Goal: Information Seeking & Learning: Learn about a topic

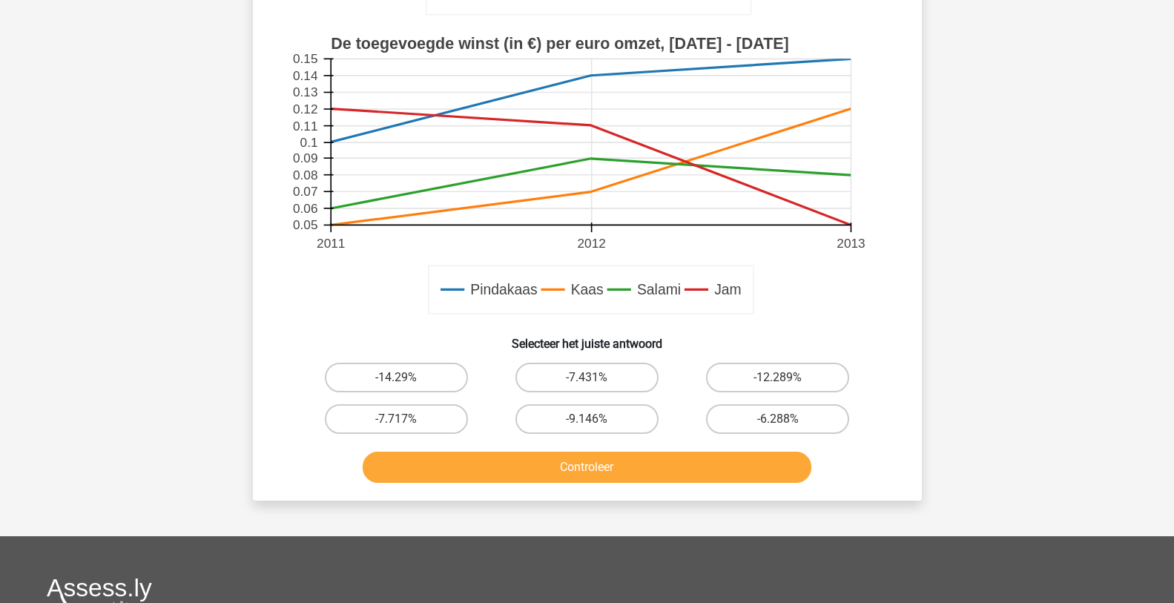
scroll to position [371, 0]
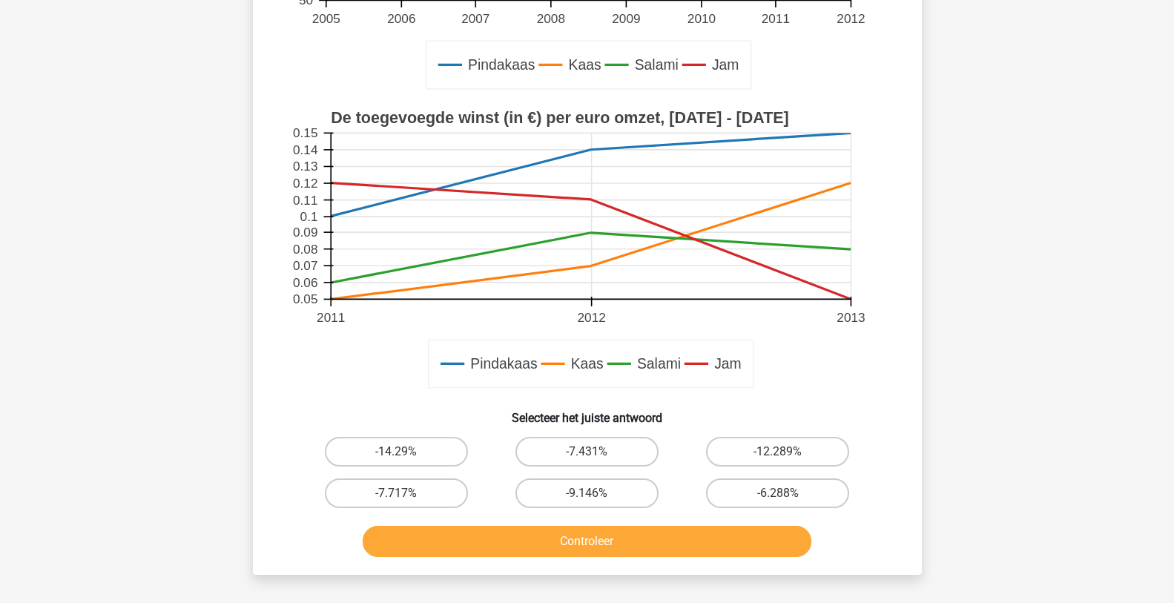
click at [592, 494] on input "-9.146%" at bounding box center [591, 498] width 10 height 10
radio input "true"
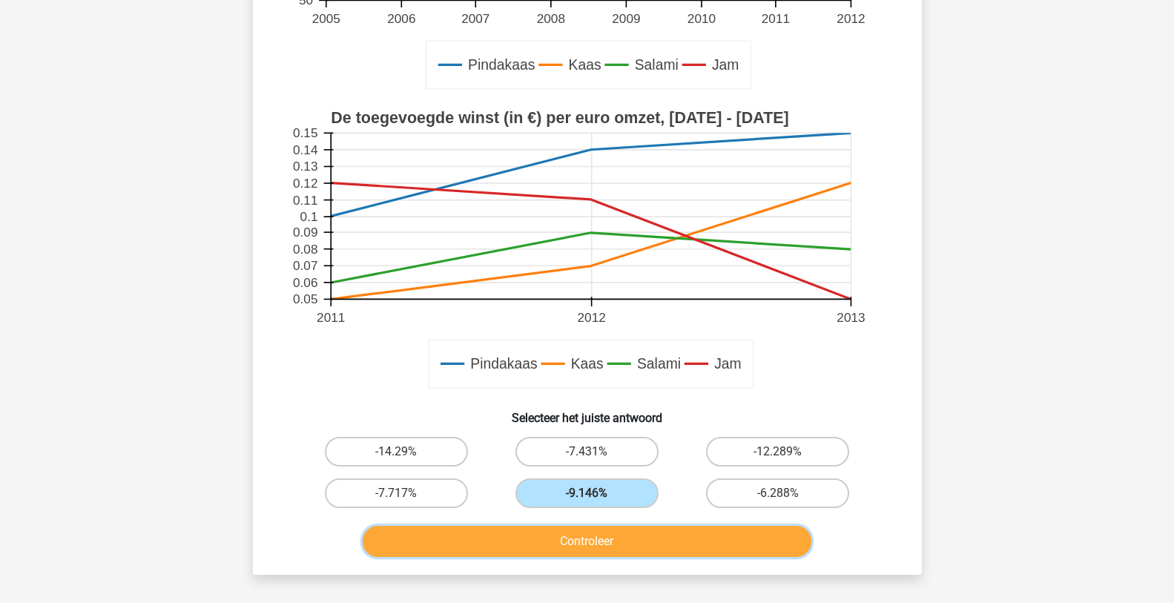
click at [592, 536] on button "Controleer" at bounding box center [587, 541] width 449 height 31
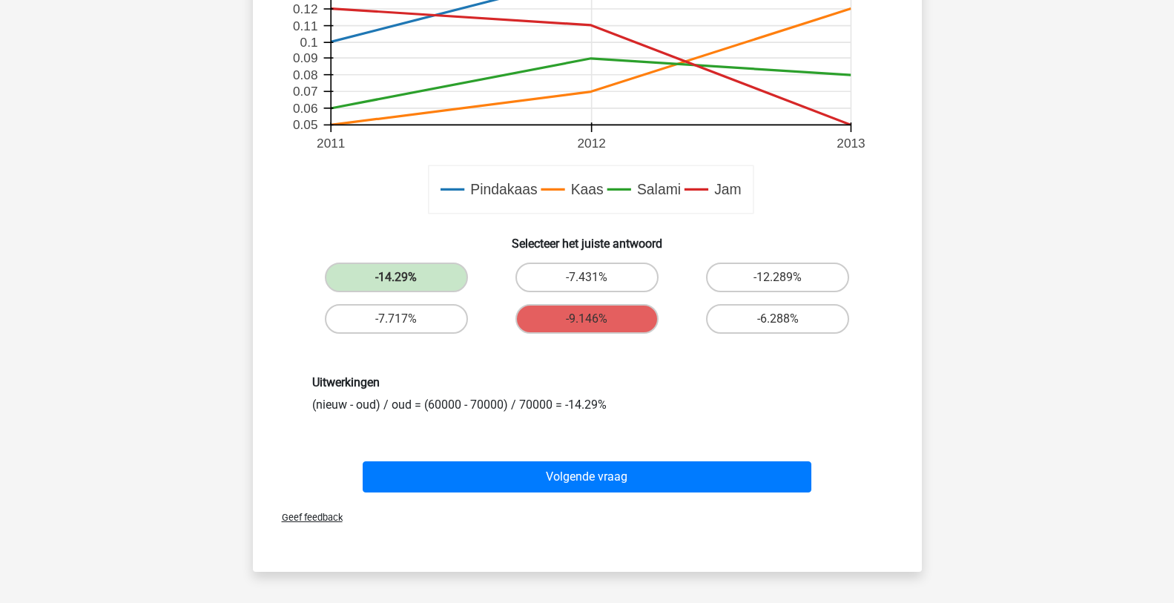
scroll to position [519, 0]
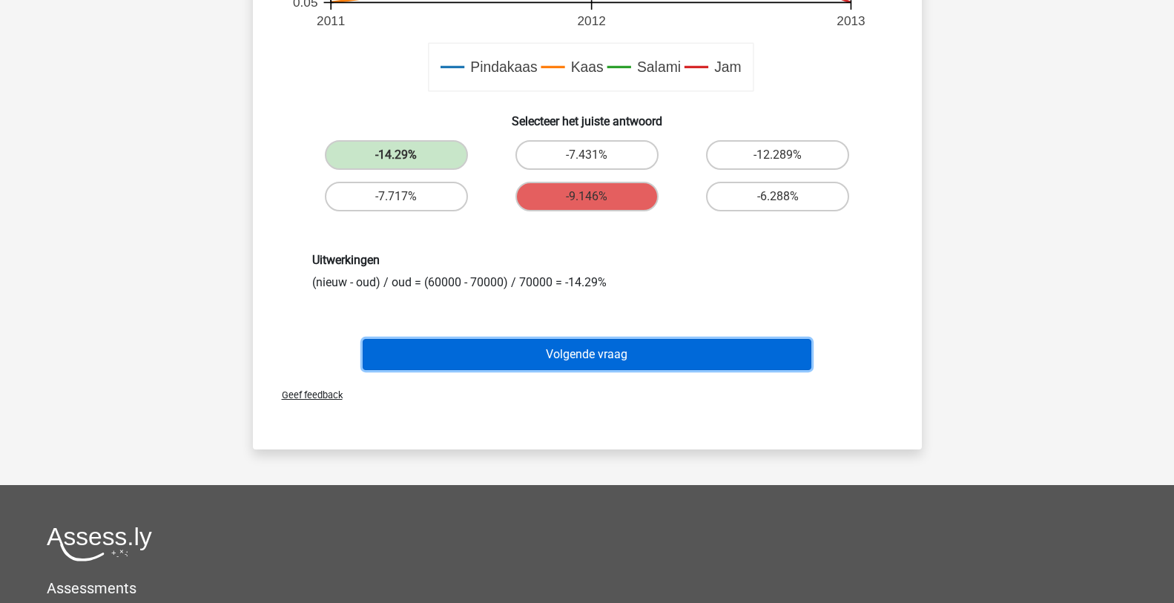
click at [569, 364] on button "Volgende vraag" at bounding box center [587, 354] width 449 height 31
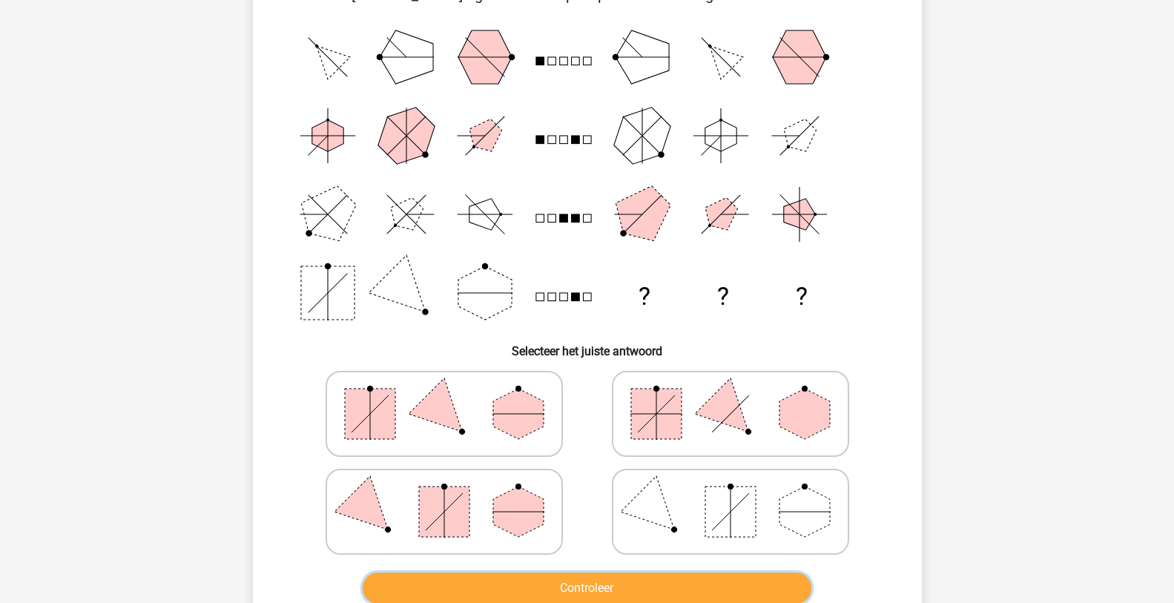
scroll to position [148, 0]
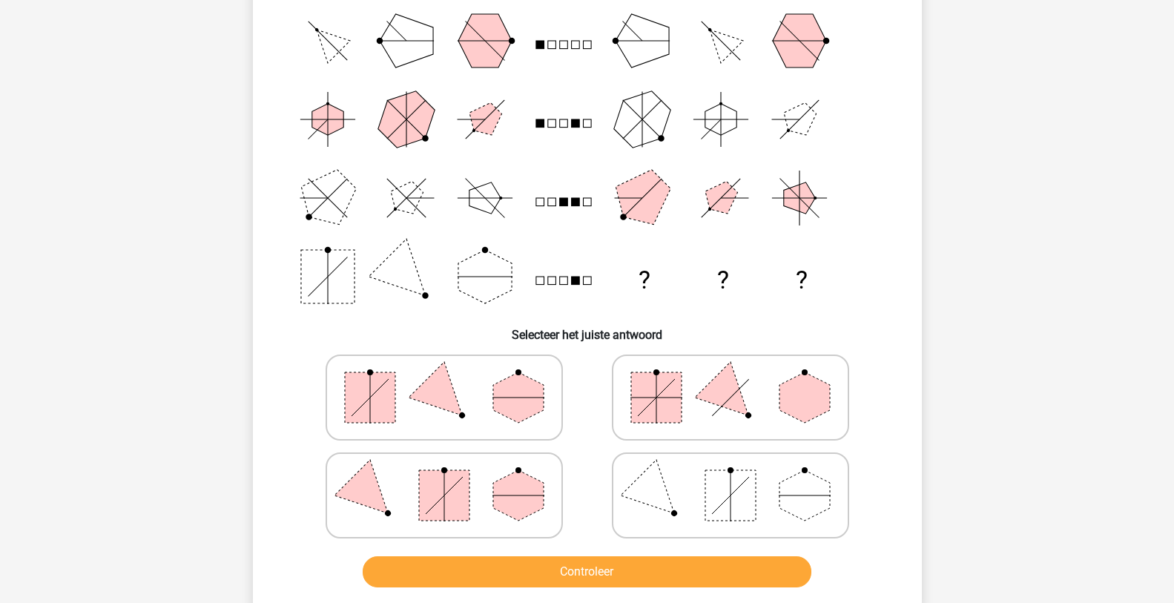
click at [461, 391] on icon at bounding box center [444, 397] width 222 height 74
click at [454, 379] on input "radio" at bounding box center [449, 374] width 10 height 10
radio input "true"
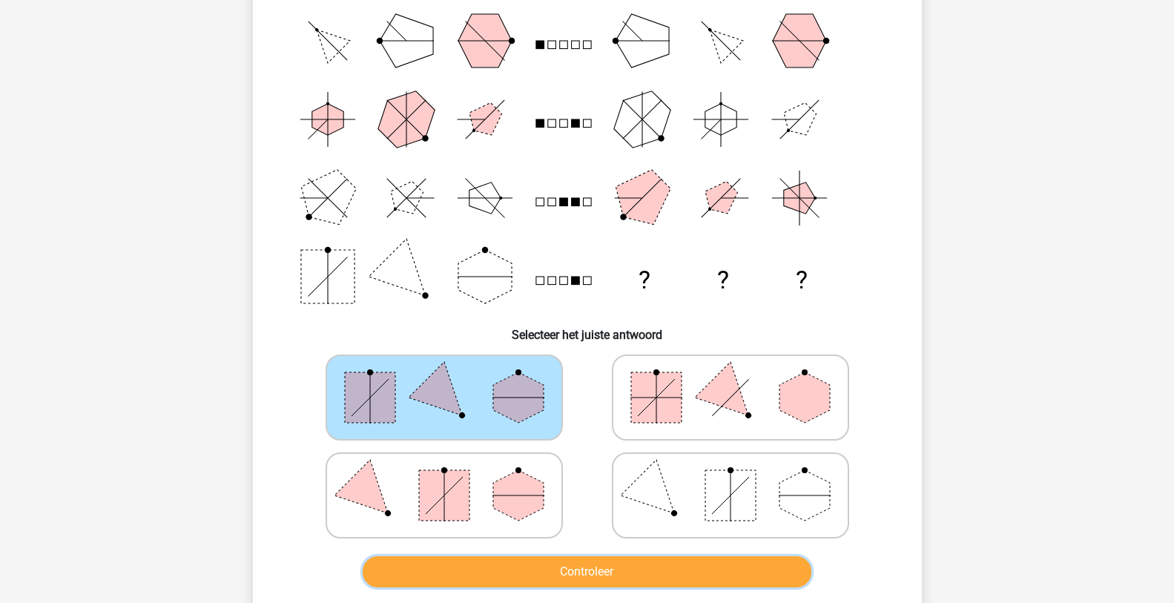
click at [543, 577] on button "Controleer" at bounding box center [587, 571] width 449 height 31
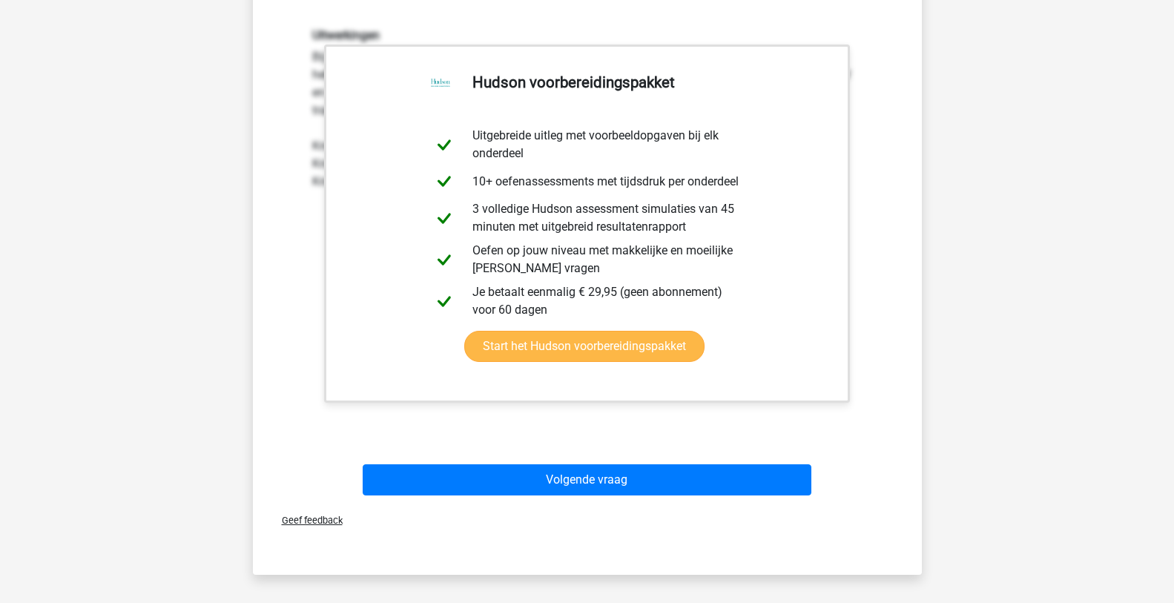
scroll to position [815, 0]
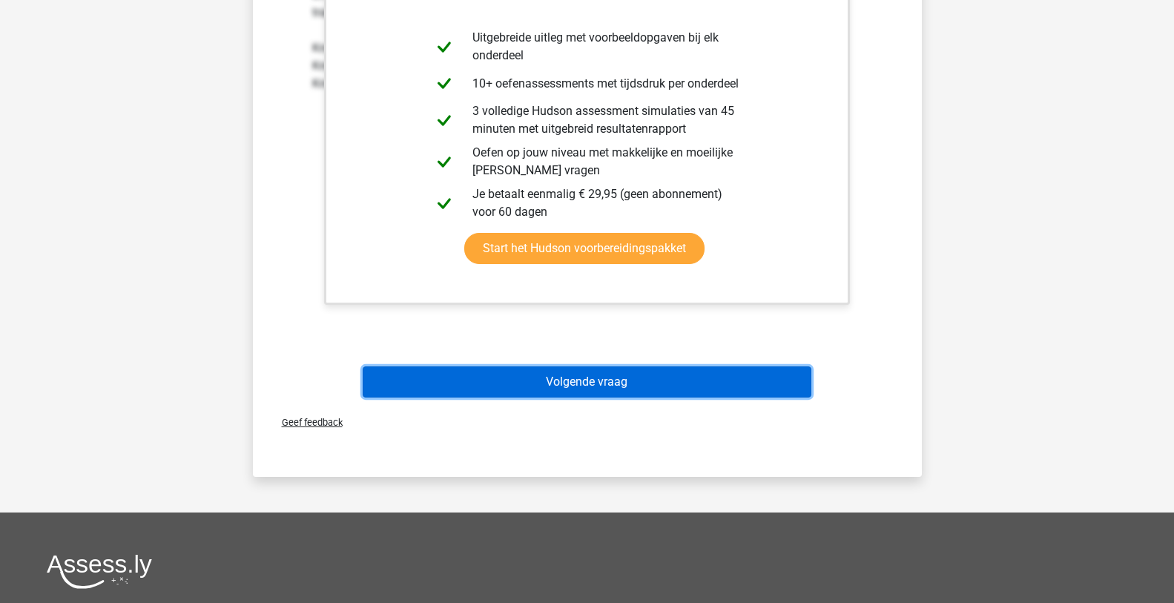
click at [573, 385] on button "Volgende vraag" at bounding box center [587, 381] width 449 height 31
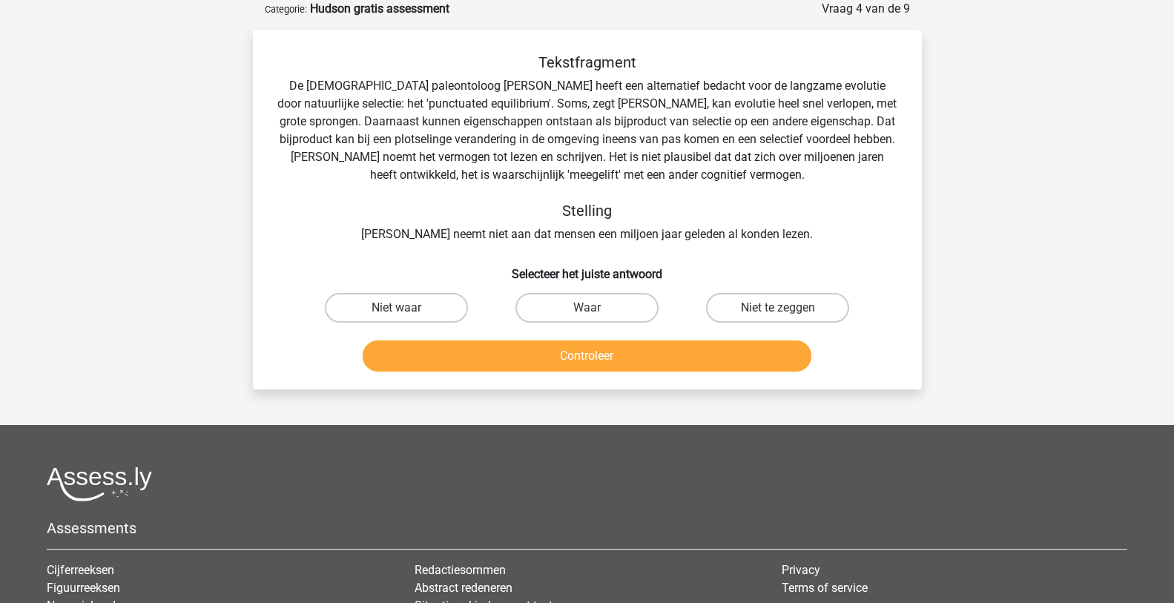
scroll to position [0, 0]
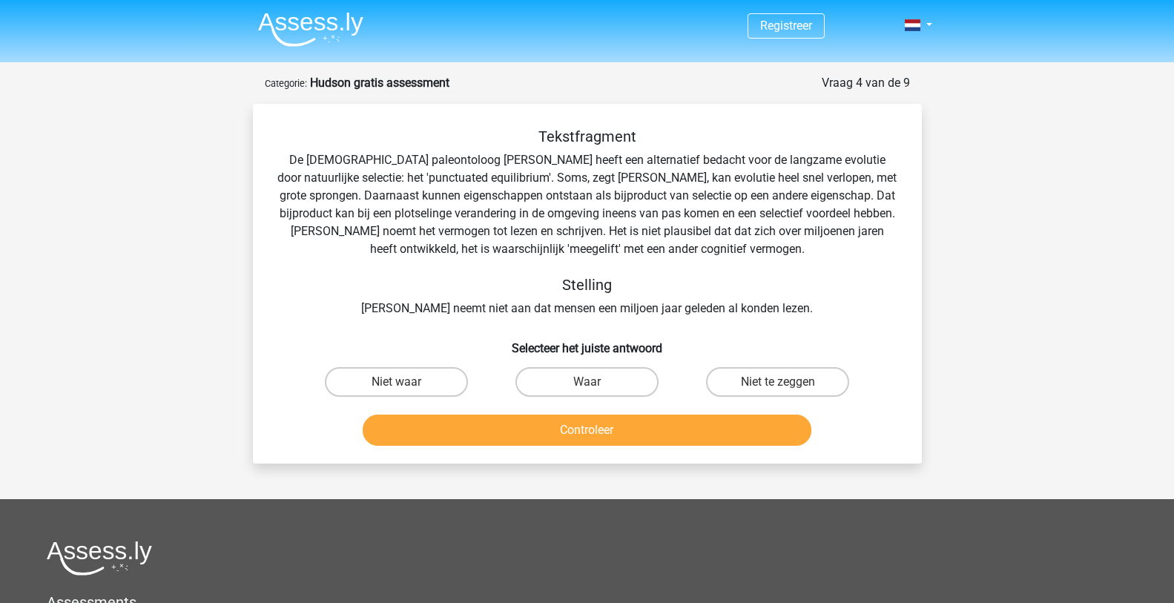
click at [590, 387] on input "Waar" at bounding box center [591, 387] width 10 height 10
radio input "true"
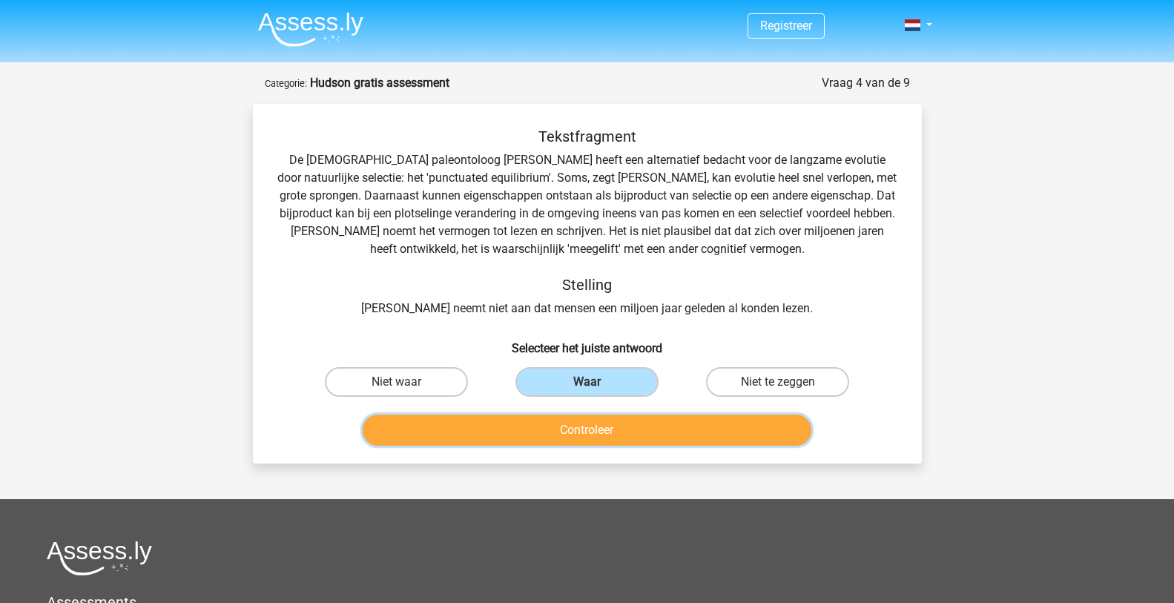
click at [593, 430] on button "Controleer" at bounding box center [587, 429] width 449 height 31
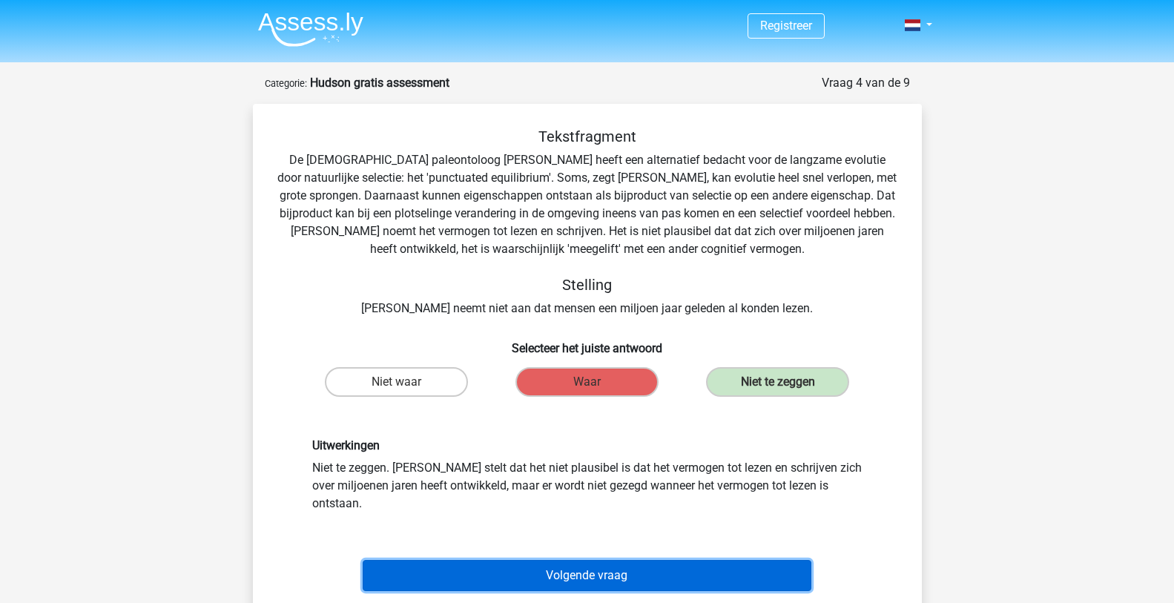
click at [637, 560] on button "Volgende vraag" at bounding box center [587, 575] width 449 height 31
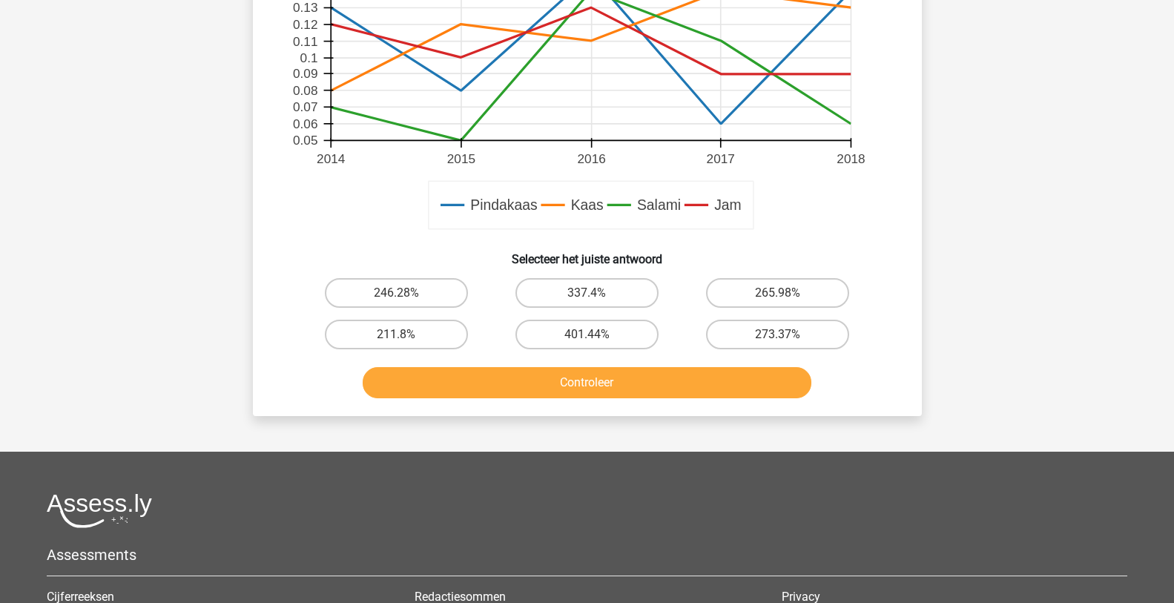
scroll to position [593, 0]
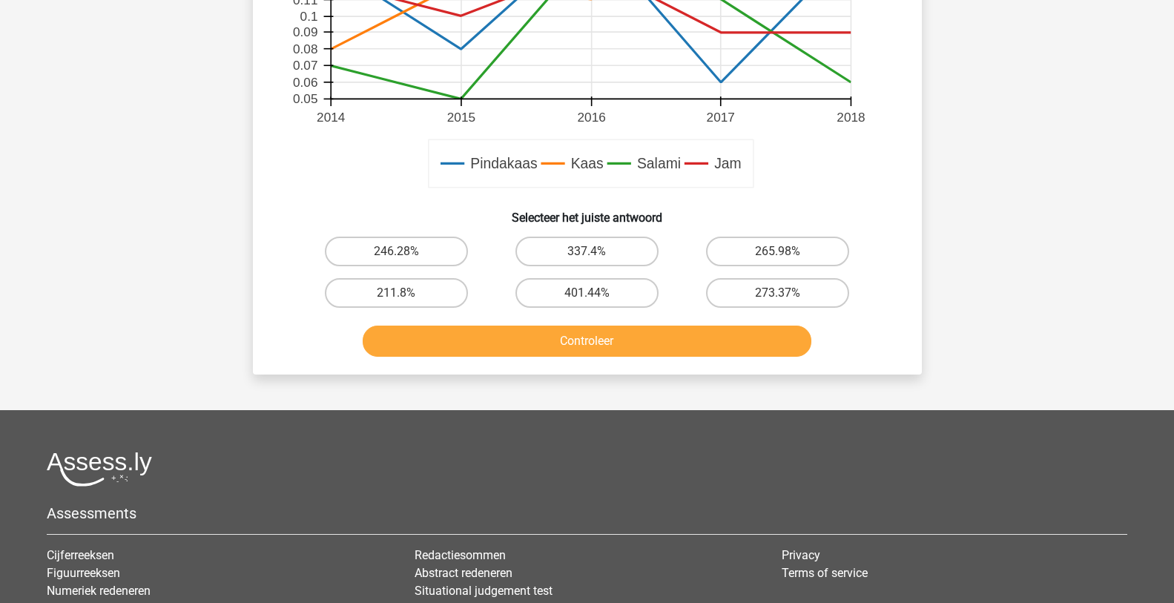
click at [653, 334] on button "Controleer" at bounding box center [587, 340] width 449 height 31
click at [844, 196] on rect at bounding box center [587, 50] width 598 height 299
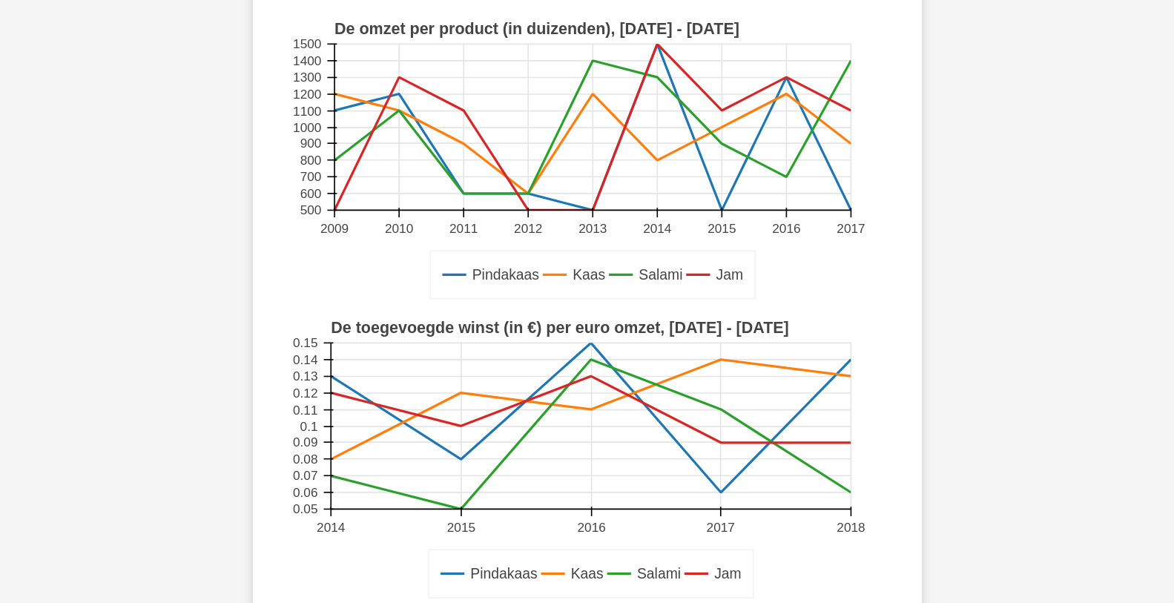
scroll to position [445, 0]
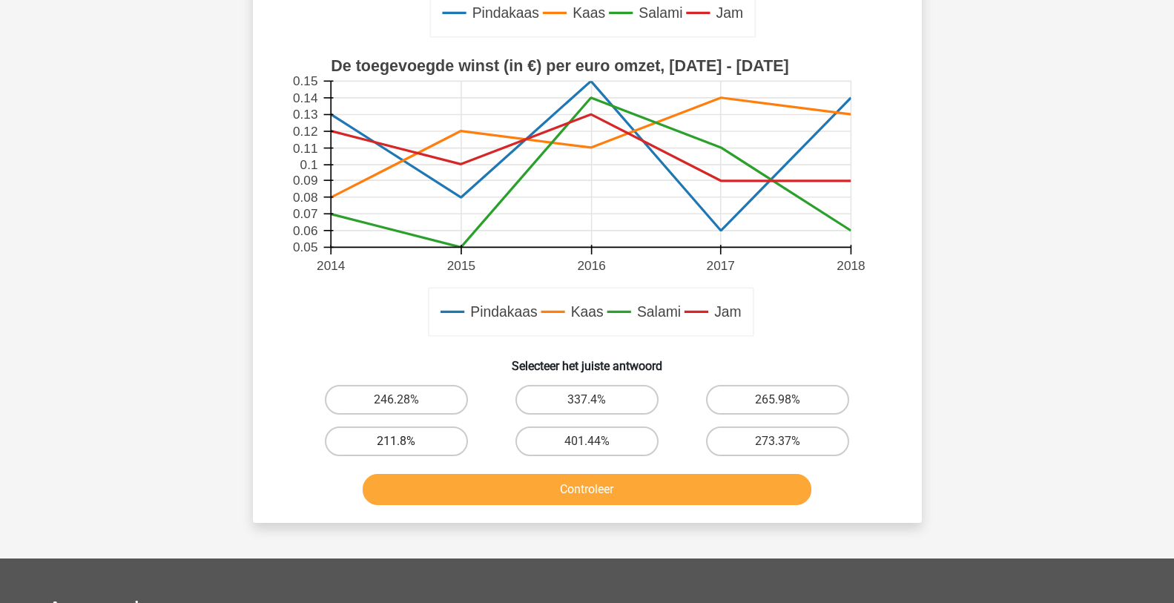
drag, startPoint x: 414, startPoint y: 433, endPoint x: 452, endPoint y: 445, distance: 40.3
click at [414, 431] on label "211.8%" at bounding box center [396, 441] width 143 height 30
click at [406, 441] on input "211.8%" at bounding box center [401, 446] width 10 height 10
radio input "true"
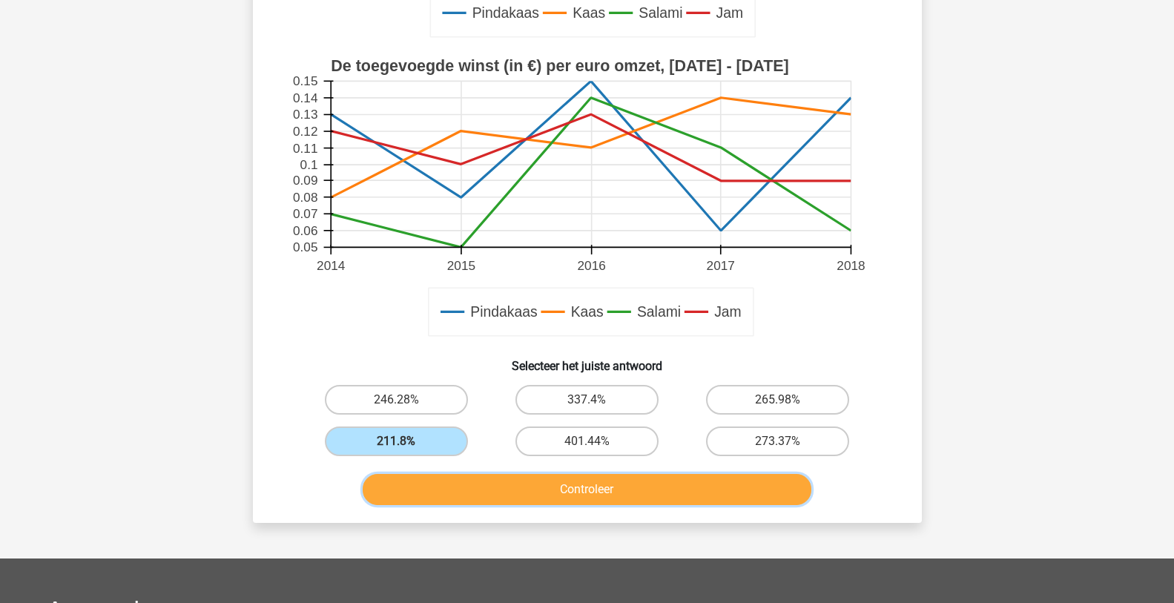
click at [533, 483] on button "Controleer" at bounding box center [587, 489] width 449 height 31
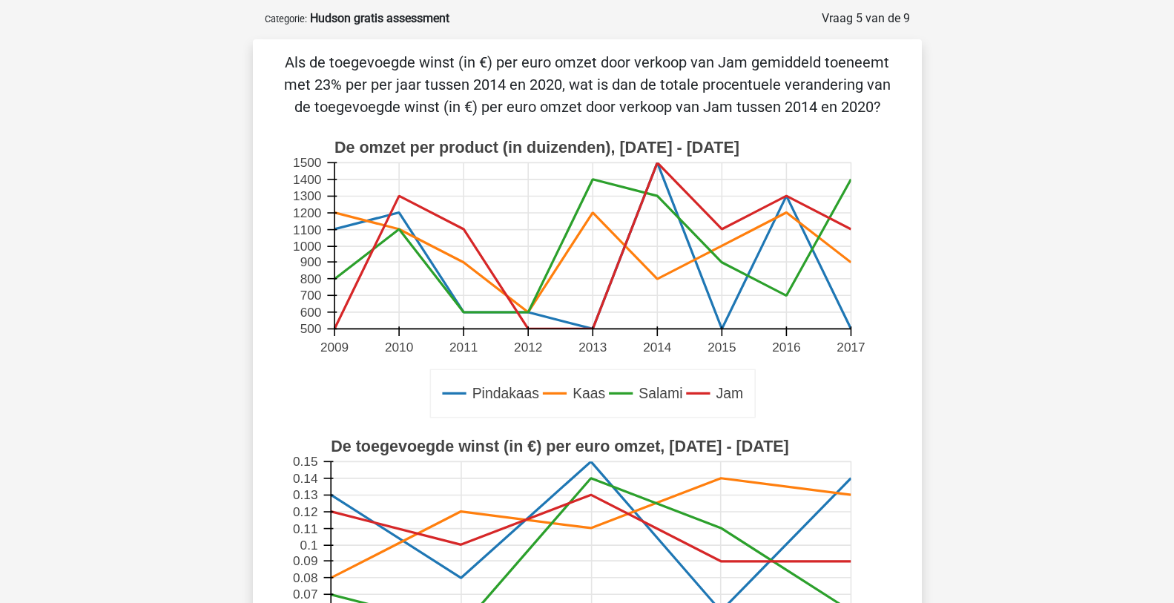
scroll to position [0, 0]
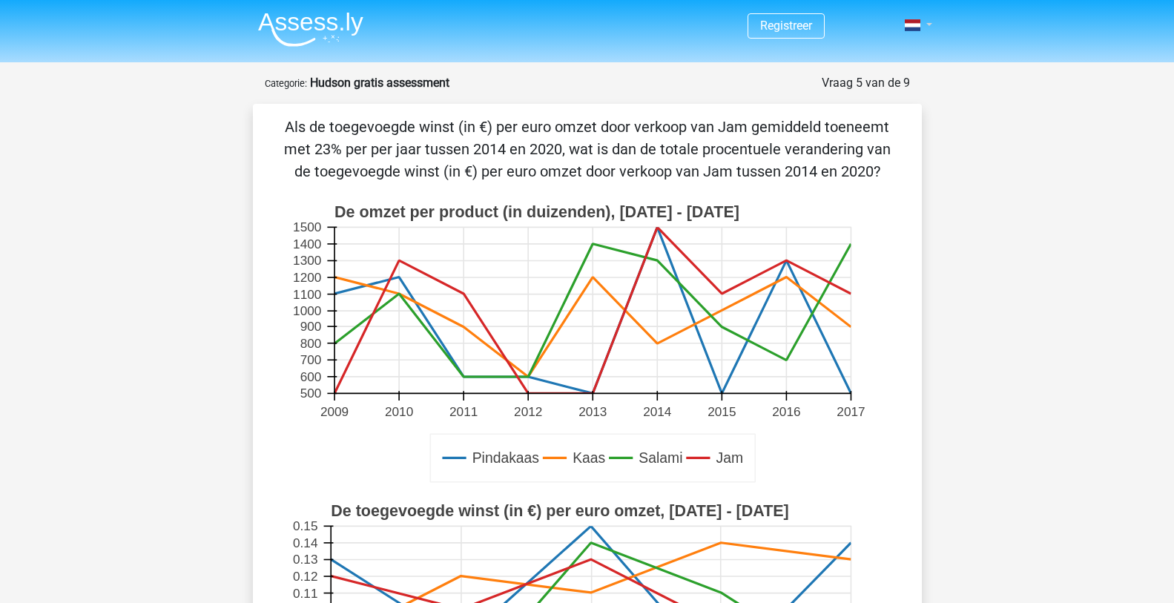
click at [924, 28] on link at bounding box center [913, 25] width 30 height 18
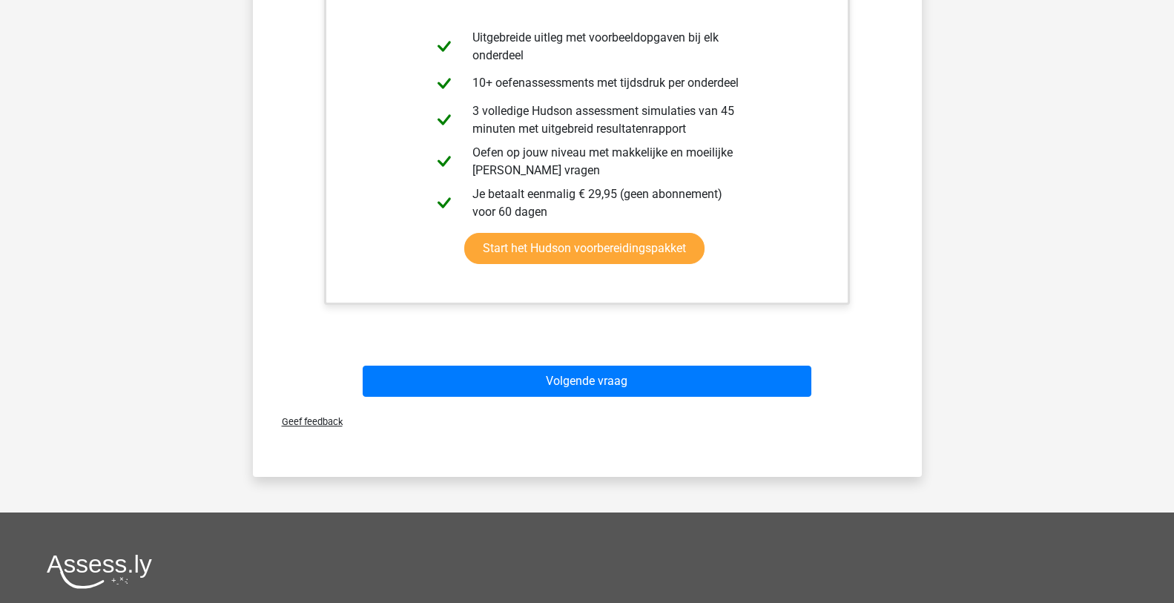
scroll to position [1038, 0]
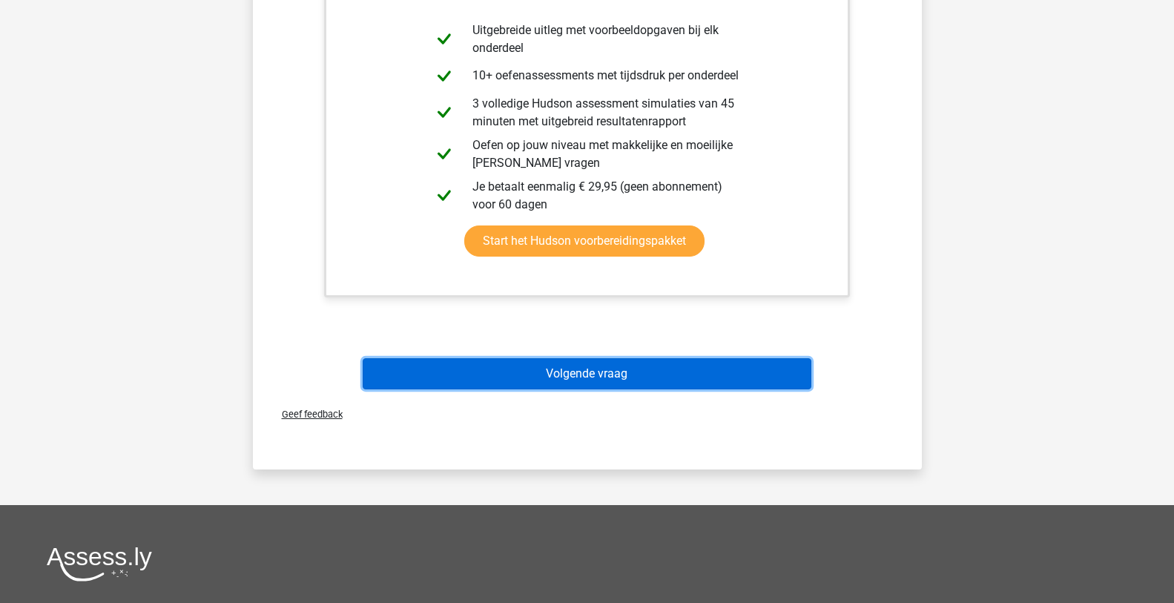
click at [732, 371] on button "Volgende vraag" at bounding box center [587, 373] width 449 height 31
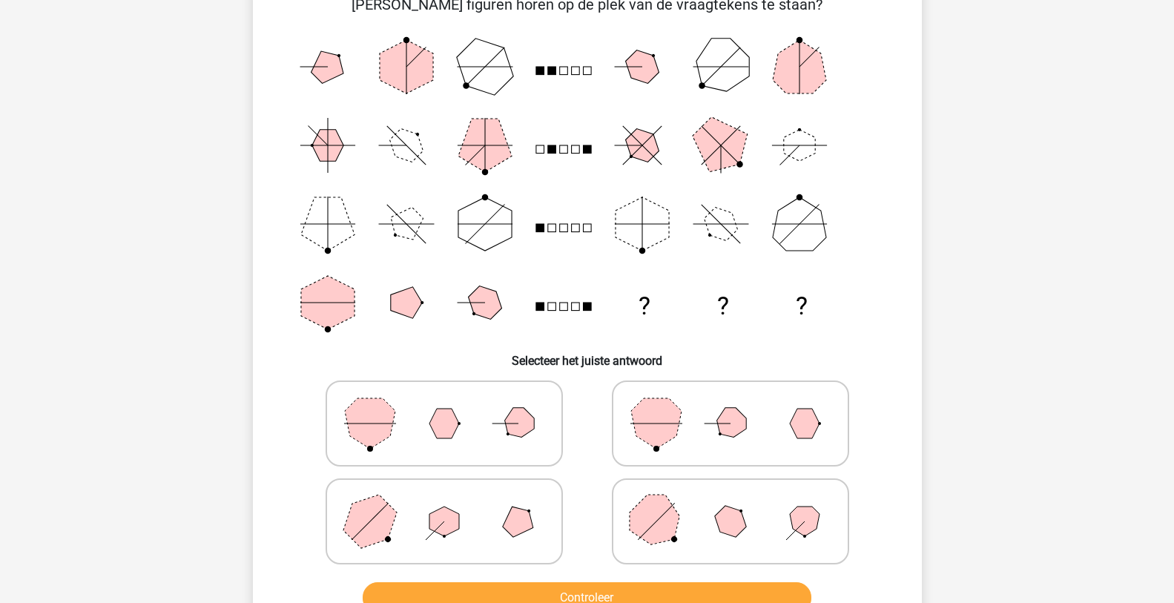
scroll to position [148, 0]
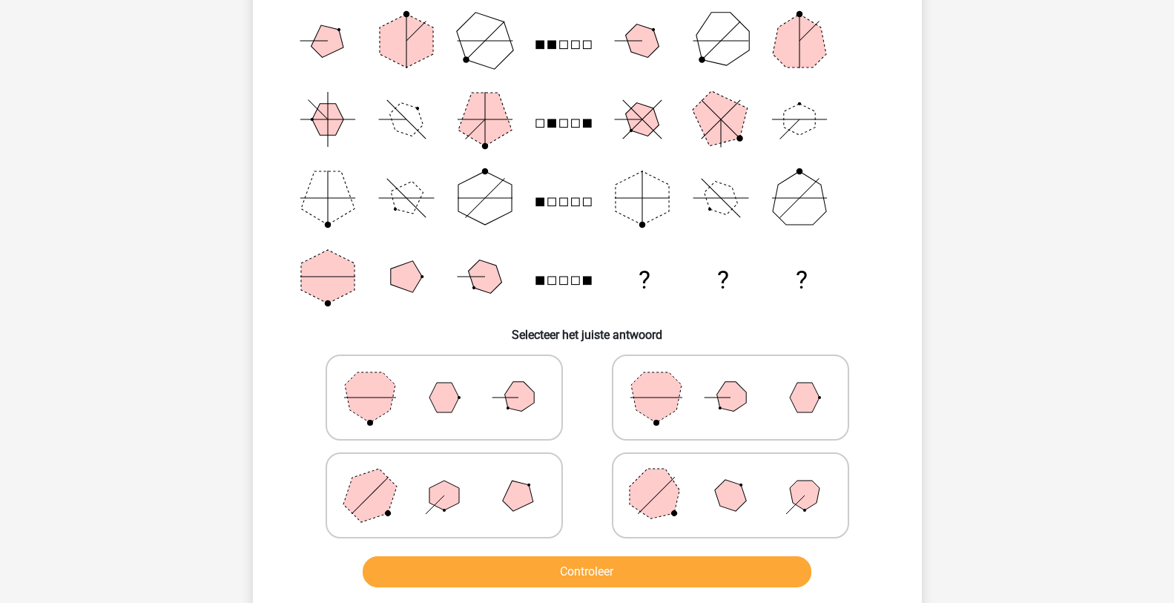
click at [678, 506] on icon at bounding box center [730, 495] width 222 height 74
click at [730, 477] on input "radio" at bounding box center [735, 472] width 10 height 10
radio input "true"
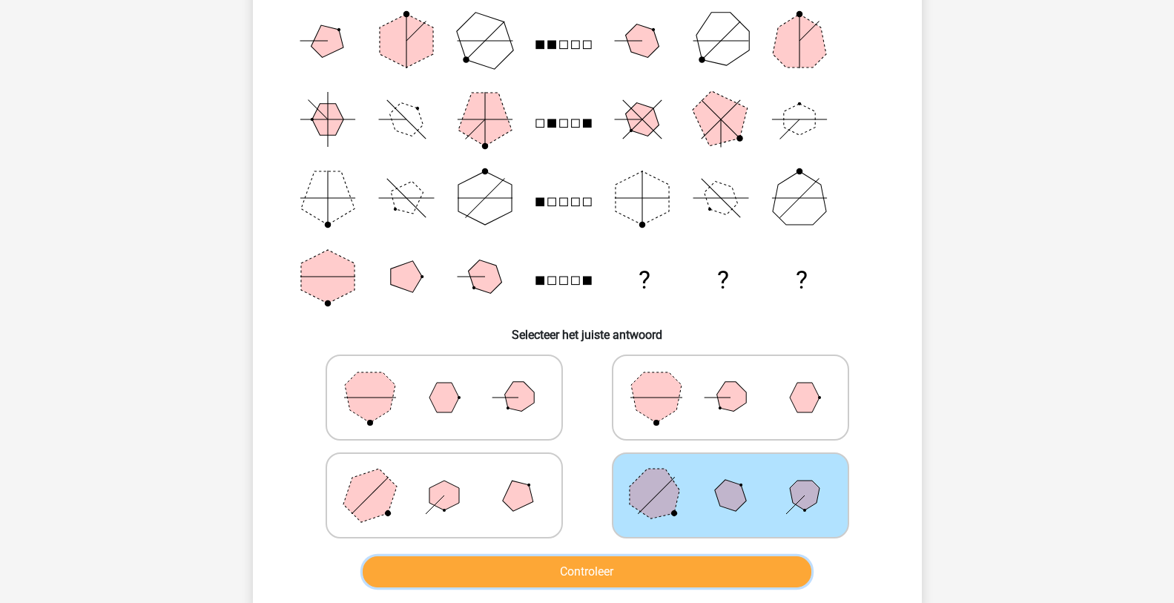
click at [588, 570] on button "Controleer" at bounding box center [587, 571] width 449 height 31
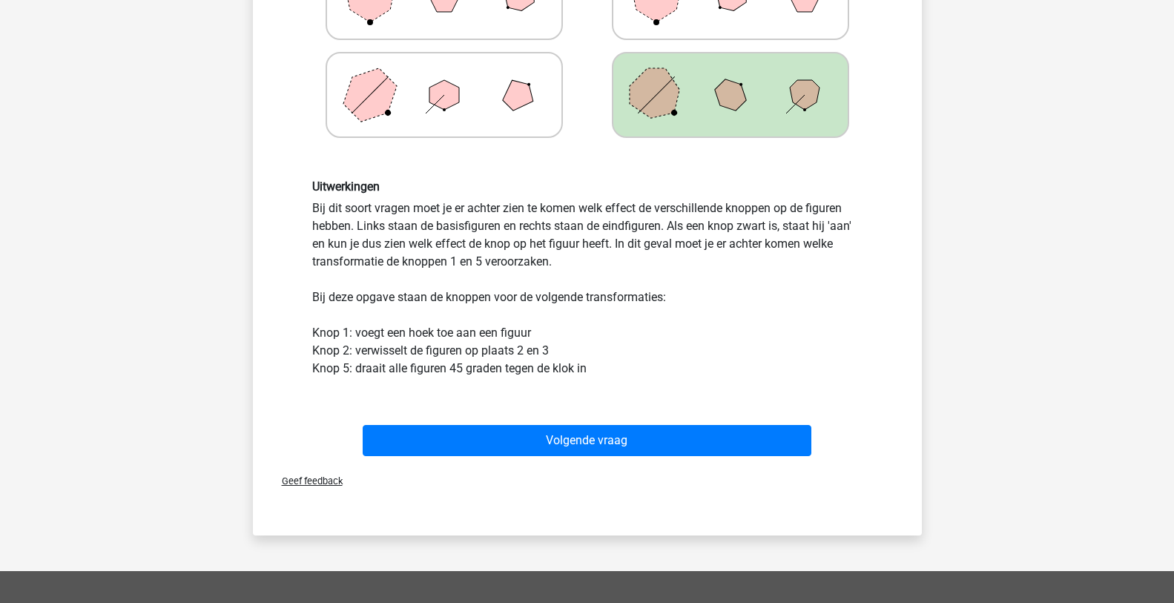
scroll to position [667, 0]
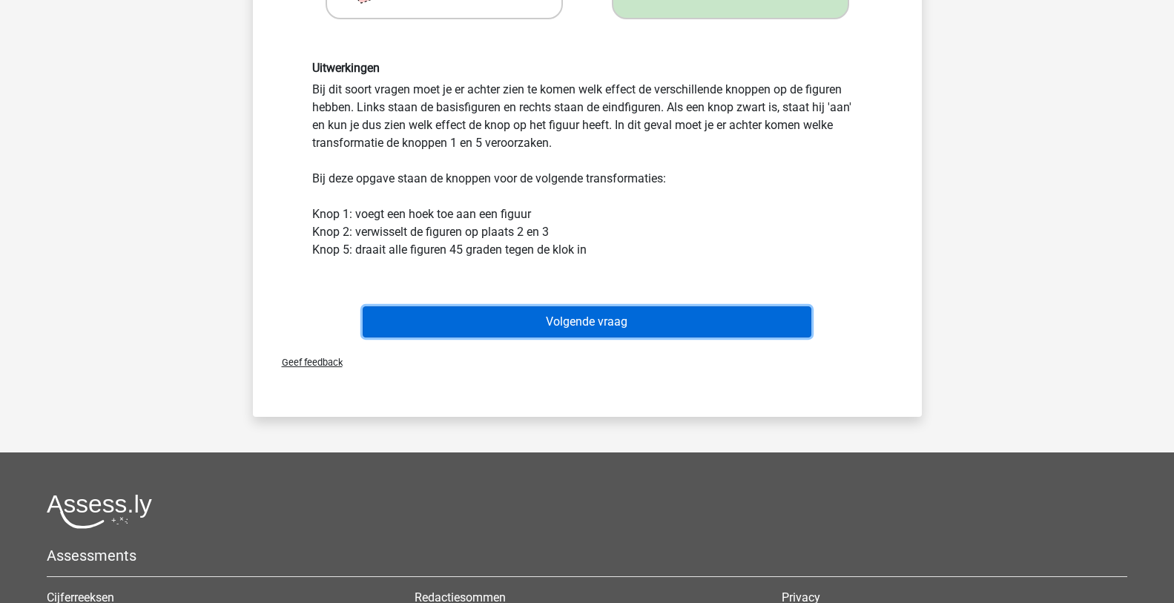
click at [543, 331] on button "Volgende vraag" at bounding box center [587, 321] width 449 height 31
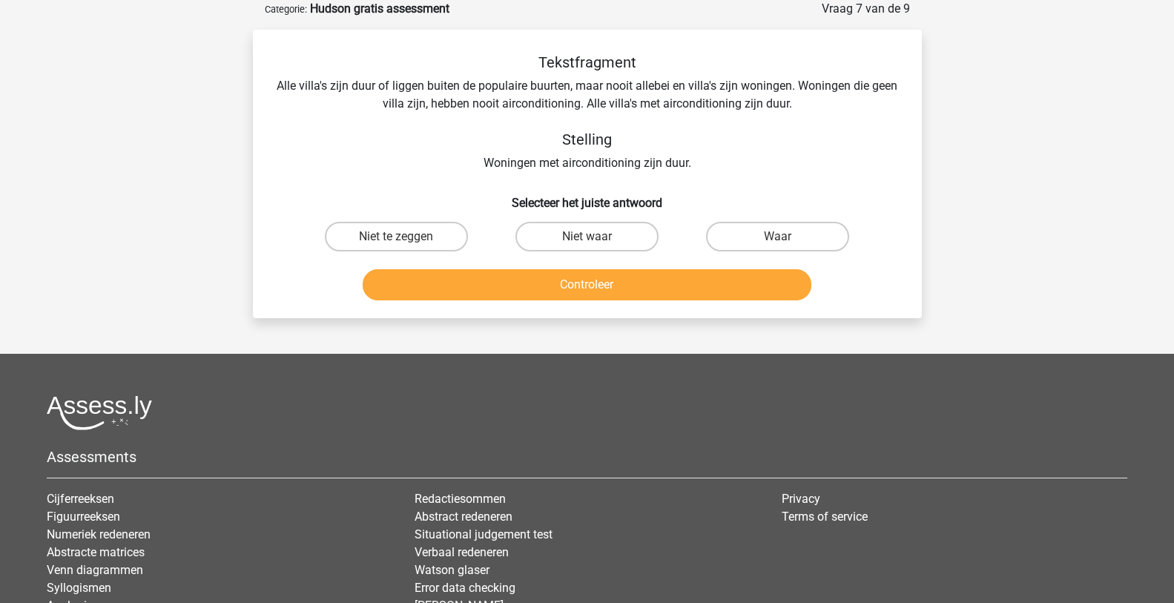
scroll to position [0, 0]
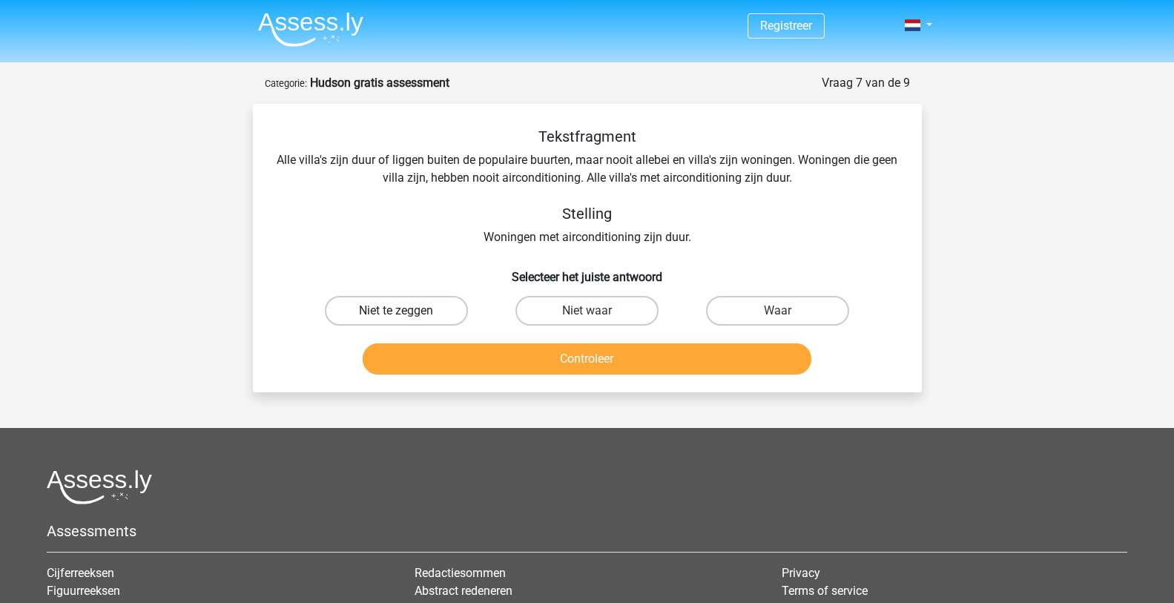
click at [411, 310] on label "Niet te zeggen" at bounding box center [396, 311] width 143 height 30
click at [406, 311] on input "Niet te zeggen" at bounding box center [401, 316] width 10 height 10
radio input "true"
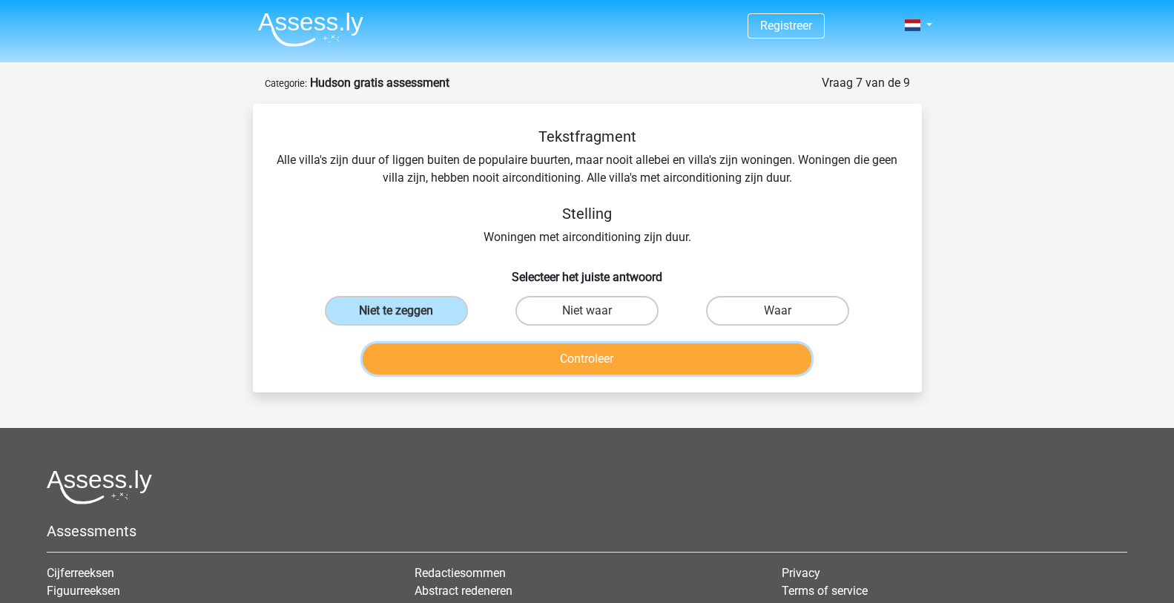
click at [571, 357] on button "Controleer" at bounding box center [587, 358] width 449 height 31
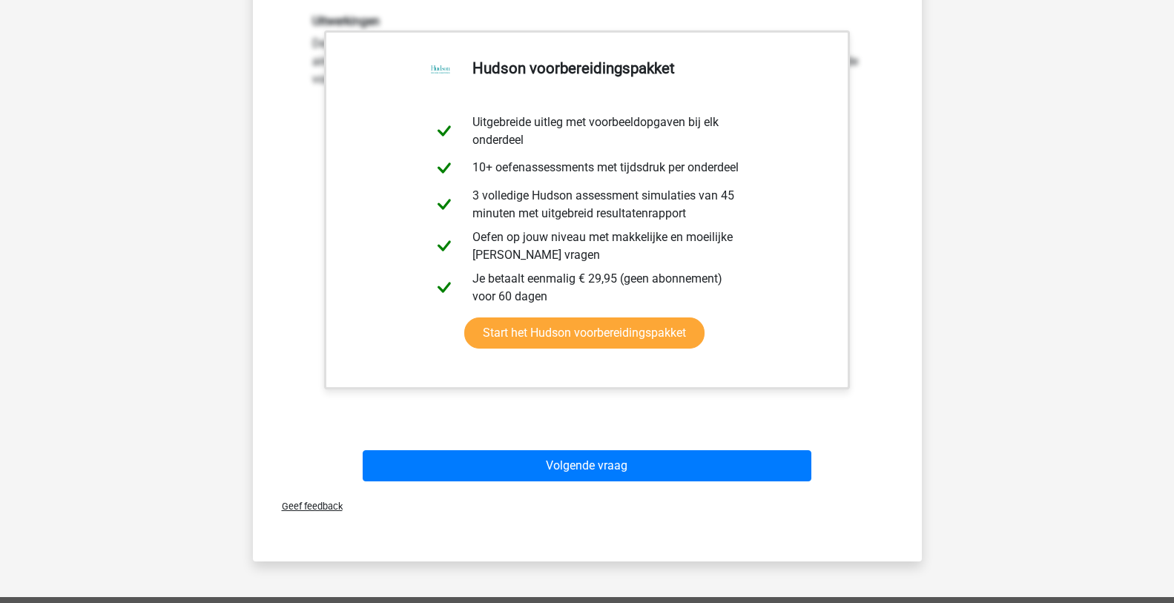
scroll to position [593, 0]
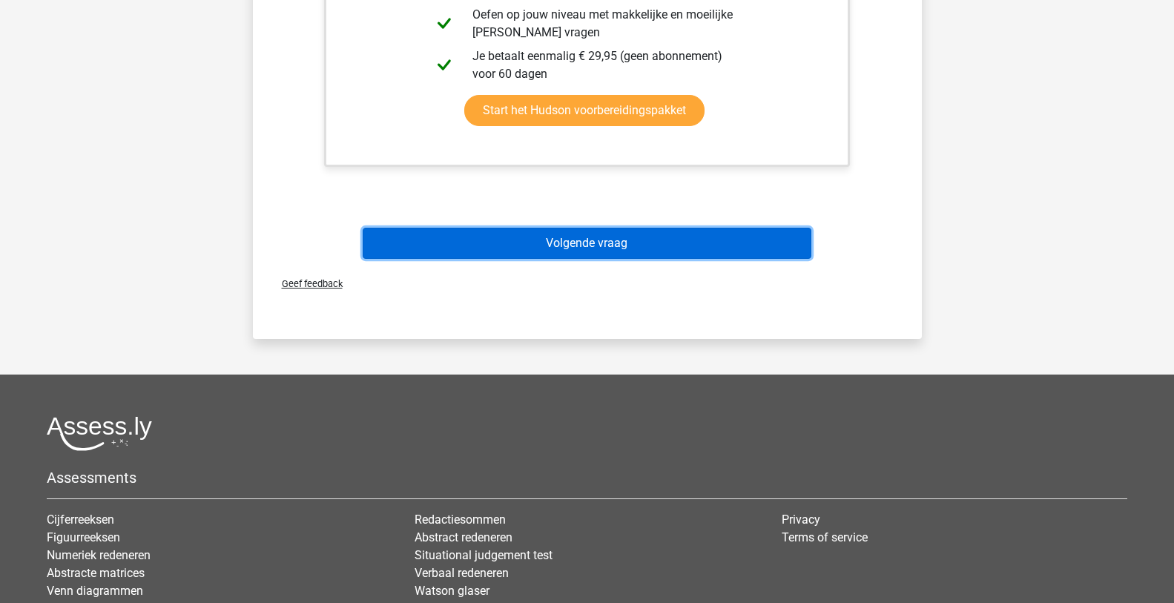
click at [629, 245] on button "Volgende vraag" at bounding box center [587, 243] width 449 height 31
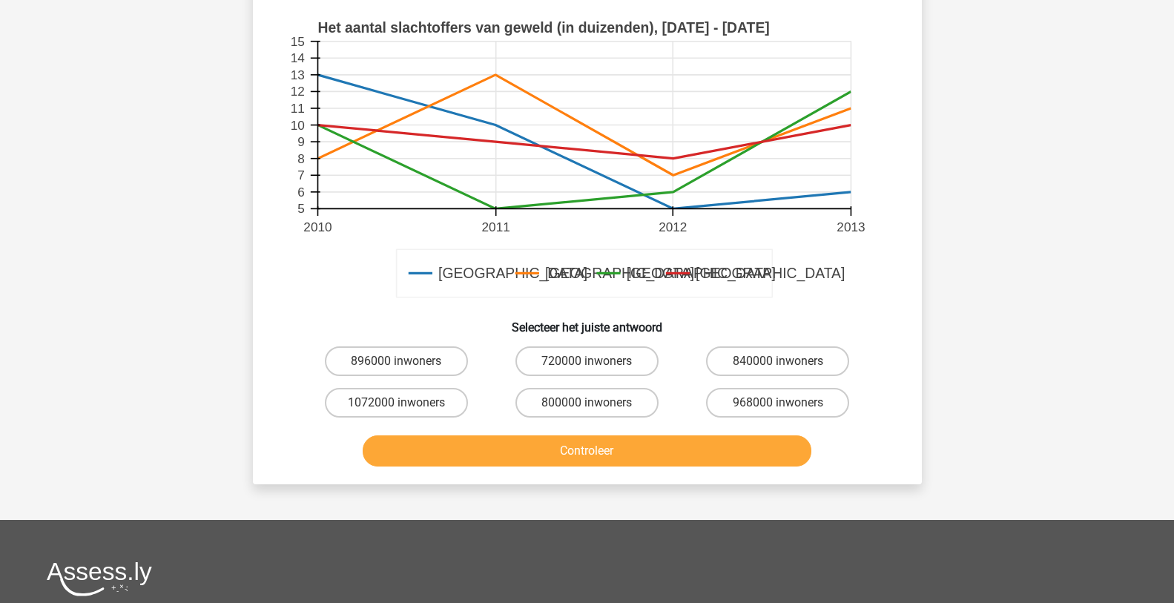
scroll to position [445, 0]
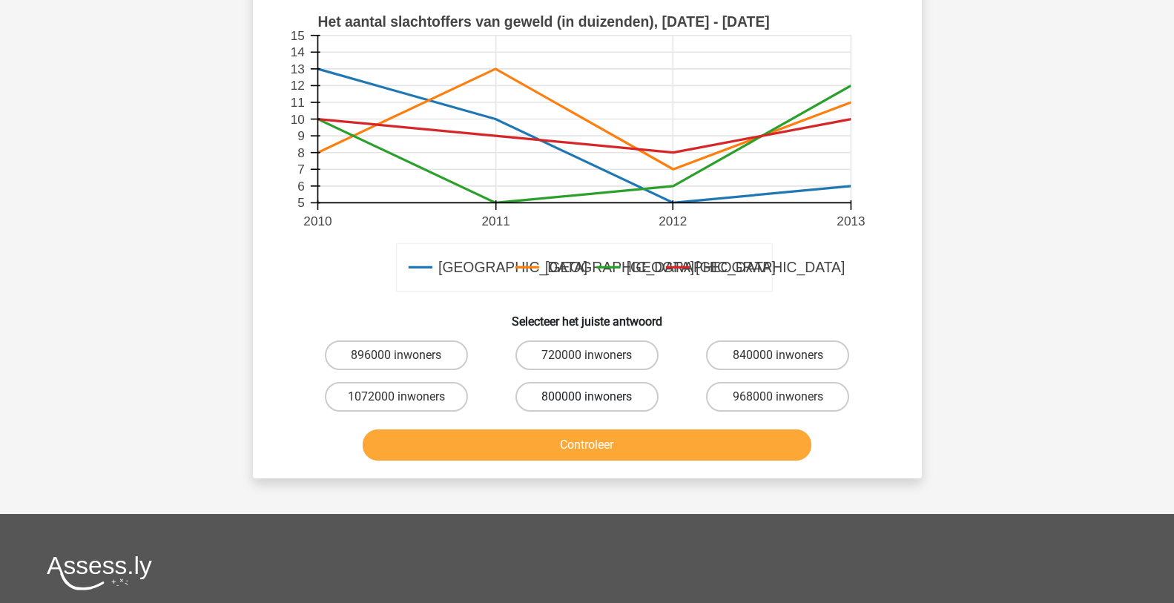
click at [610, 394] on label "800000 inwoners" at bounding box center [586, 397] width 143 height 30
click at [596, 397] on input "800000 inwoners" at bounding box center [591, 402] width 10 height 10
radio input "true"
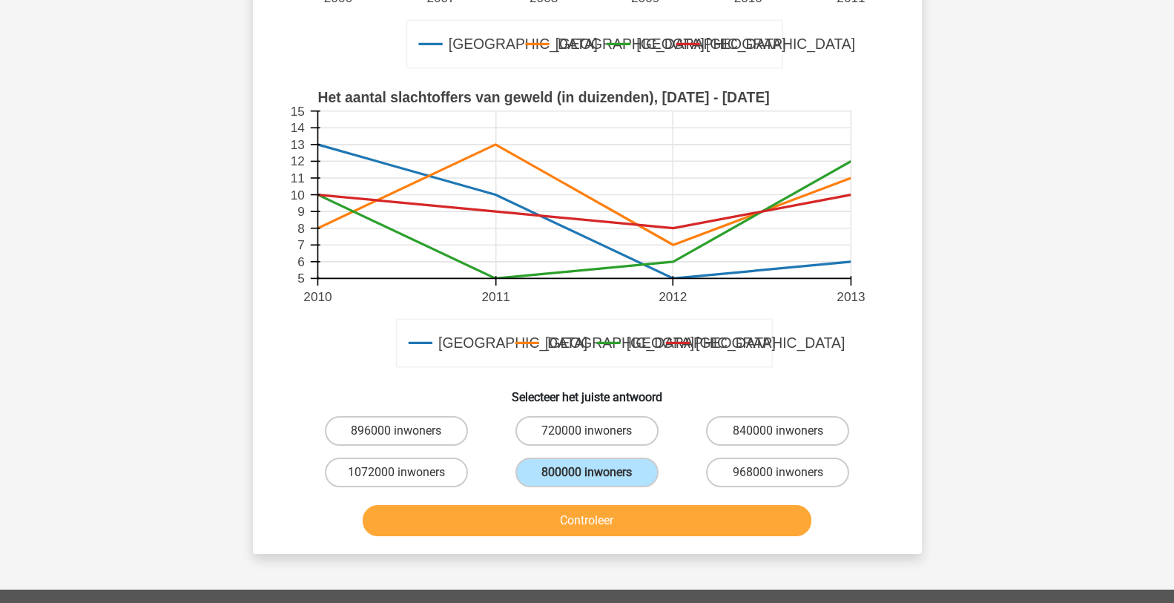
scroll to position [371, 0]
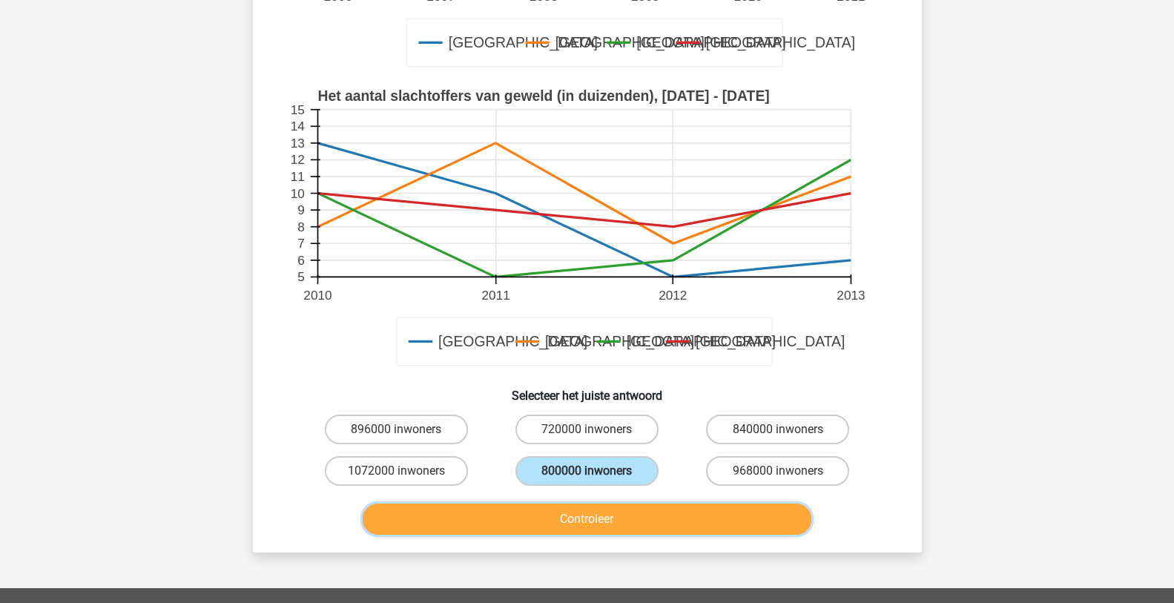
click at [587, 517] on button "Controleer" at bounding box center [587, 518] width 449 height 31
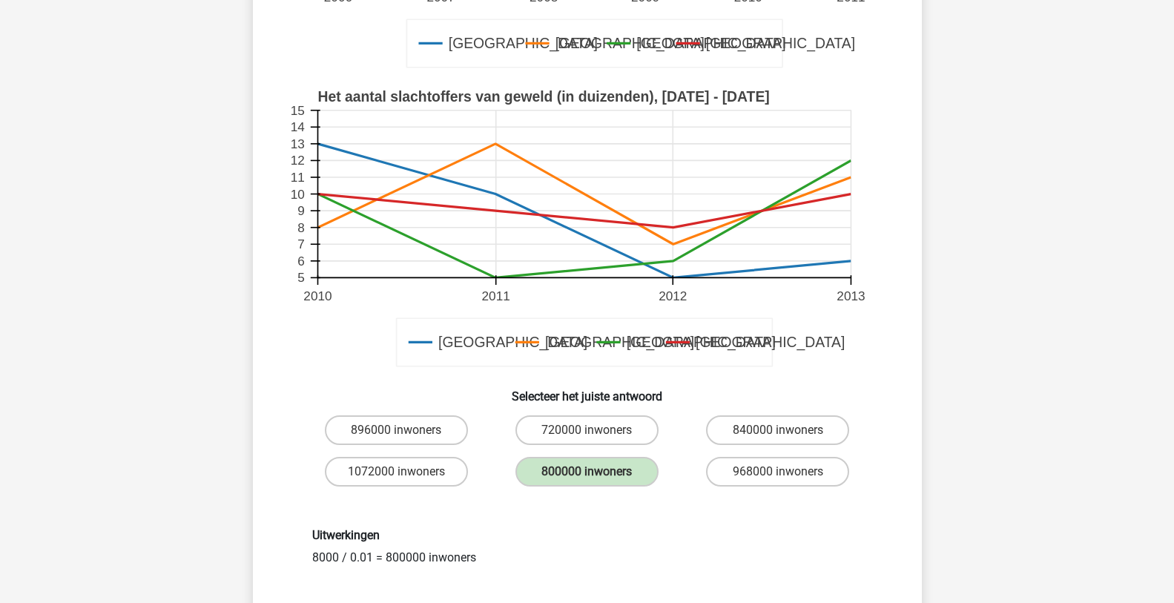
scroll to position [445, 0]
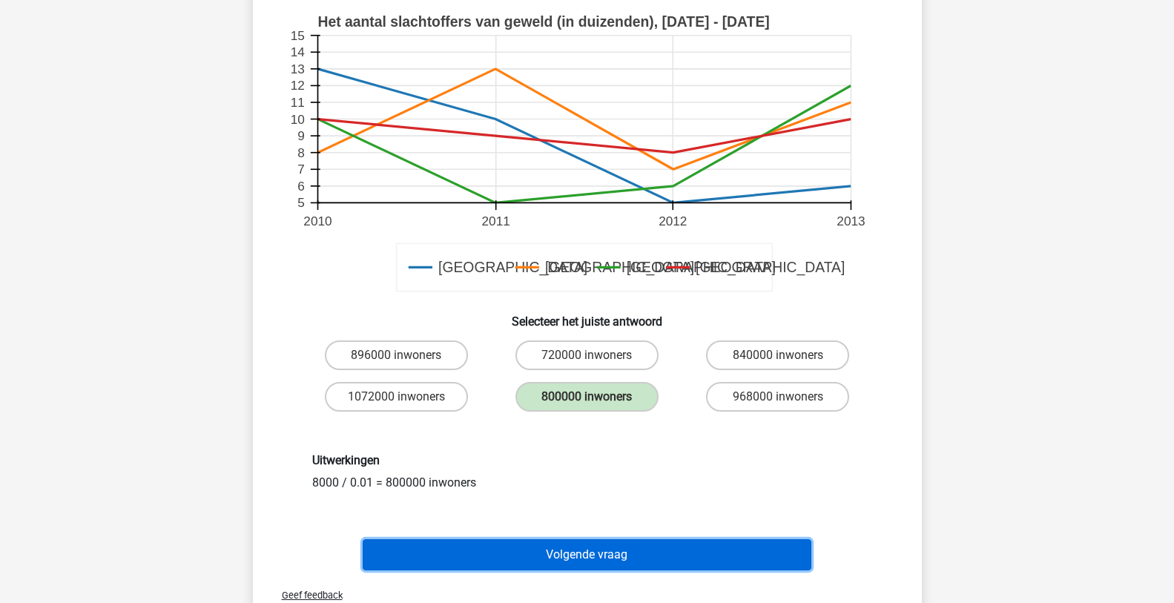
click at [592, 552] on button "Volgende vraag" at bounding box center [587, 554] width 449 height 31
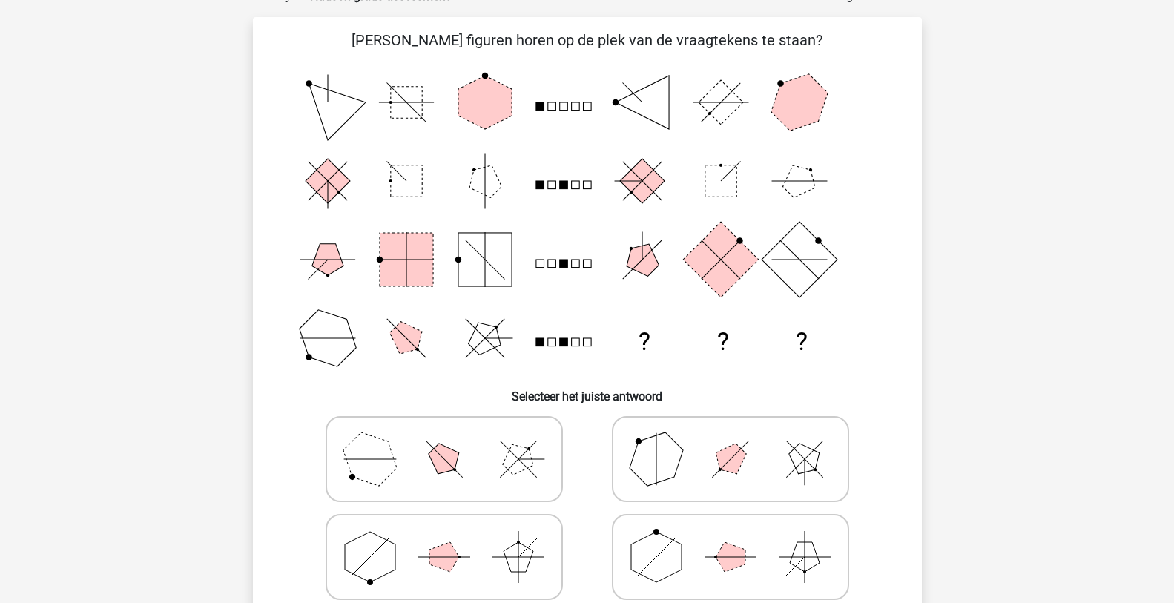
scroll to position [74, 0]
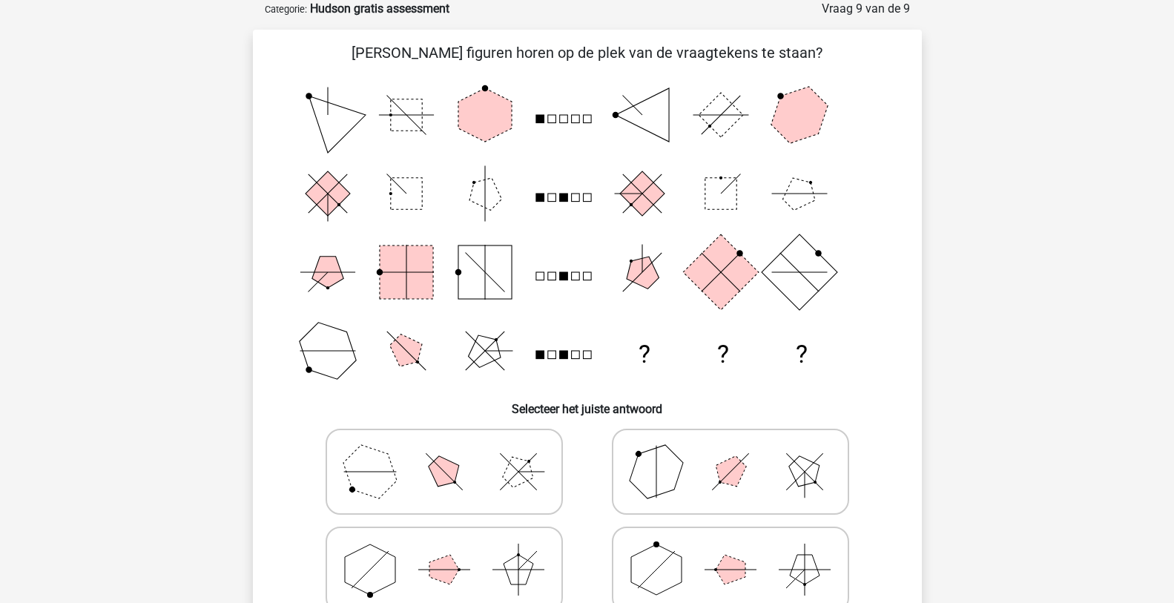
click at [778, 479] on icon at bounding box center [730, 471] width 222 height 74
click at [740, 453] on input "radio" at bounding box center [735, 448] width 10 height 10
radio input "true"
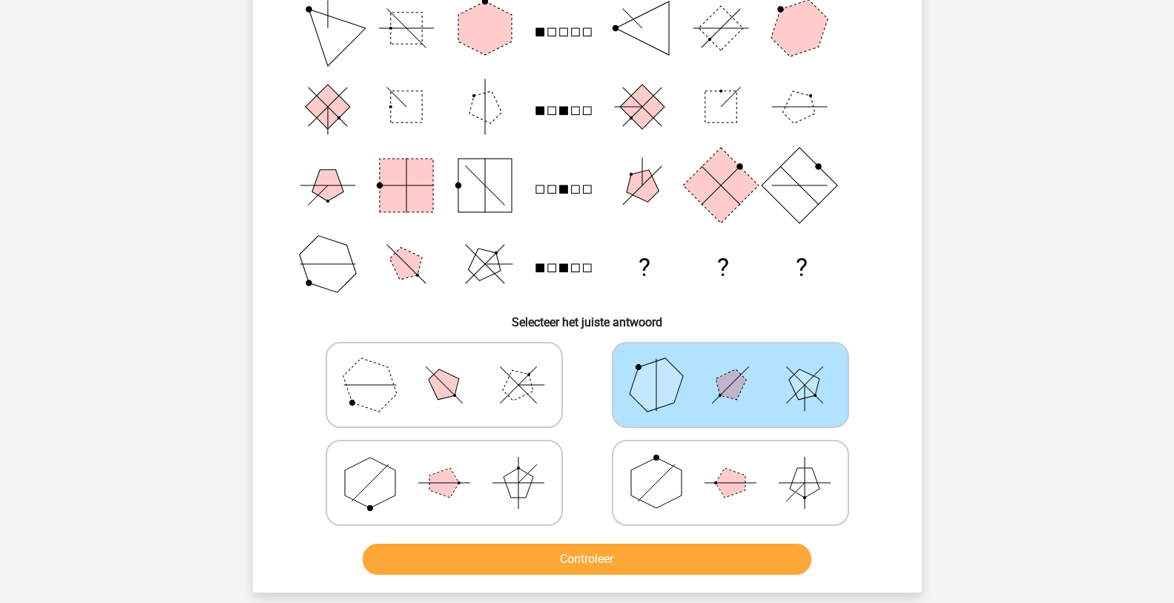
scroll to position [371, 0]
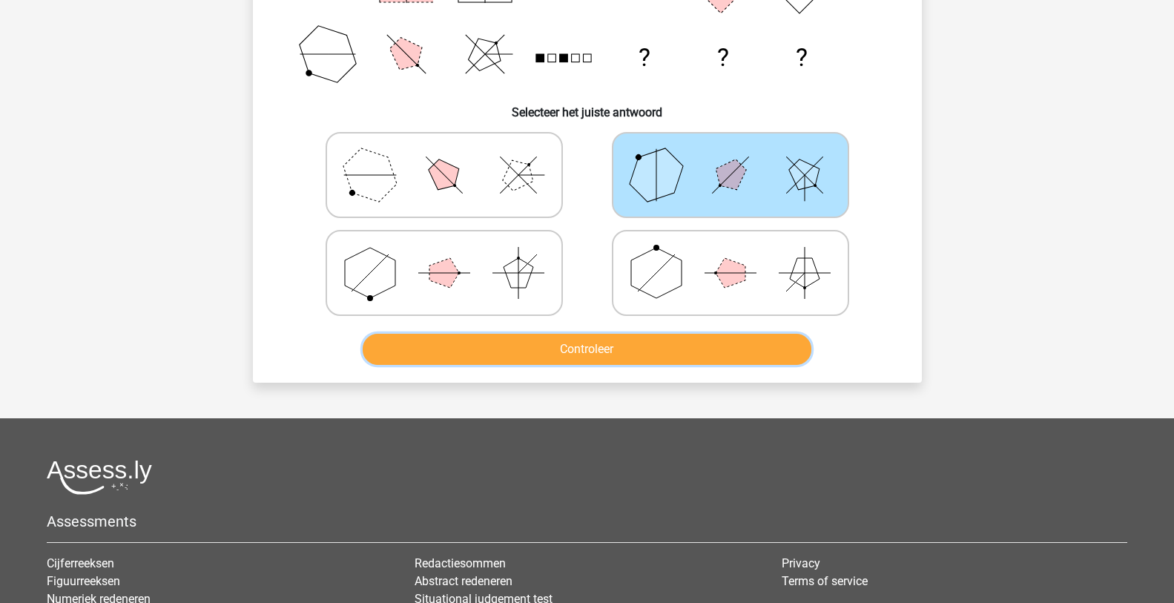
click at [652, 354] on button "Controleer" at bounding box center [587, 349] width 449 height 31
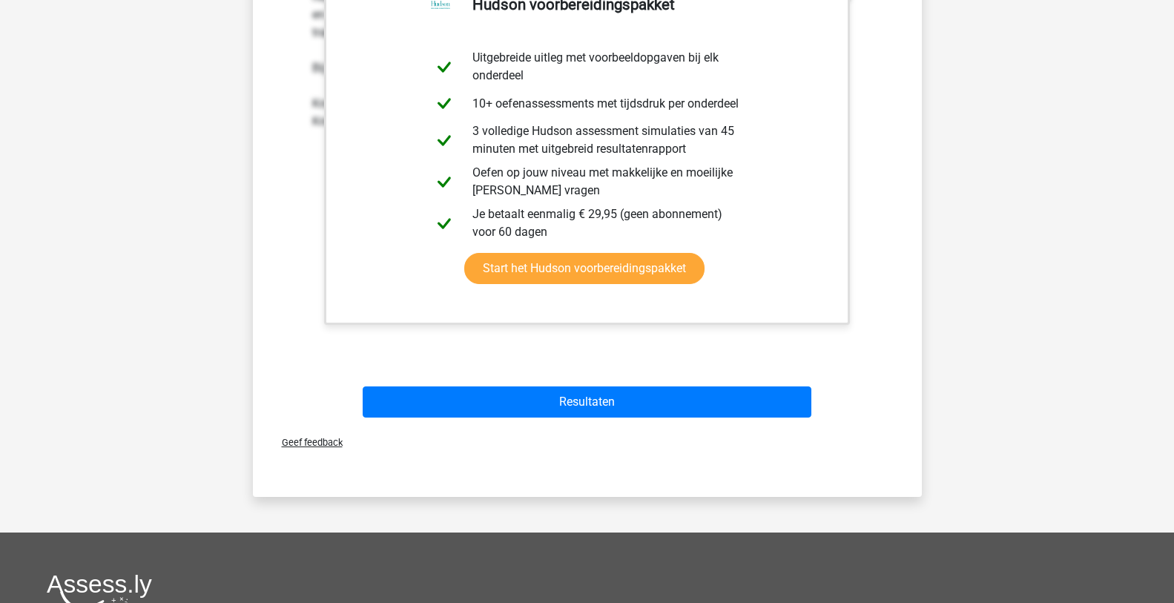
scroll to position [815, 0]
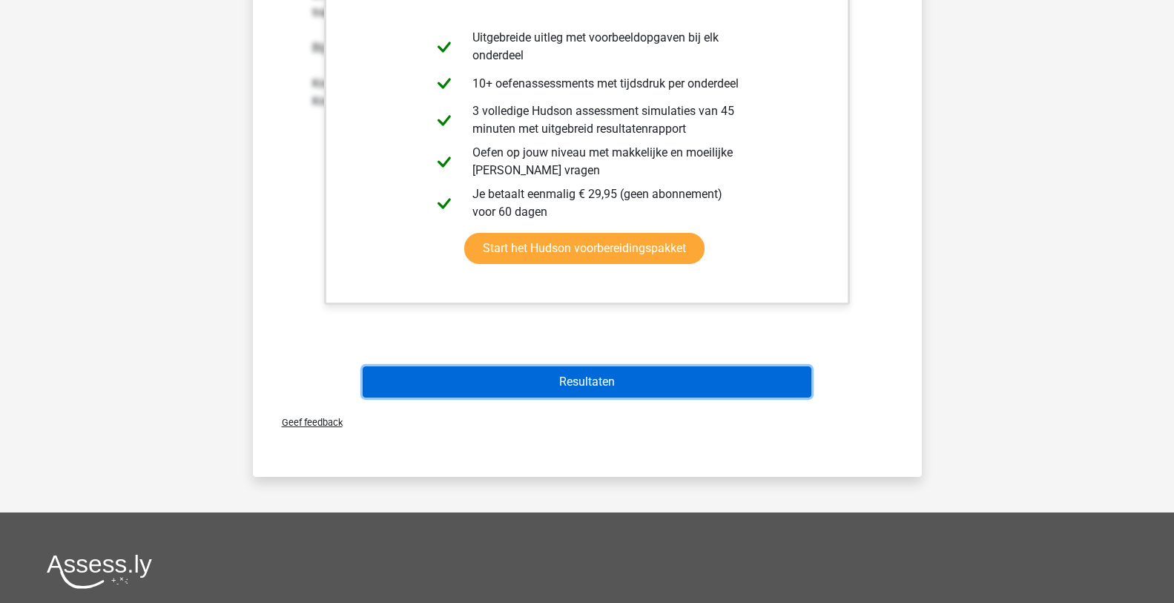
click at [616, 388] on button "Resultaten" at bounding box center [587, 381] width 449 height 31
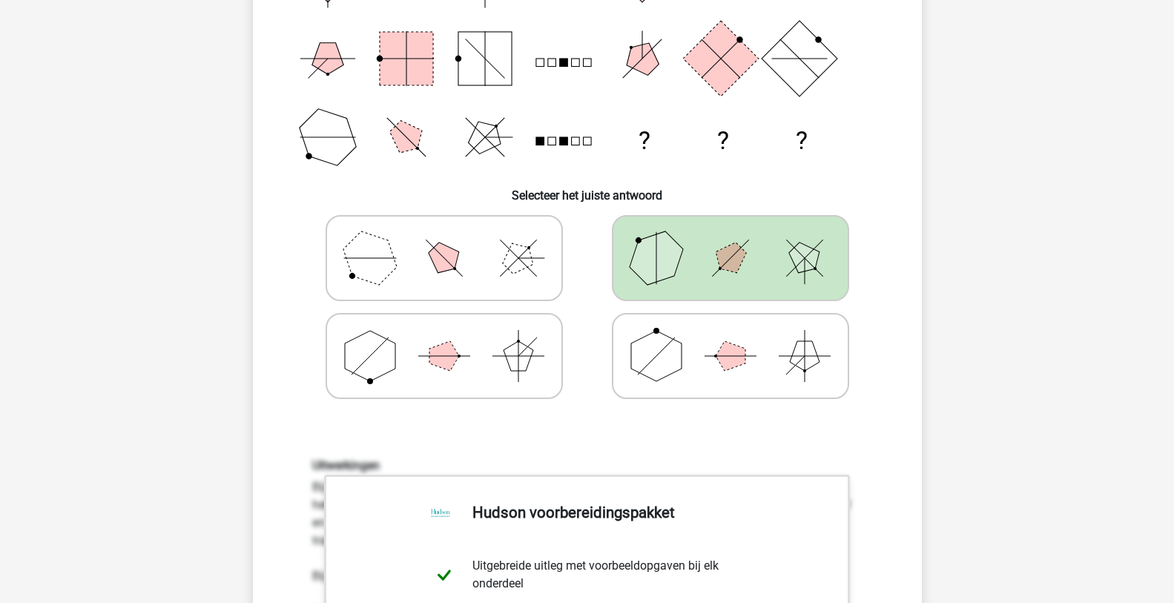
scroll to position [0, 0]
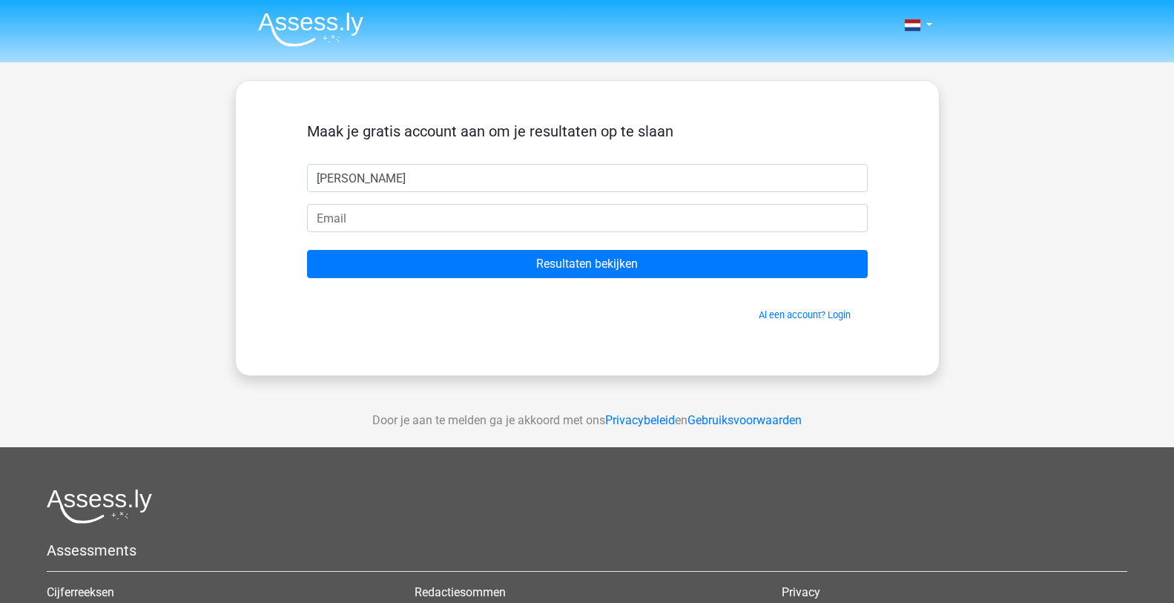
type input "Stephan"
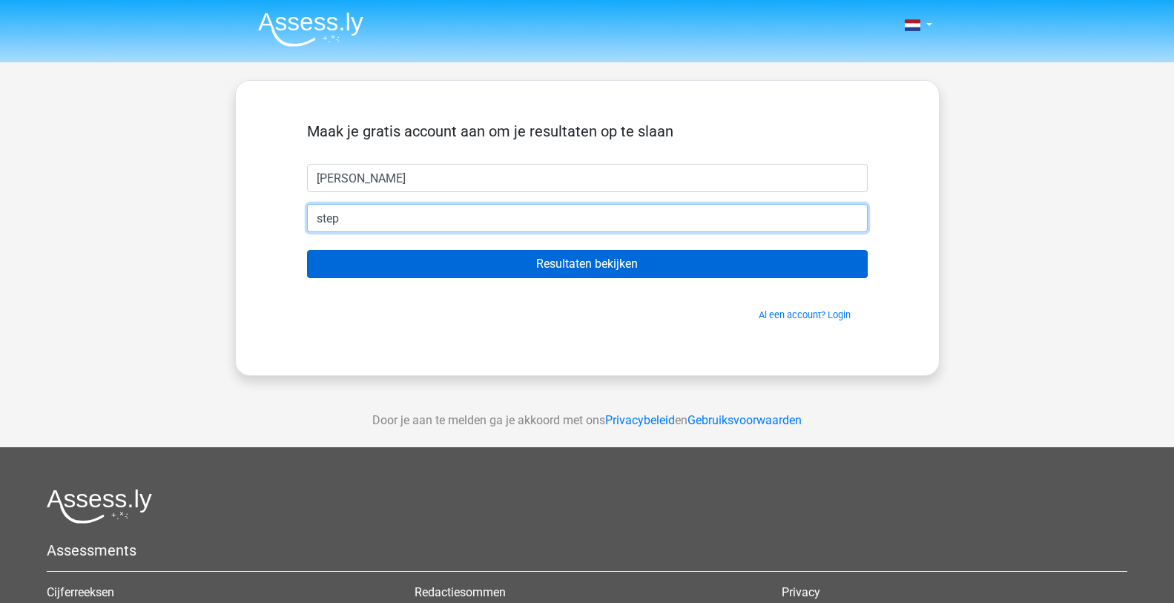
type input "[EMAIL_ADDRESS][DOMAIN_NAME]"
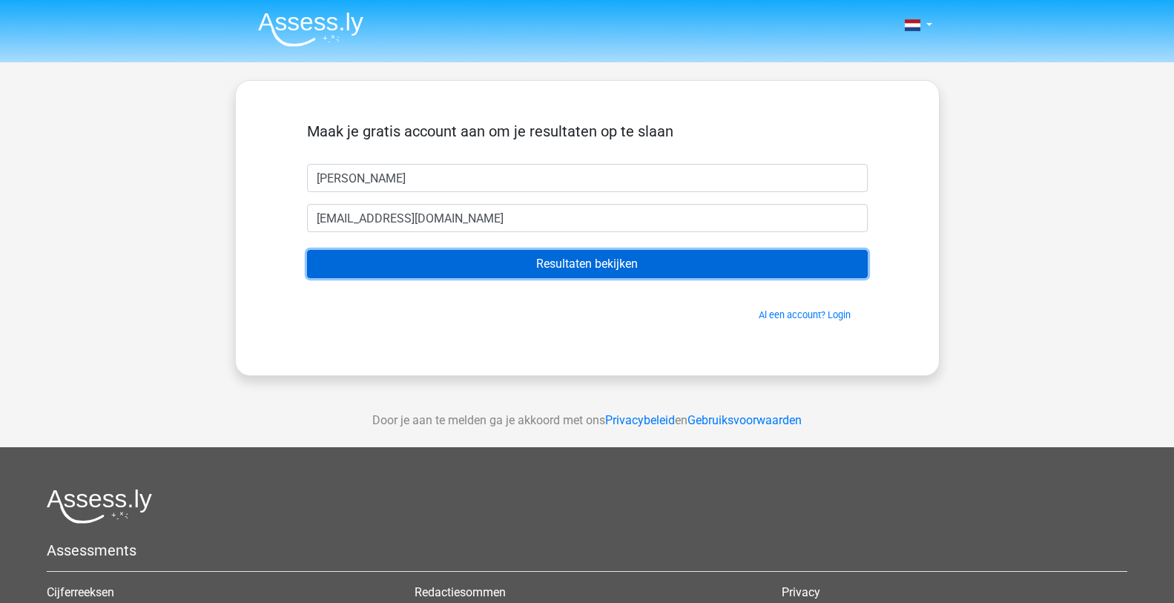
click at [572, 267] on input "Resultaten bekijken" at bounding box center [587, 264] width 560 height 28
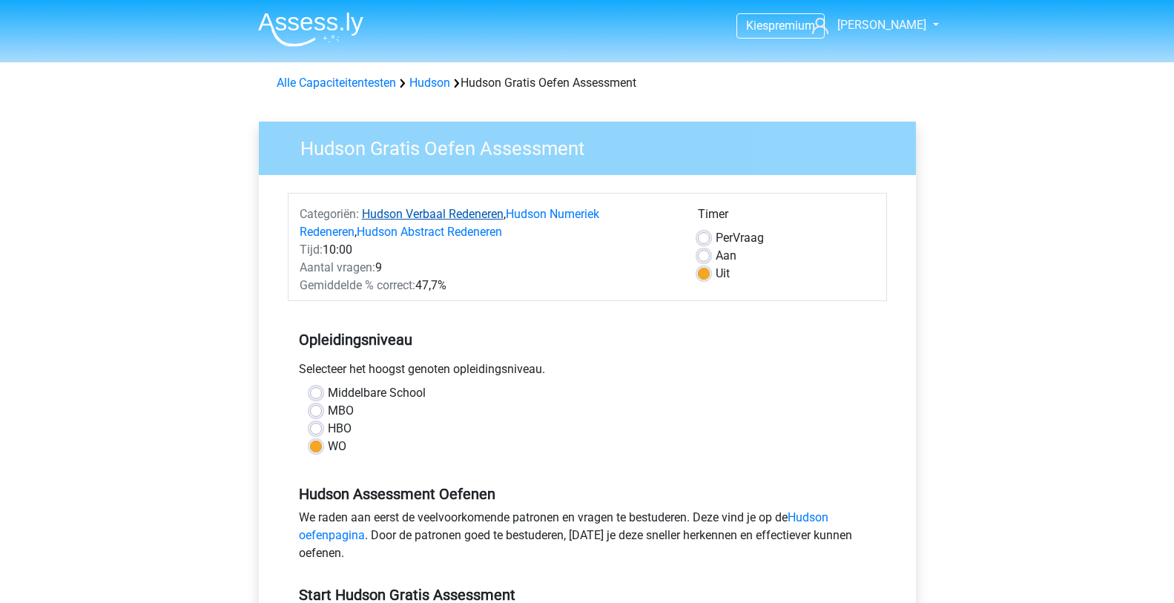
click at [454, 215] on link "Hudson Verbaal Redeneren" at bounding box center [433, 214] width 142 height 14
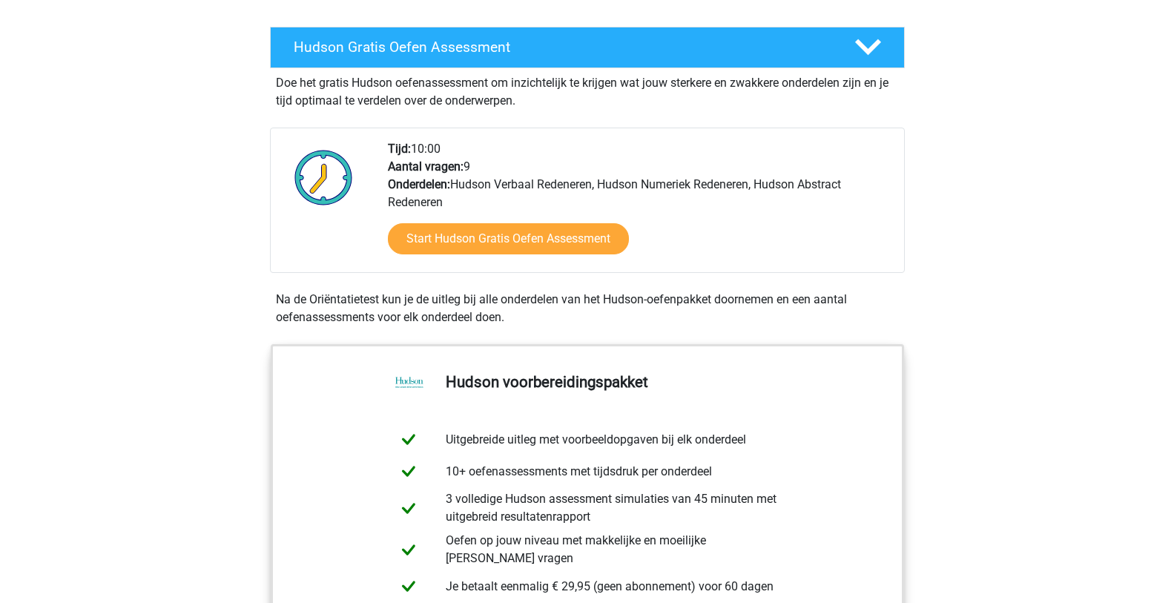
scroll to position [222, 0]
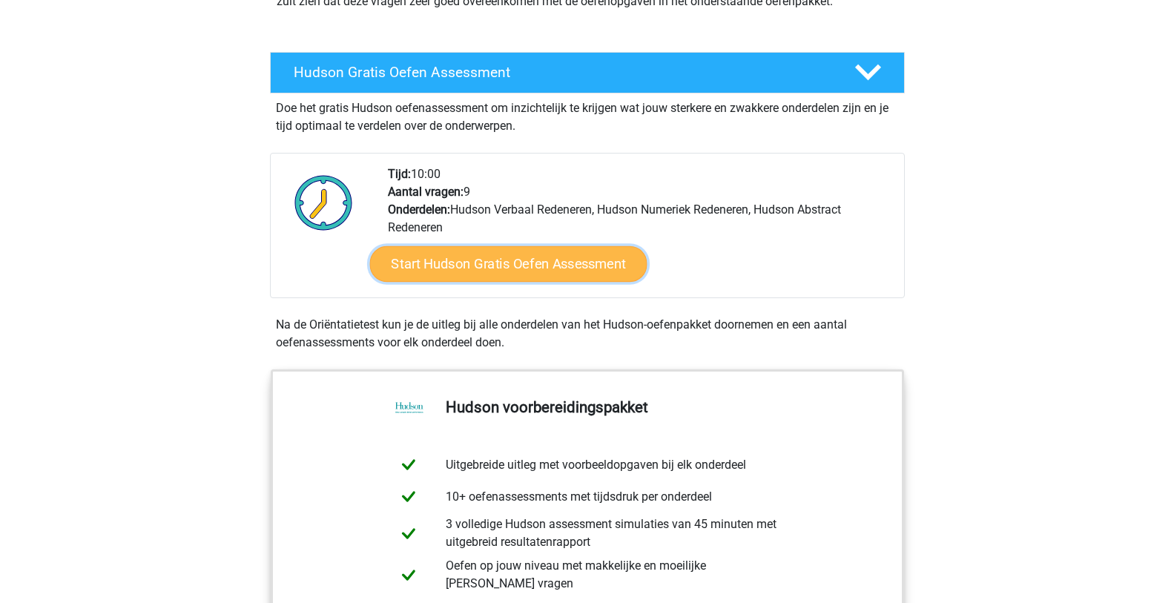
click at [514, 260] on link "Start Hudson Gratis Oefen Assessment" at bounding box center [507, 264] width 277 height 36
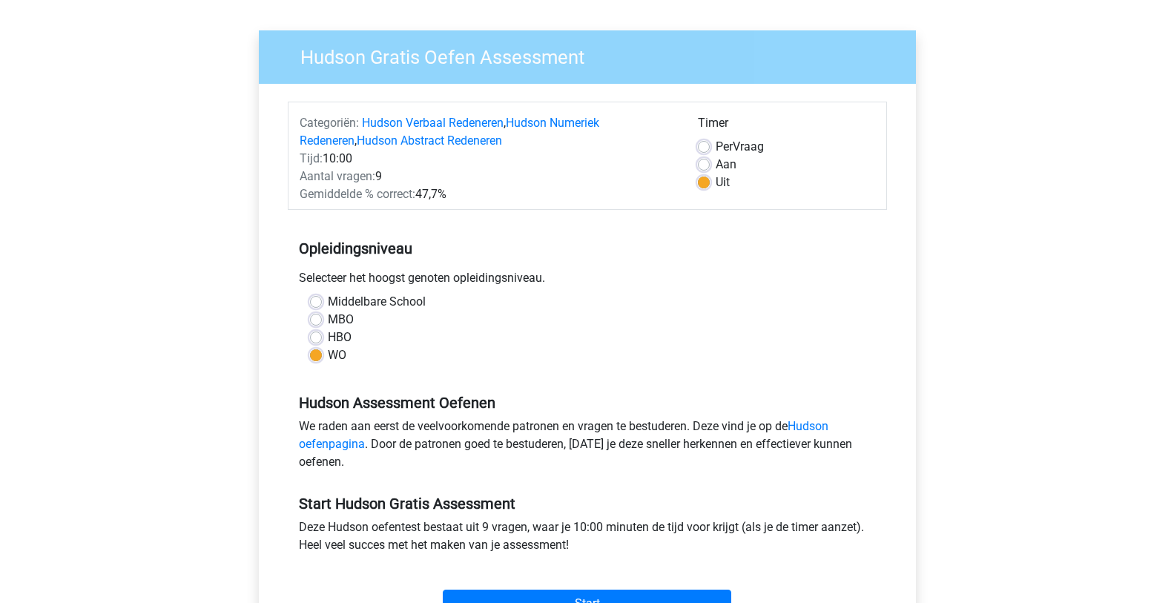
scroll to position [74, 0]
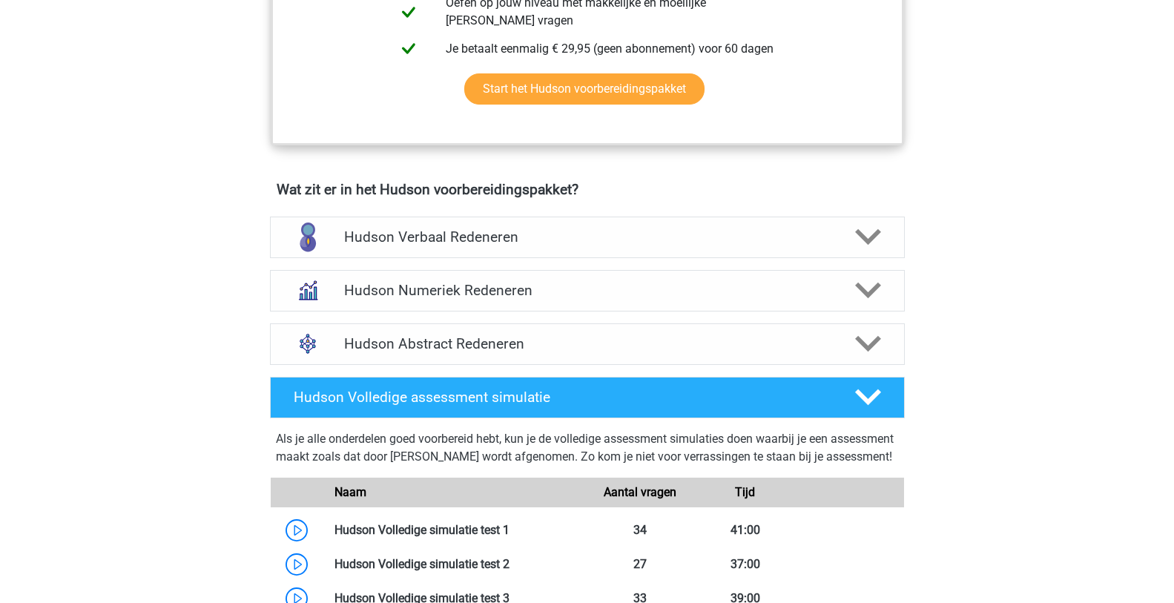
scroll to position [815, 0]
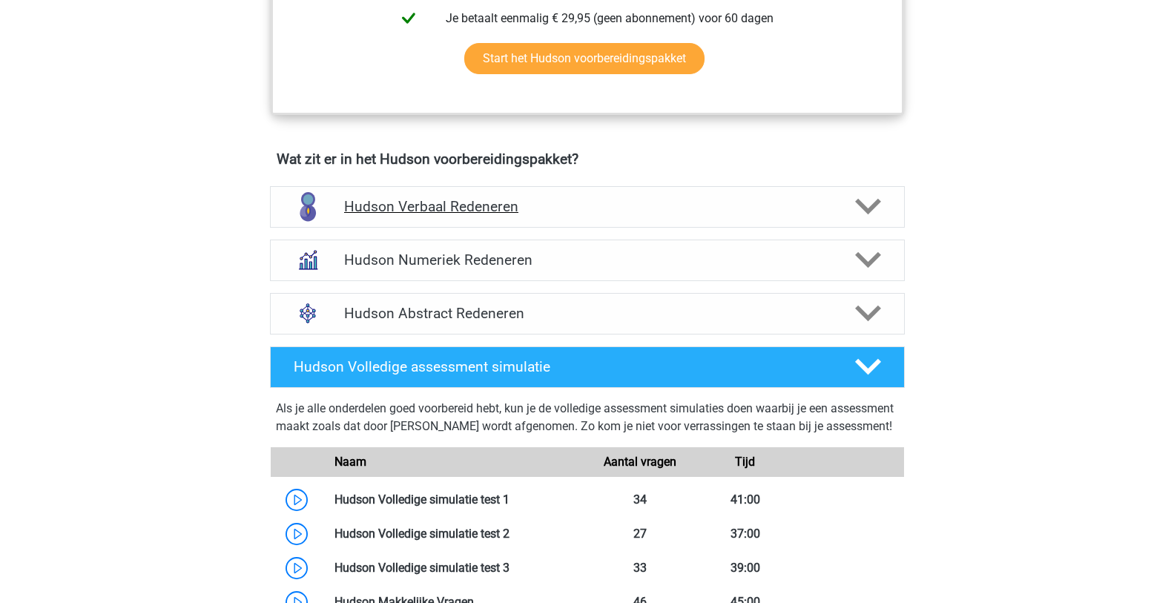
click at [868, 202] on icon at bounding box center [868, 206] width 26 height 26
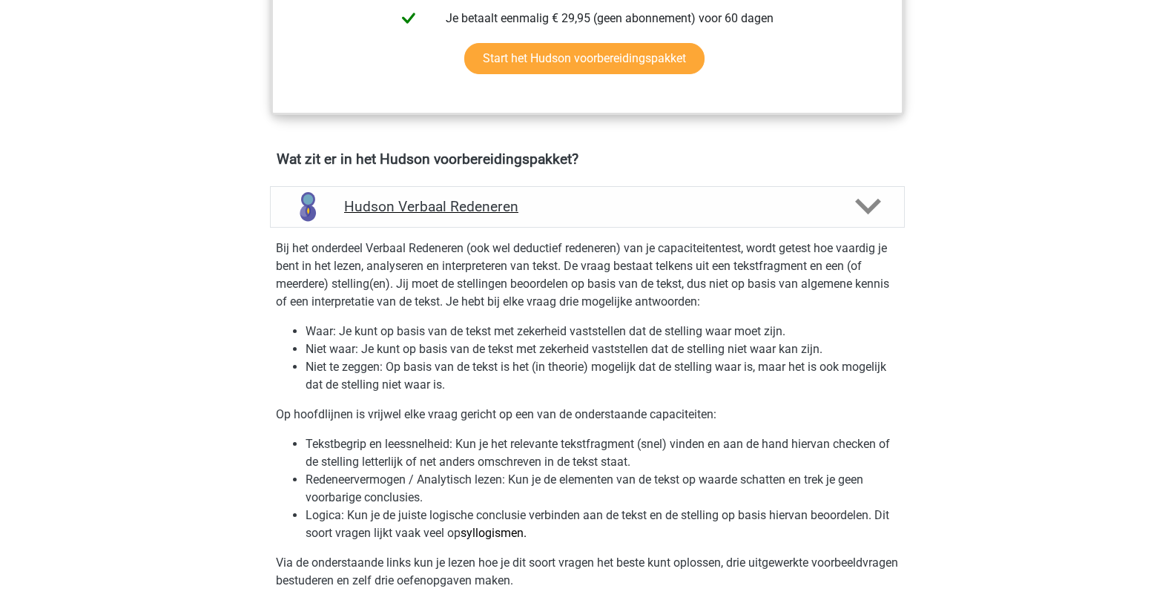
click at [868, 203] on icon at bounding box center [868, 206] width 26 height 26
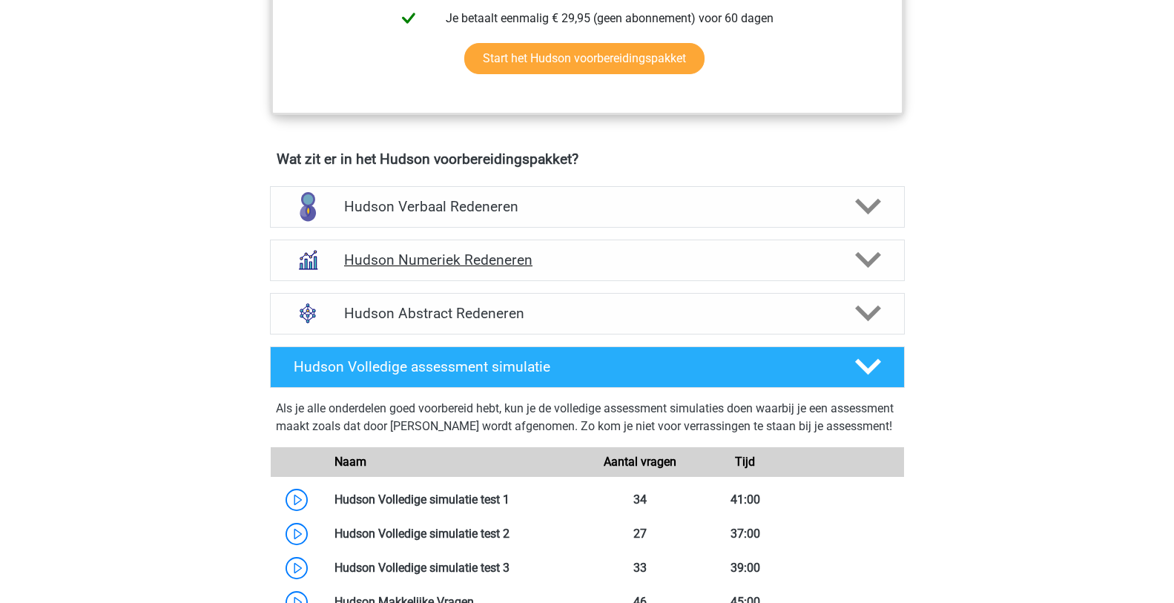
click at [469, 258] on h4 "Hudson Numeriek Redeneren" at bounding box center [587, 259] width 486 height 17
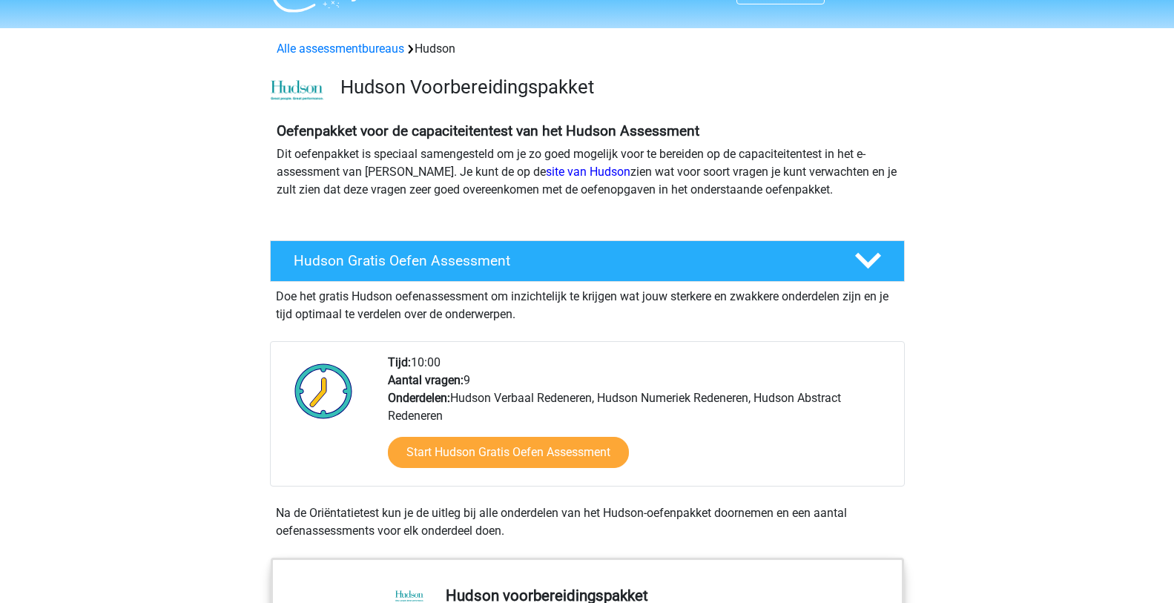
scroll to position [0, 0]
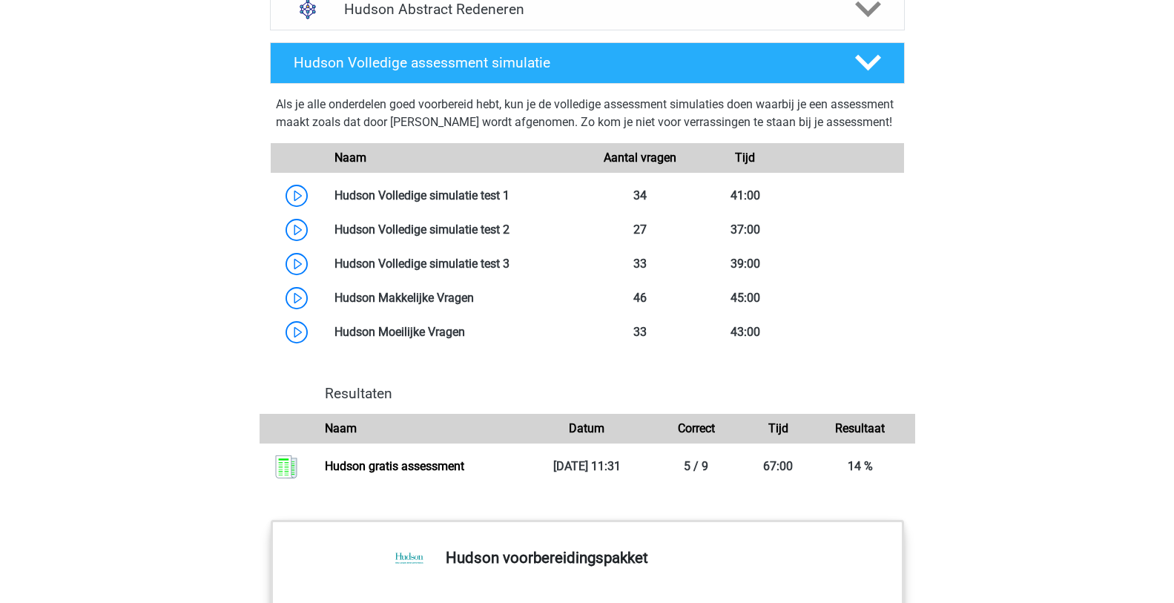
scroll to position [1112, 0]
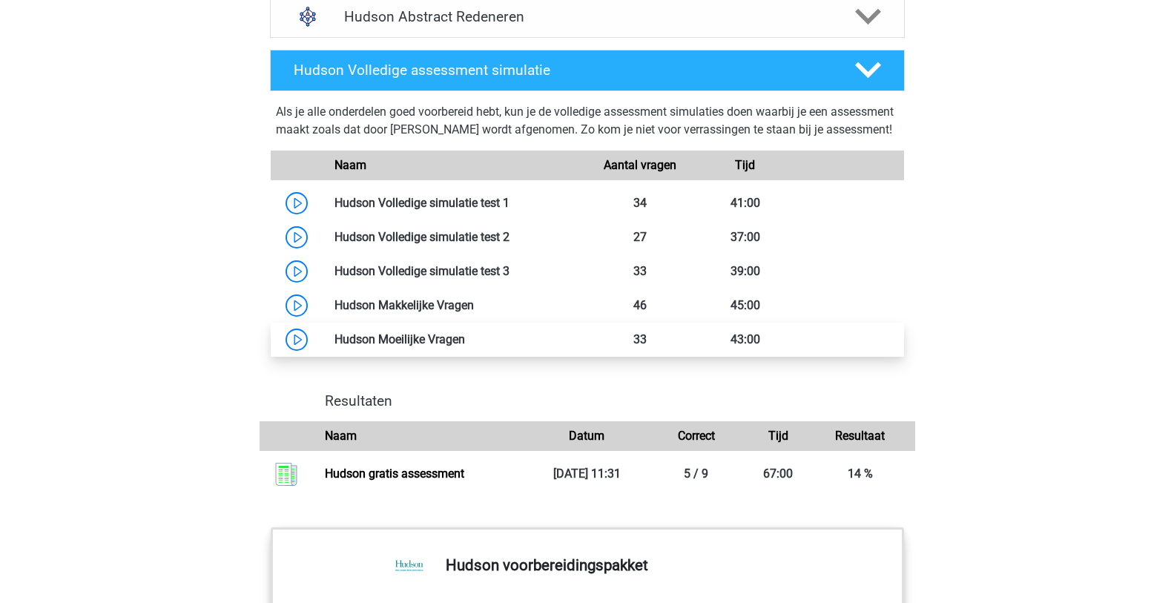
click at [465, 346] on link at bounding box center [465, 339] width 0 height 14
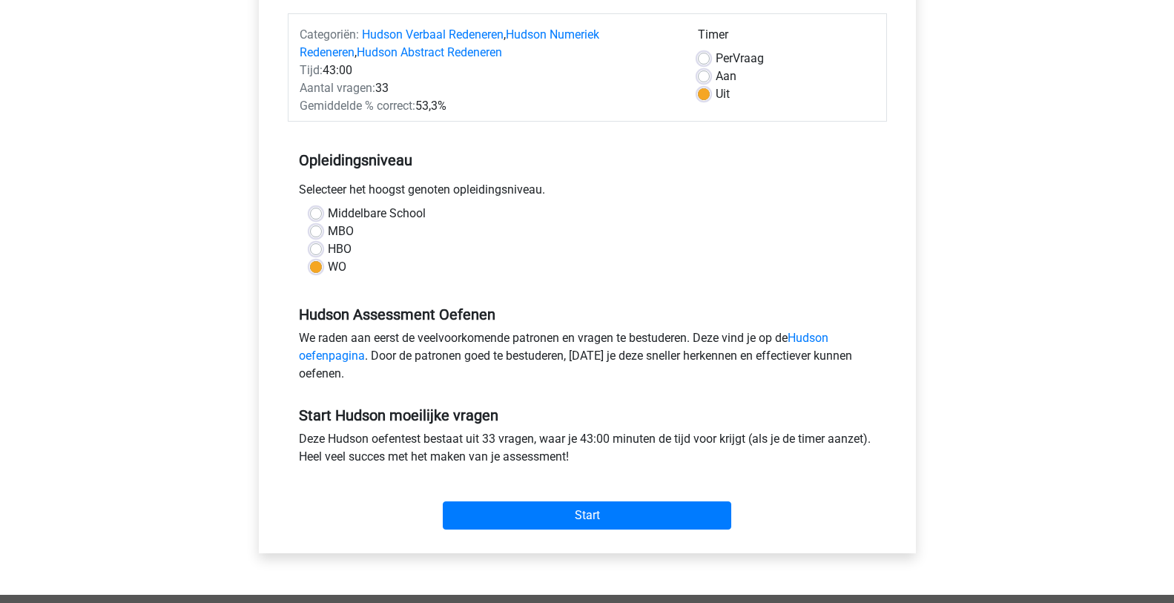
scroll to position [222, 0]
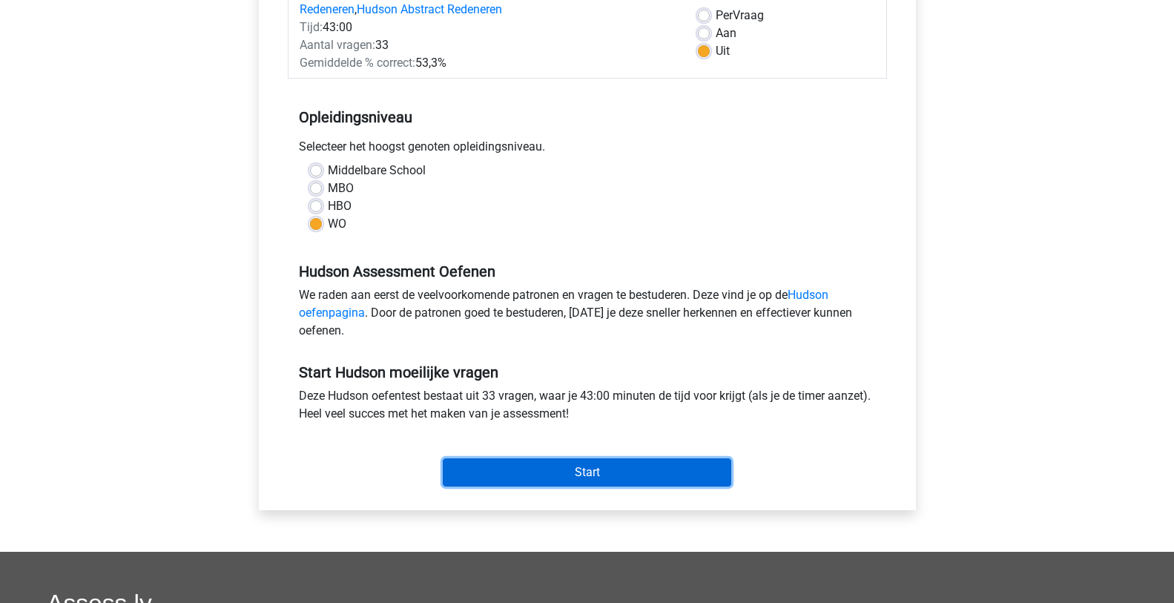
click at [678, 478] on input "Start" at bounding box center [587, 472] width 288 height 28
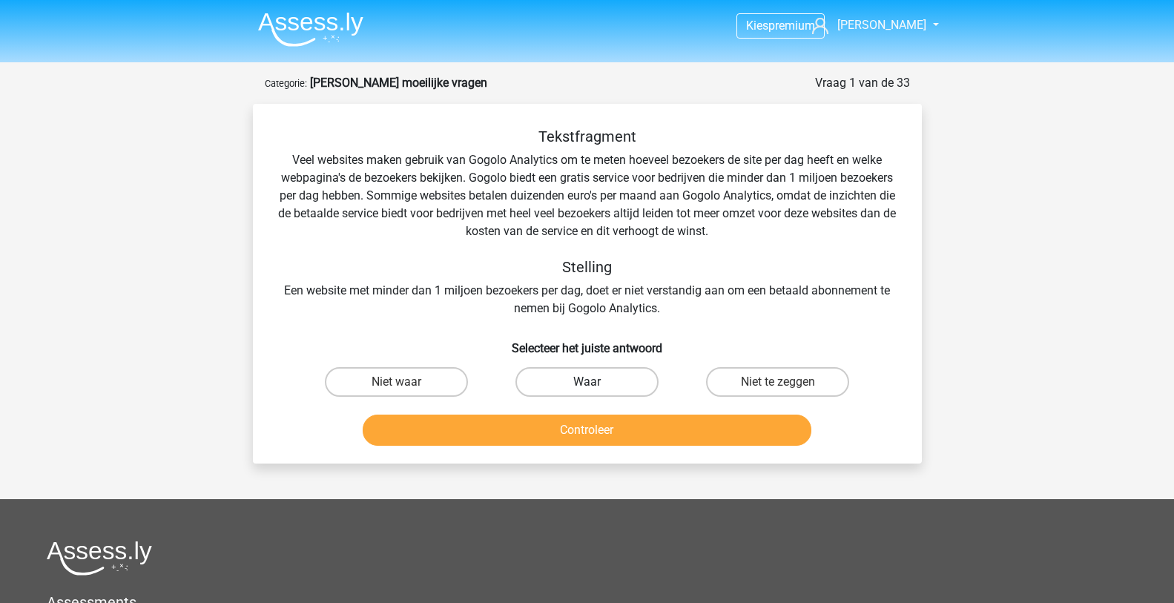
click at [583, 384] on label "Waar" at bounding box center [586, 382] width 143 height 30
click at [586, 384] on input "Waar" at bounding box center [591, 387] width 10 height 10
radio input "true"
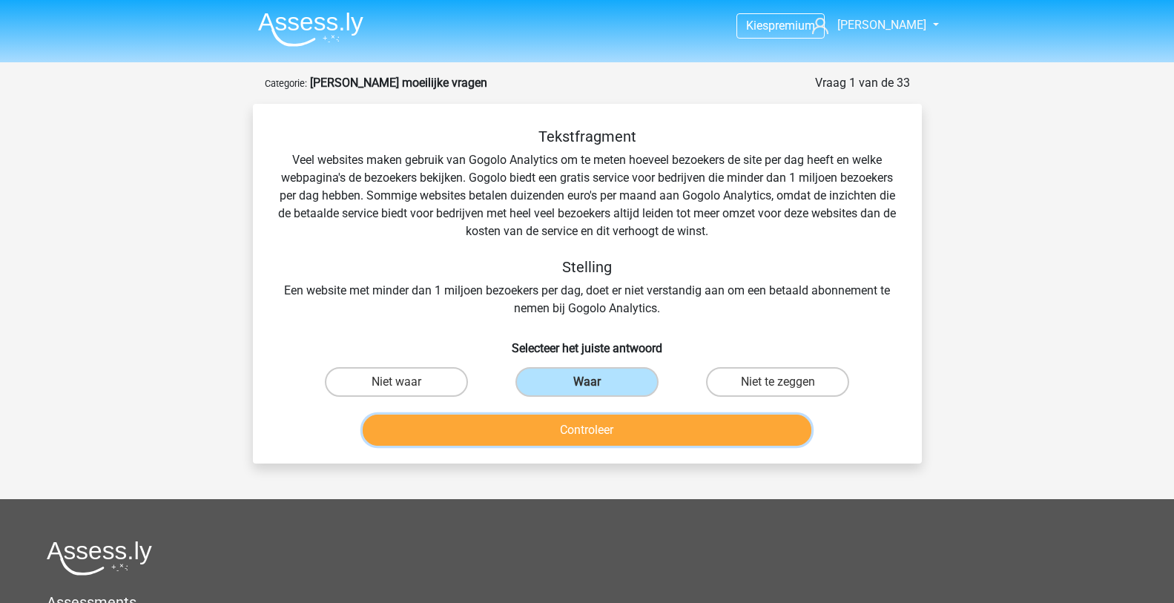
click at [588, 440] on button "Controleer" at bounding box center [587, 429] width 449 height 31
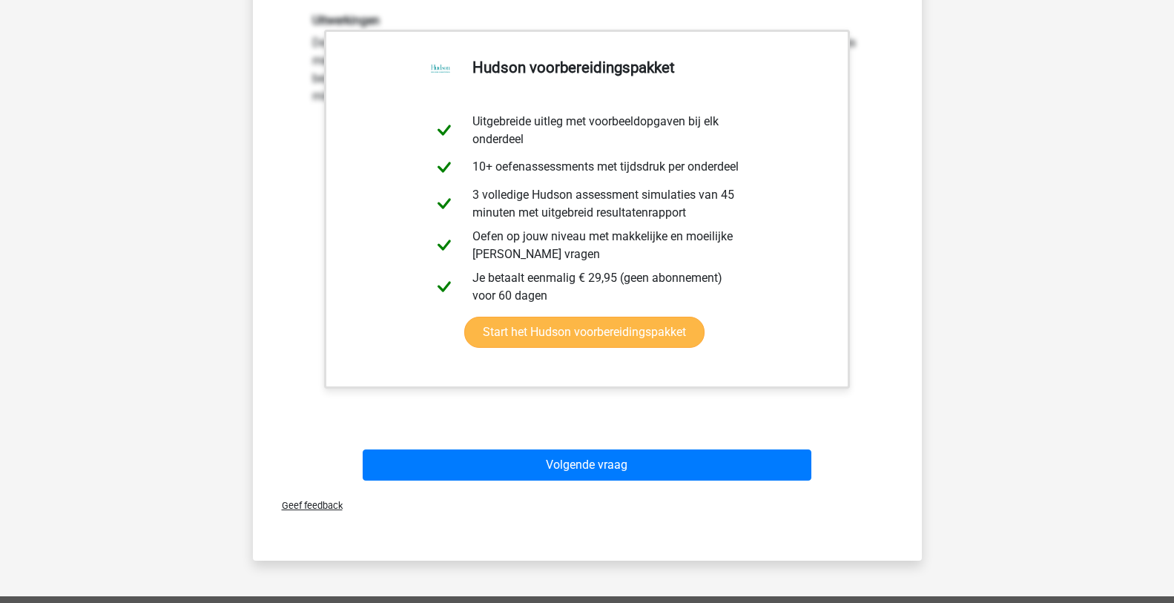
scroll to position [519, 0]
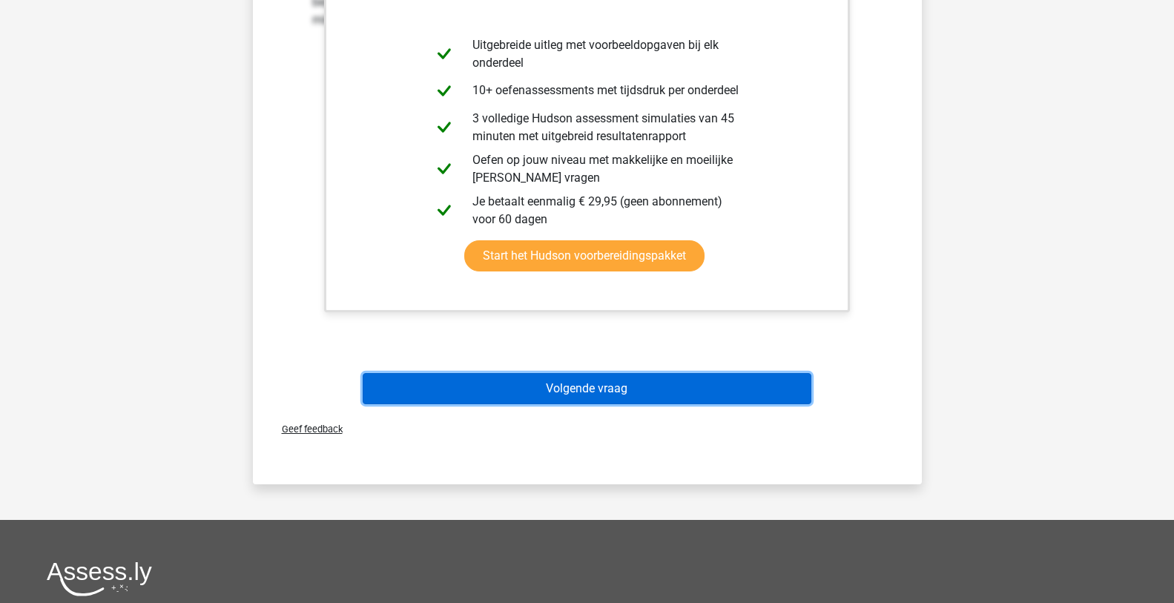
click at [614, 394] on button "Volgende vraag" at bounding box center [587, 388] width 449 height 31
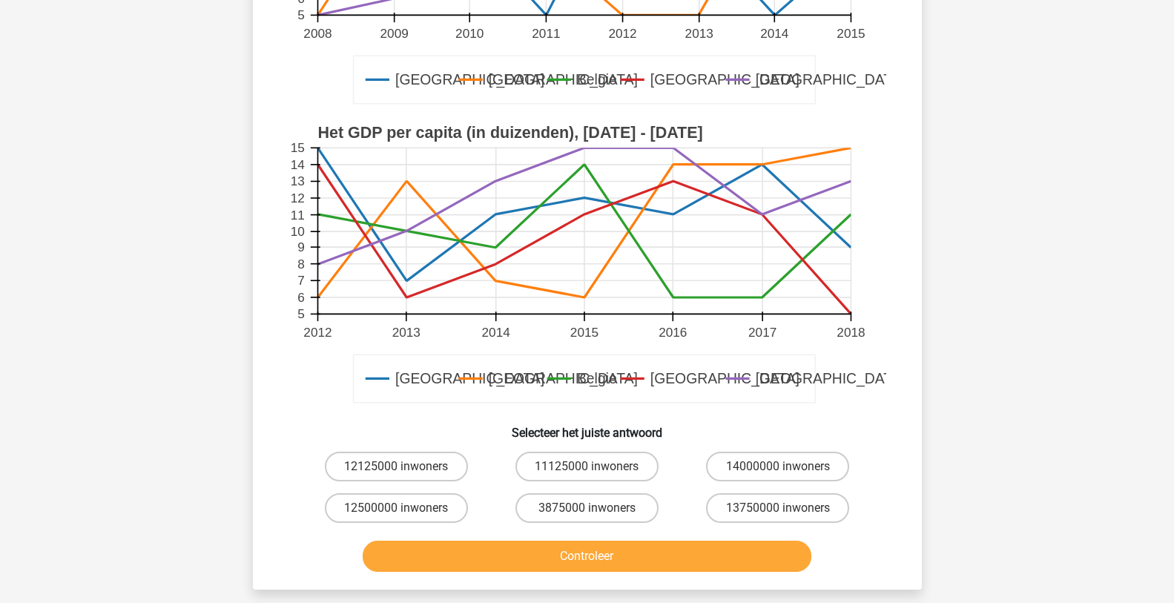
scroll to position [445, 0]
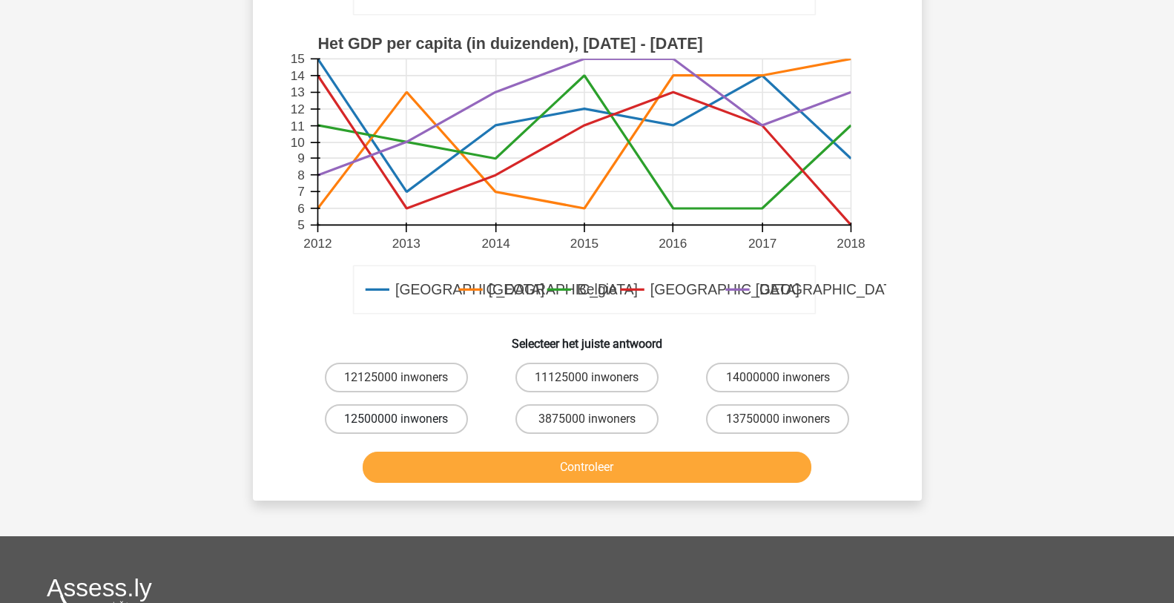
click at [374, 422] on label "12500000 inwoners" at bounding box center [396, 419] width 143 height 30
click at [396, 422] on input "12500000 inwoners" at bounding box center [401, 424] width 10 height 10
radio input "true"
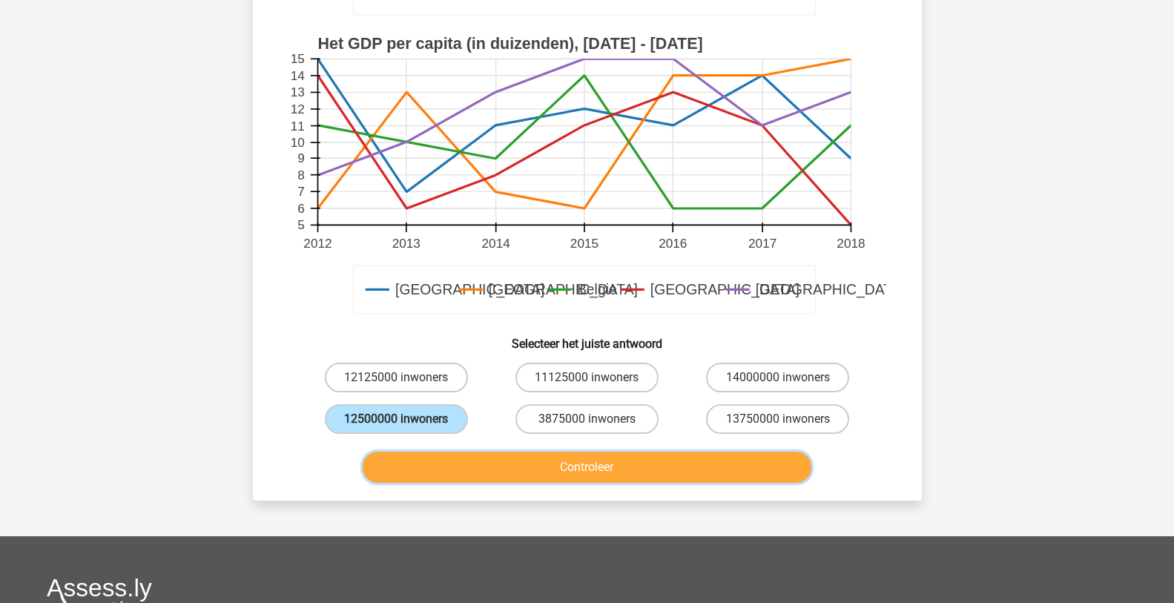
click at [550, 474] on button "Controleer" at bounding box center [587, 466] width 449 height 31
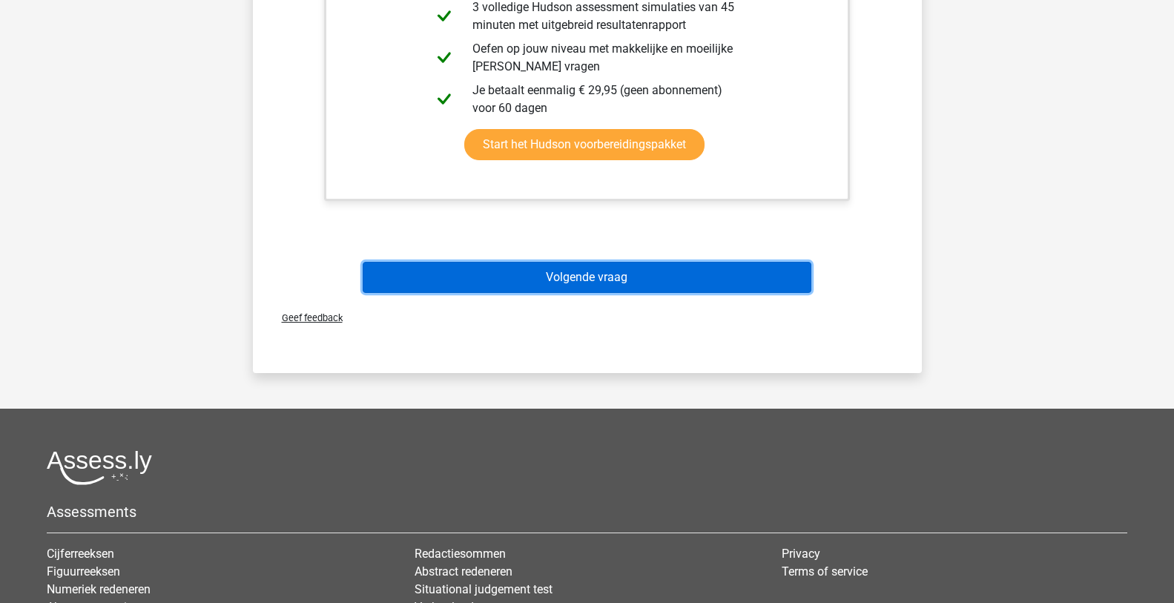
click at [567, 275] on button "Volgende vraag" at bounding box center [587, 277] width 449 height 31
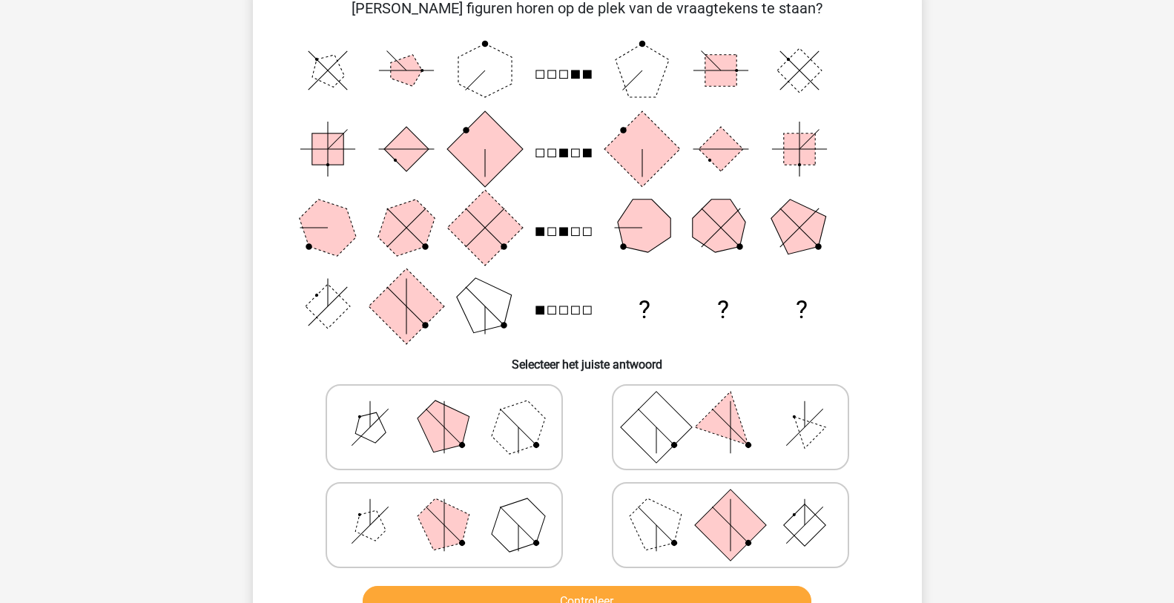
scroll to position [148, 0]
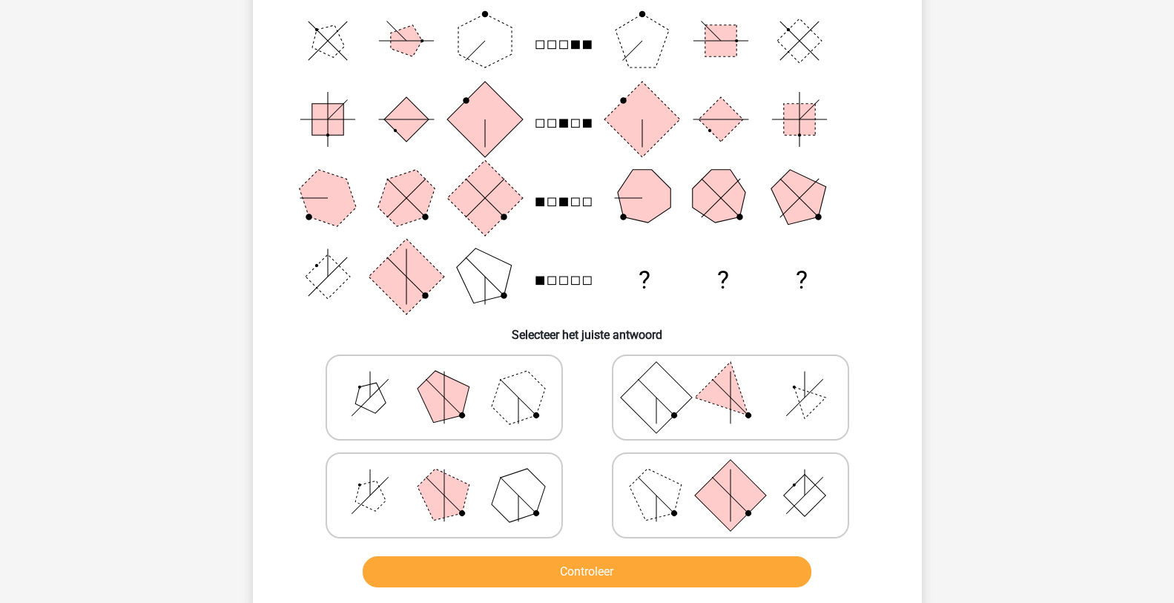
click at [457, 387] on polygon at bounding box center [443, 396] width 71 height 71
click at [454, 379] on input "radio" at bounding box center [449, 374] width 10 height 10
radio input "true"
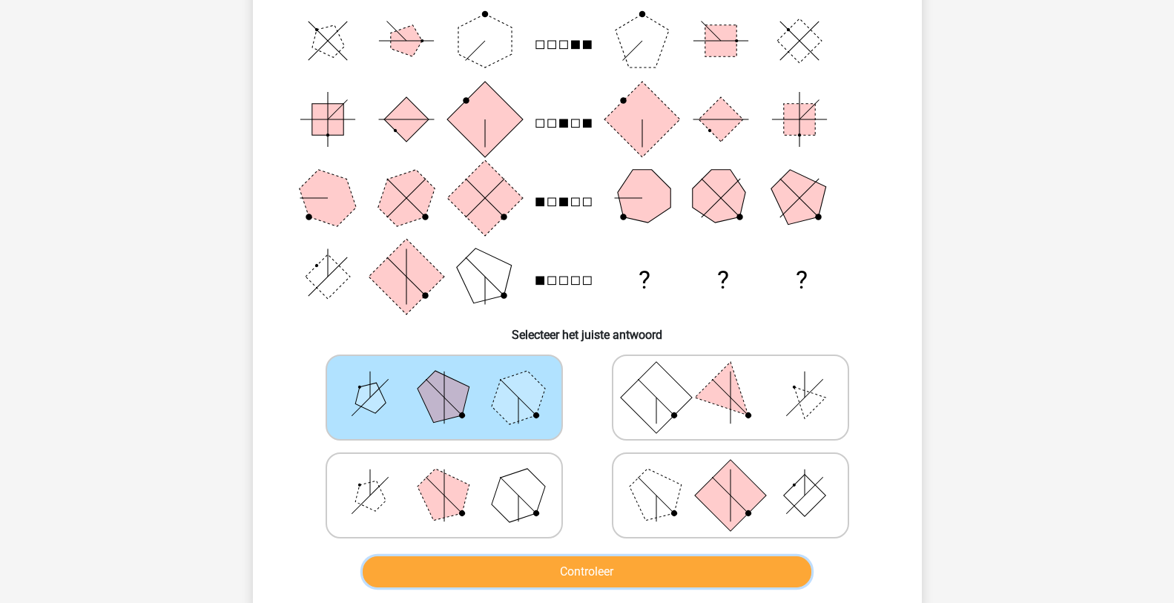
click at [623, 558] on button "Controleer" at bounding box center [587, 571] width 449 height 31
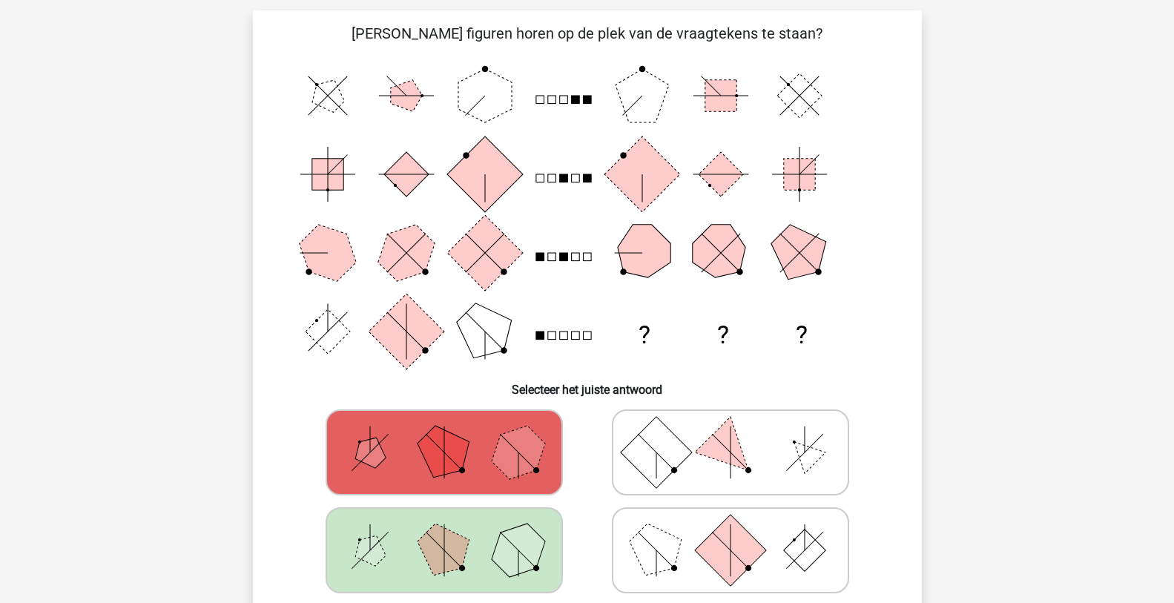
scroll to position [0, 0]
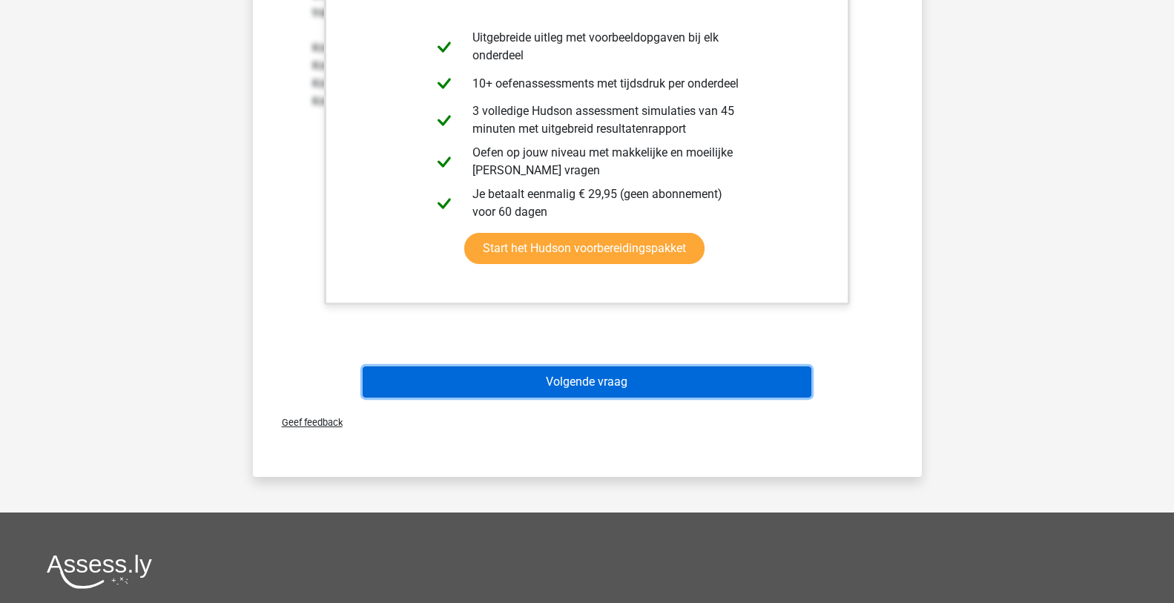
click at [609, 384] on button "Volgende vraag" at bounding box center [587, 381] width 449 height 31
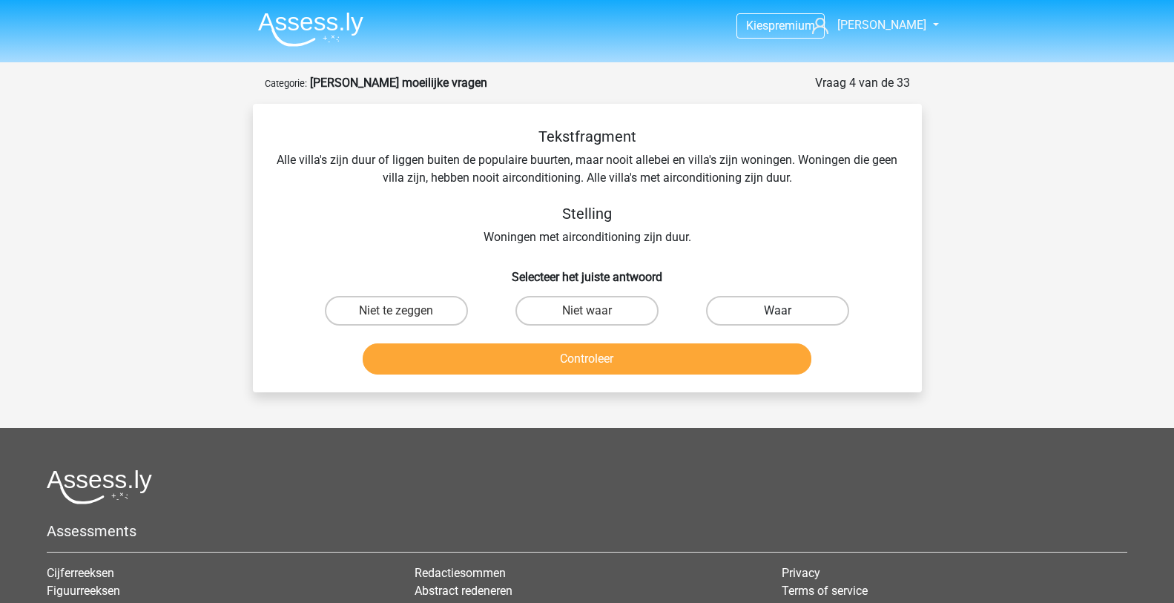
click at [737, 306] on label "Waar" at bounding box center [777, 311] width 143 height 30
click at [778, 311] on input "Waar" at bounding box center [783, 316] width 10 height 10
radio input "true"
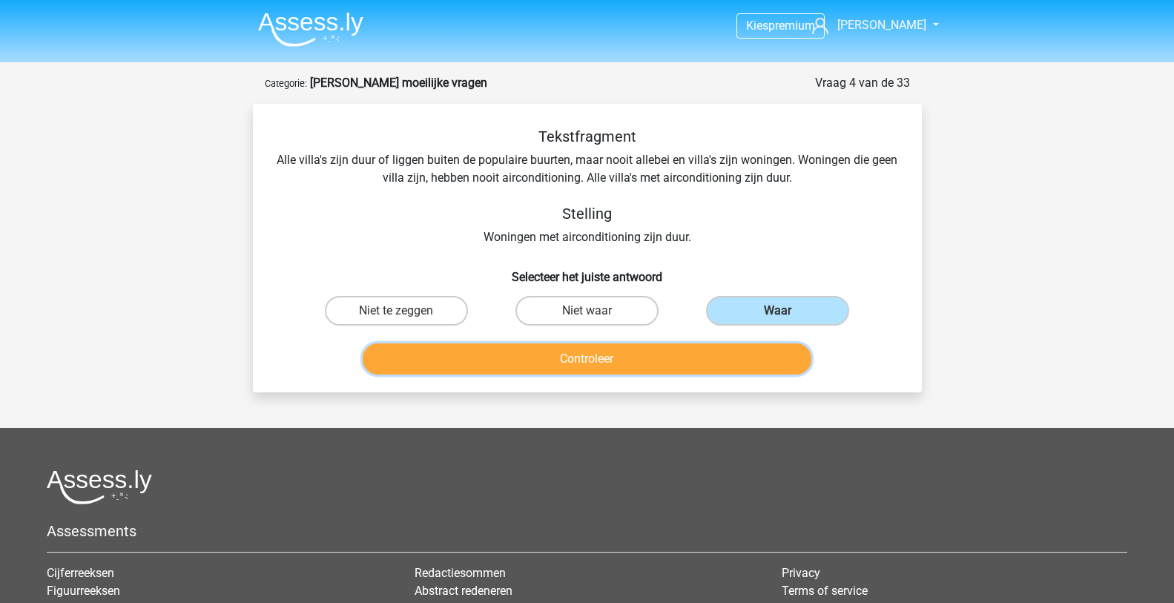
click at [610, 356] on button "Controleer" at bounding box center [587, 358] width 449 height 31
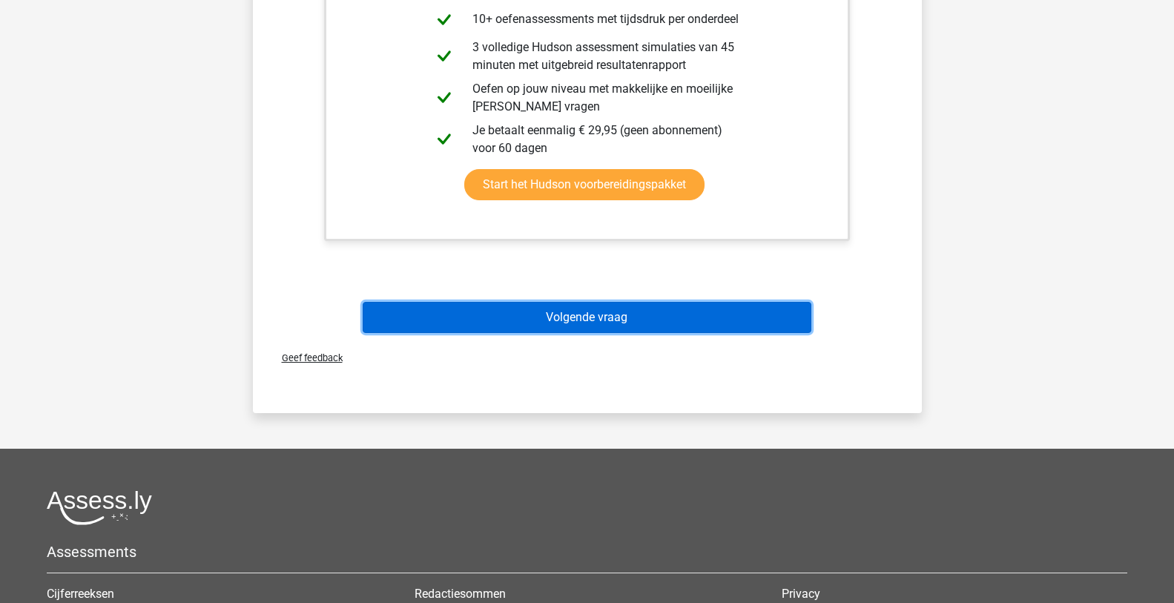
click at [598, 323] on button "Volgende vraag" at bounding box center [587, 317] width 449 height 31
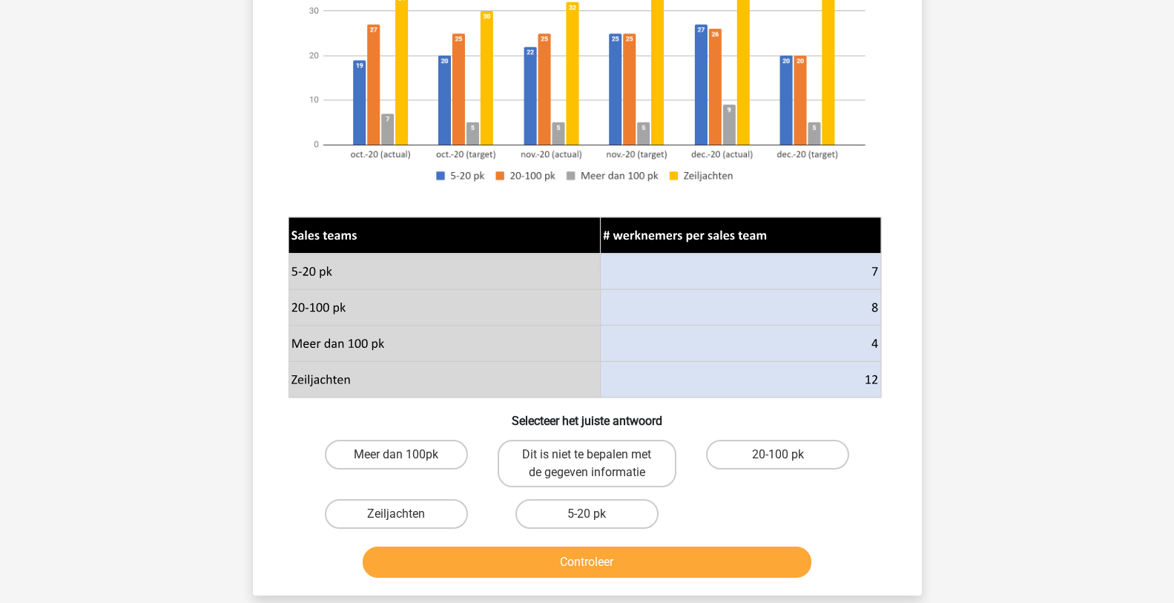
scroll to position [297, 0]
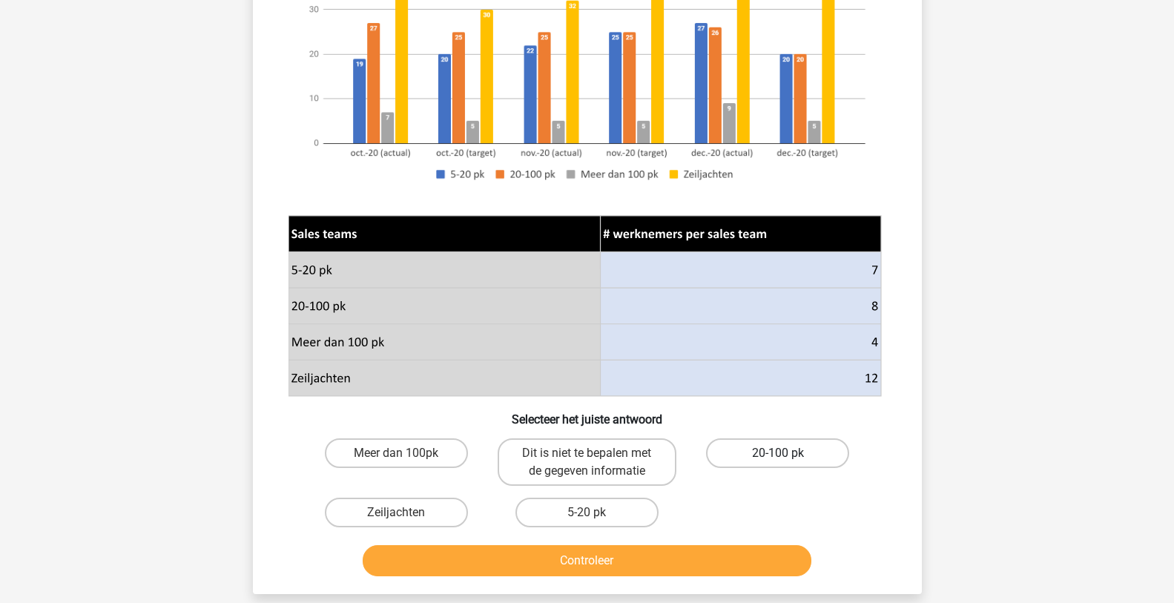
click at [749, 451] on label "20-100 pk" at bounding box center [777, 453] width 143 height 30
click at [778, 453] on input "20-100 pk" at bounding box center [783, 458] width 10 height 10
radio input "true"
click at [662, 549] on button "Controleer" at bounding box center [587, 560] width 449 height 31
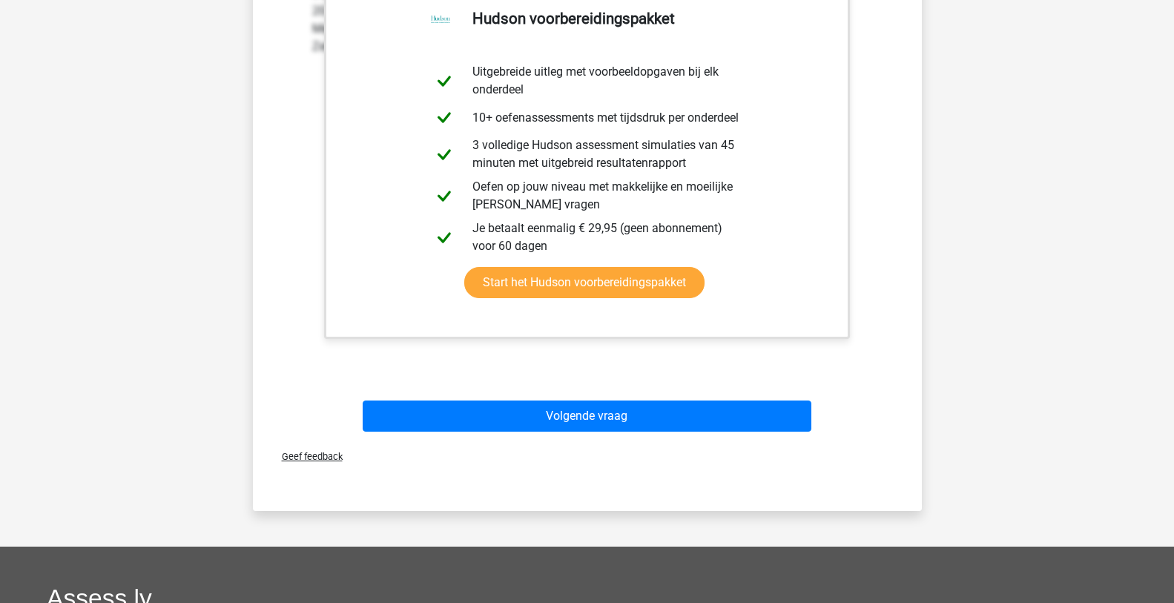
scroll to position [964, 0]
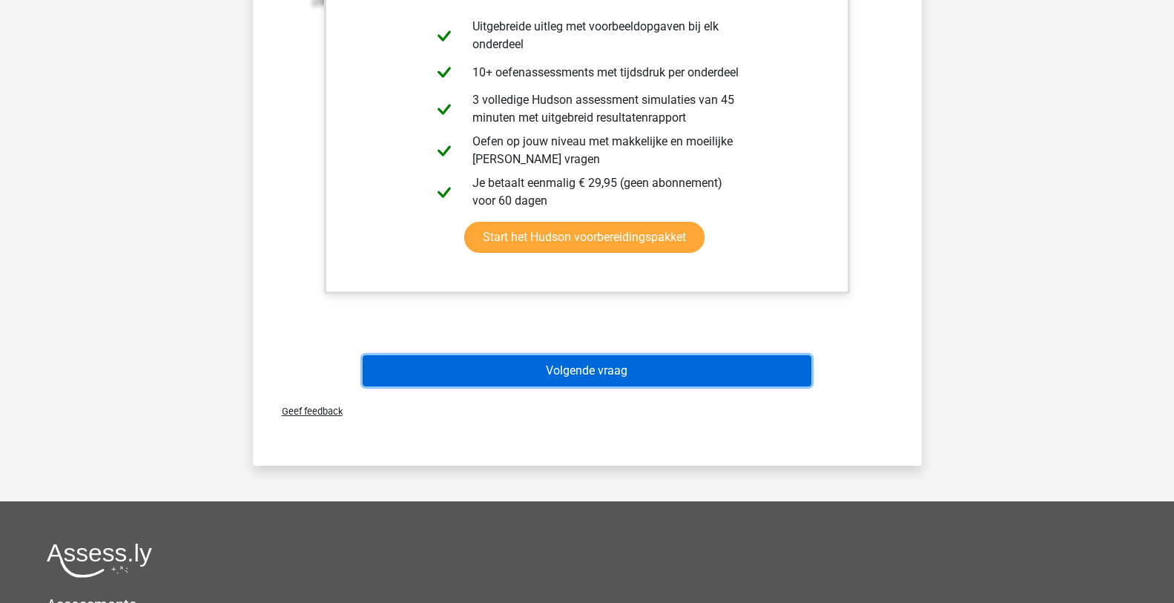
click at [639, 372] on button "Volgende vraag" at bounding box center [587, 370] width 449 height 31
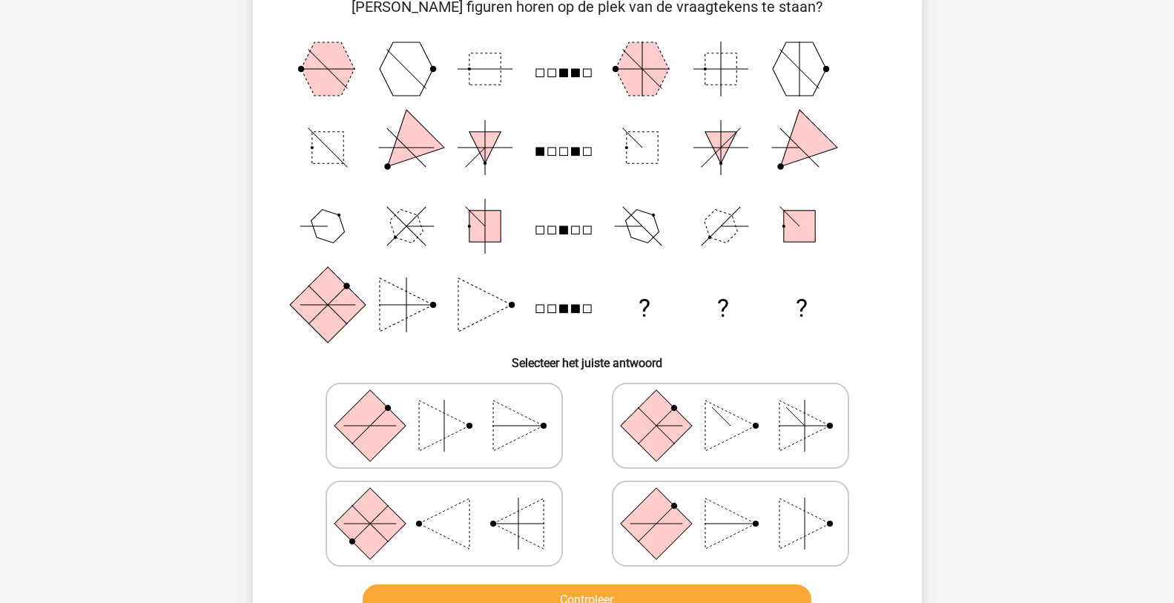
scroll to position [148, 0]
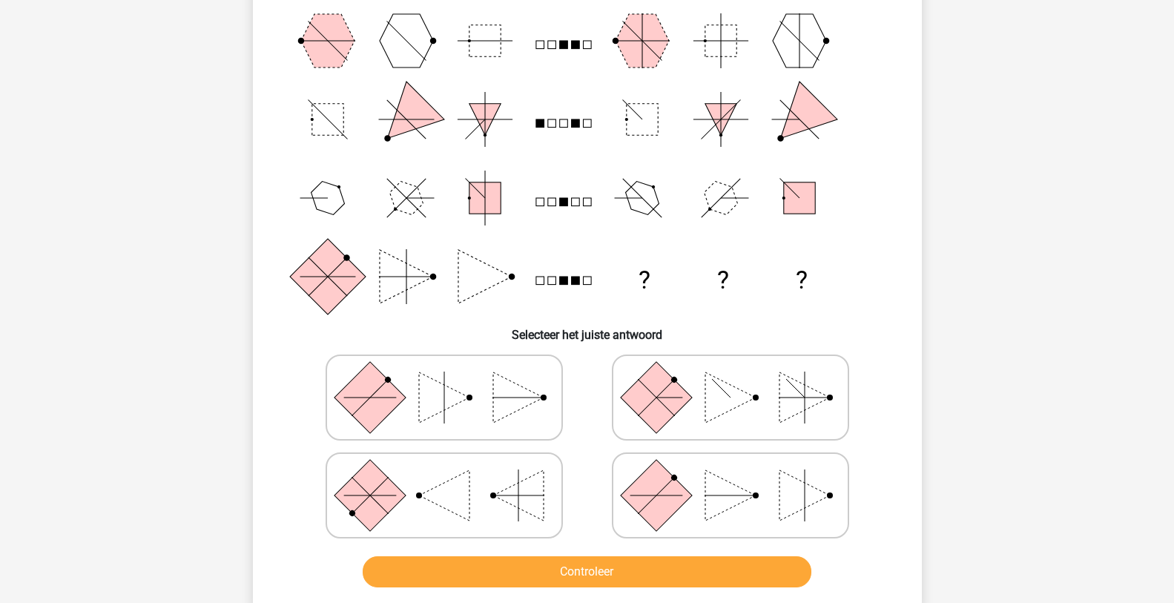
click at [789, 496] on polygon at bounding box center [804, 495] width 50 height 50
click at [740, 477] on input "radio" at bounding box center [735, 472] width 10 height 10
radio input "true"
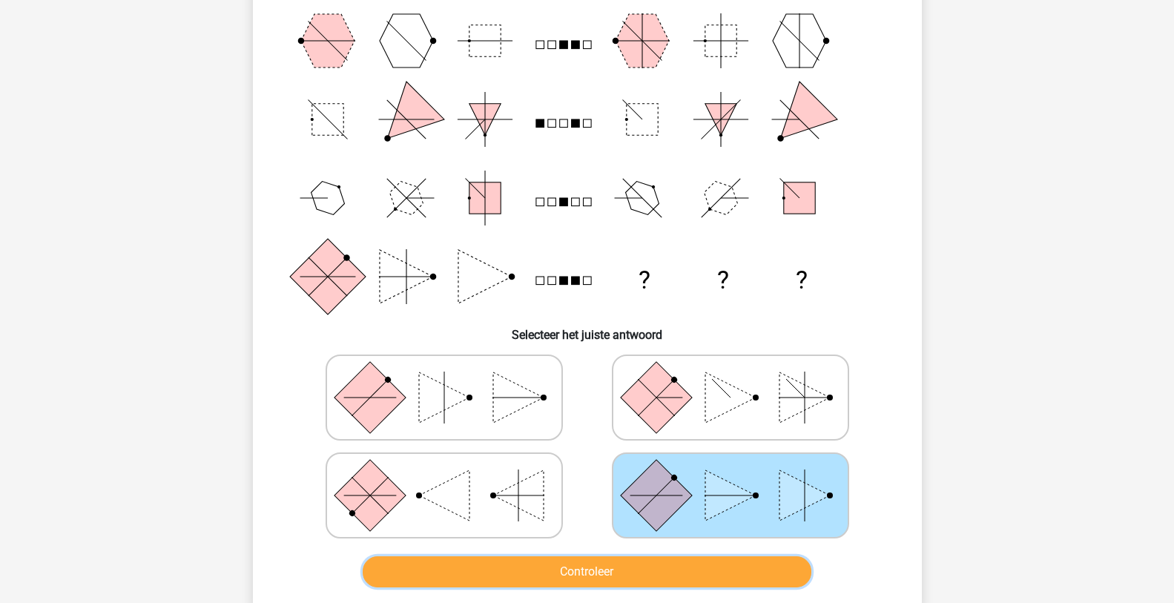
click at [691, 562] on button "Controleer" at bounding box center [587, 571] width 449 height 31
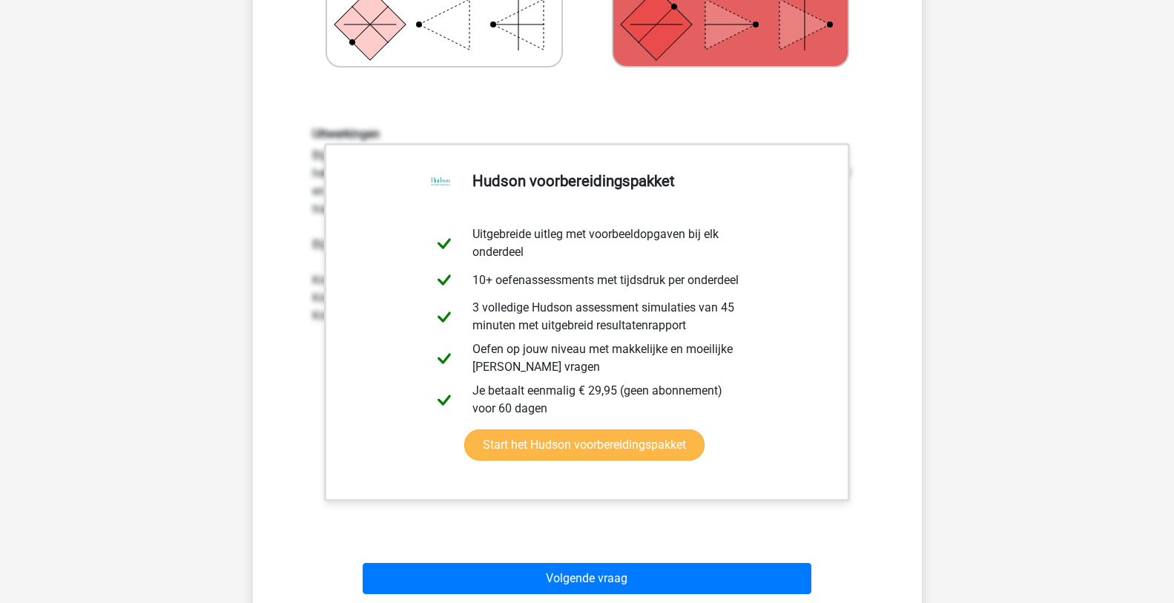
scroll to position [741, 0]
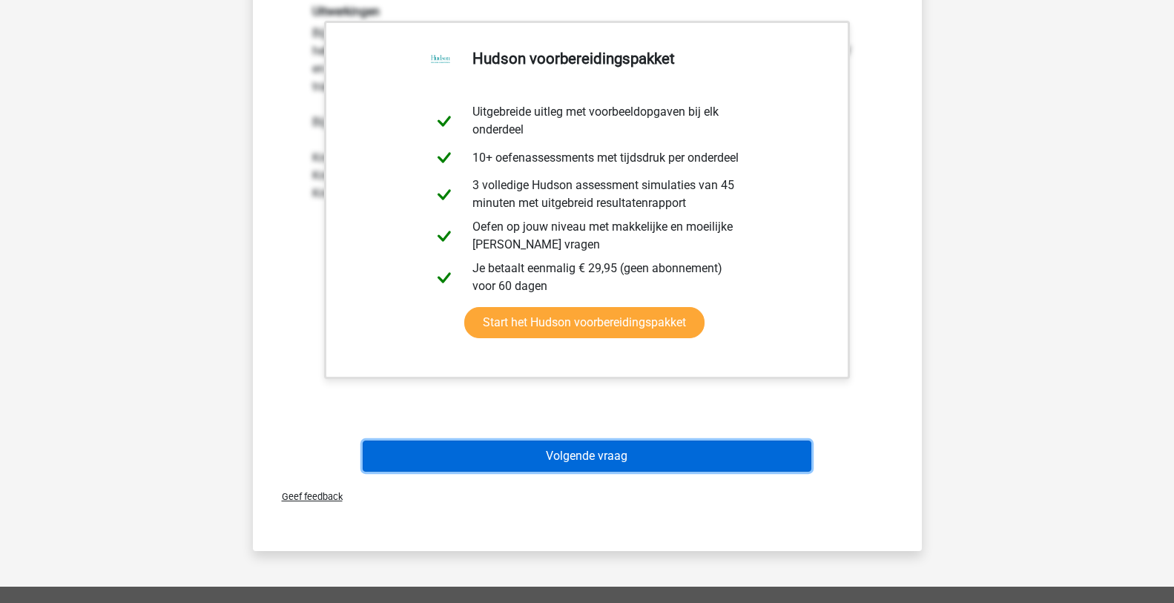
click at [609, 451] on button "Volgende vraag" at bounding box center [587, 455] width 449 height 31
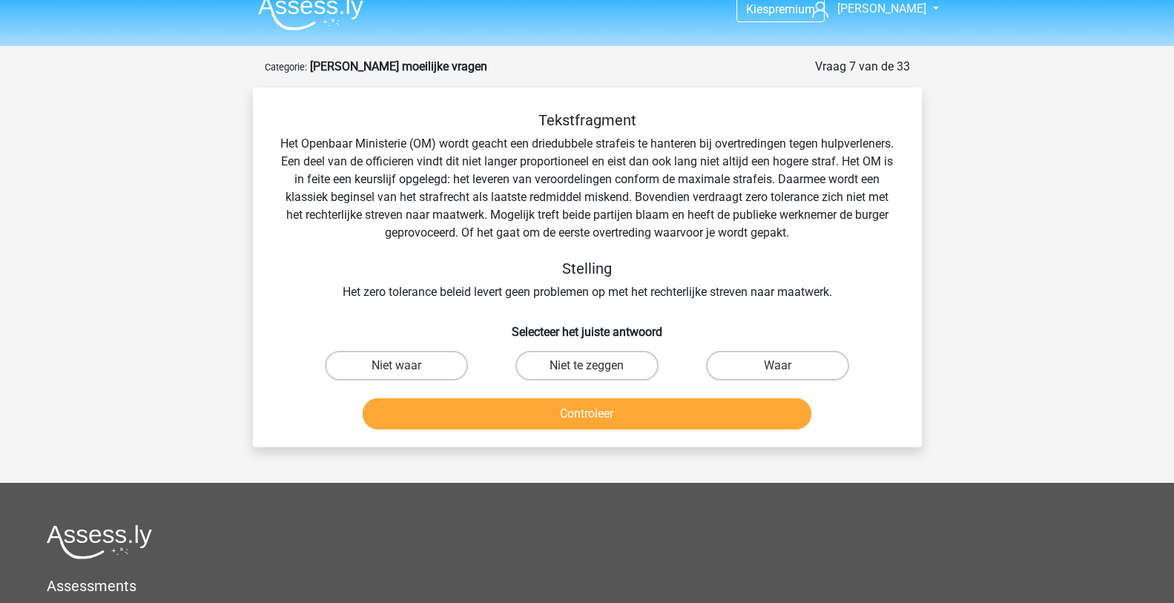
scroll to position [0, 0]
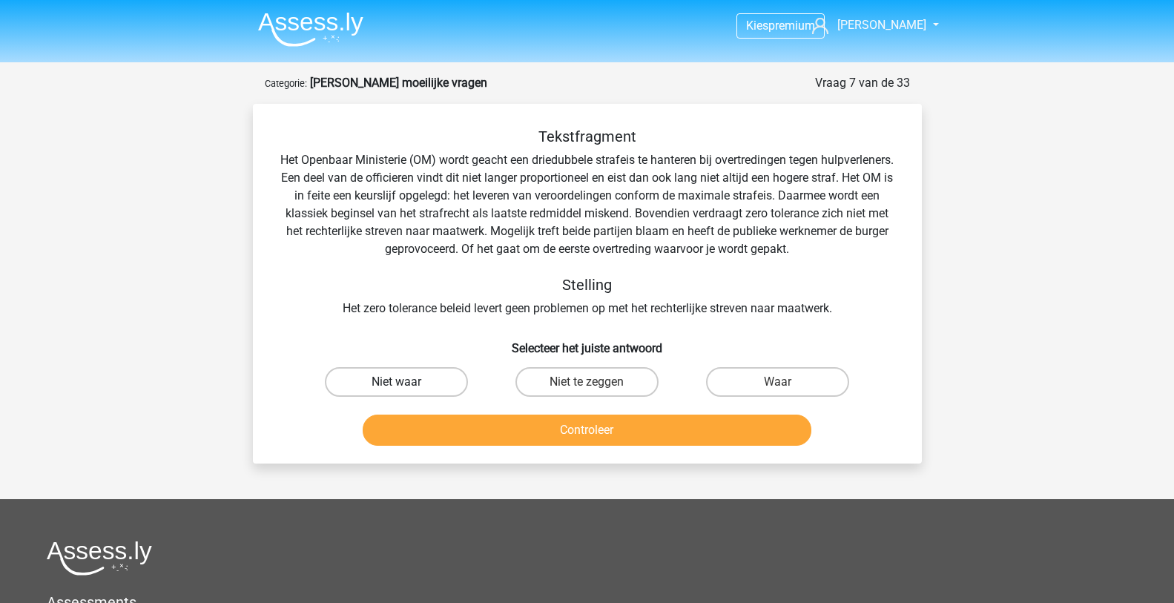
click at [410, 388] on label "Niet waar" at bounding box center [396, 382] width 143 height 30
click at [406, 388] on input "Niet waar" at bounding box center [401, 387] width 10 height 10
radio input "true"
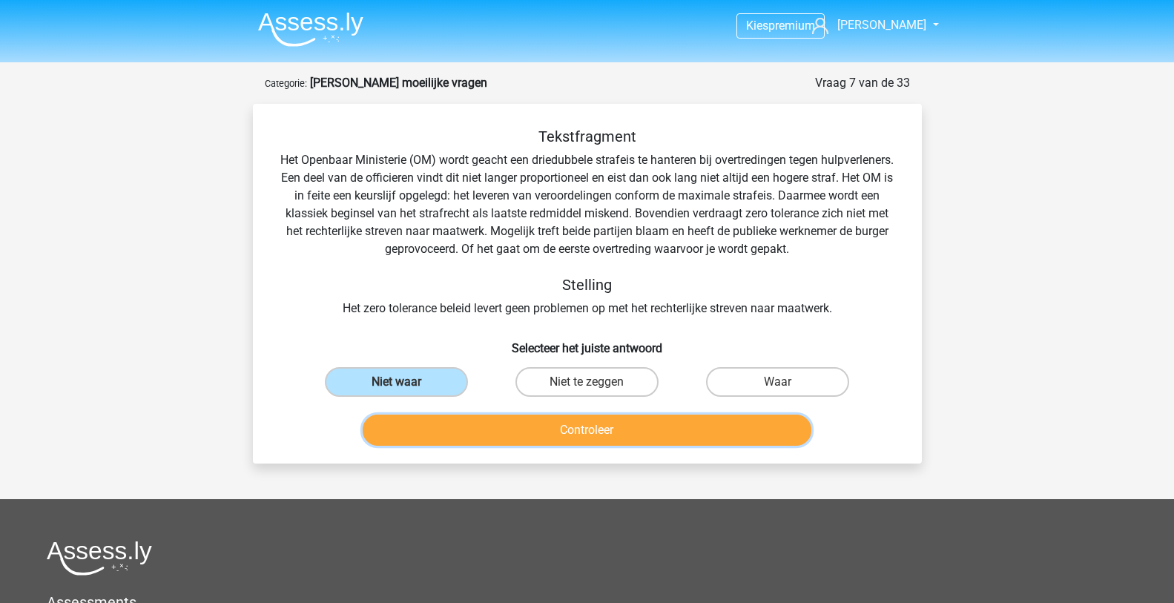
click at [569, 436] on button "Controleer" at bounding box center [587, 429] width 449 height 31
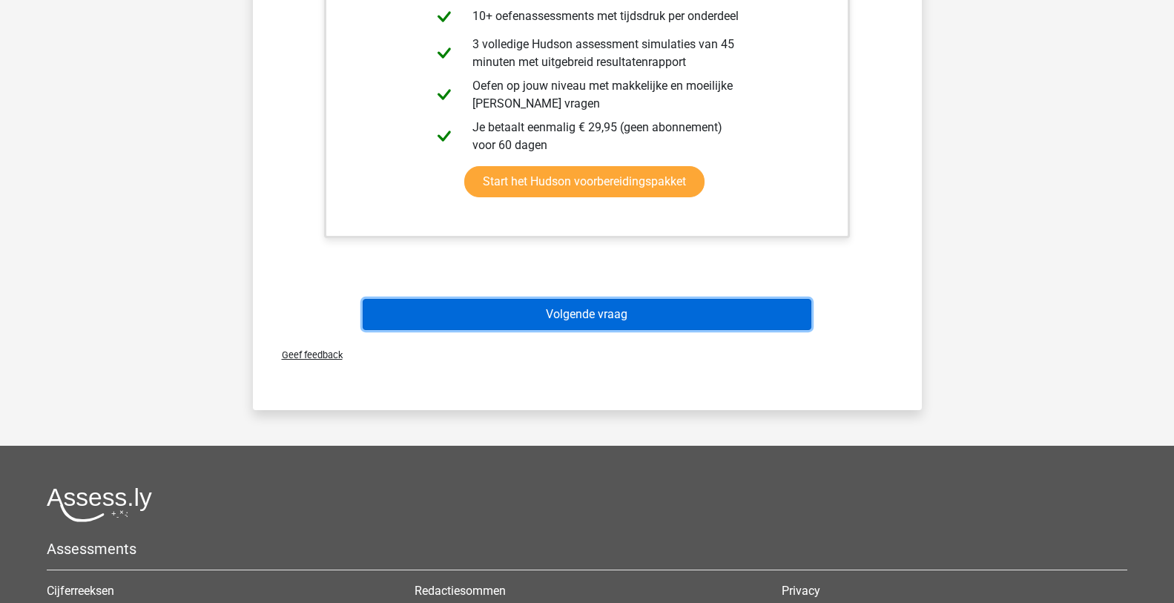
click at [632, 319] on button "Volgende vraag" at bounding box center [587, 314] width 449 height 31
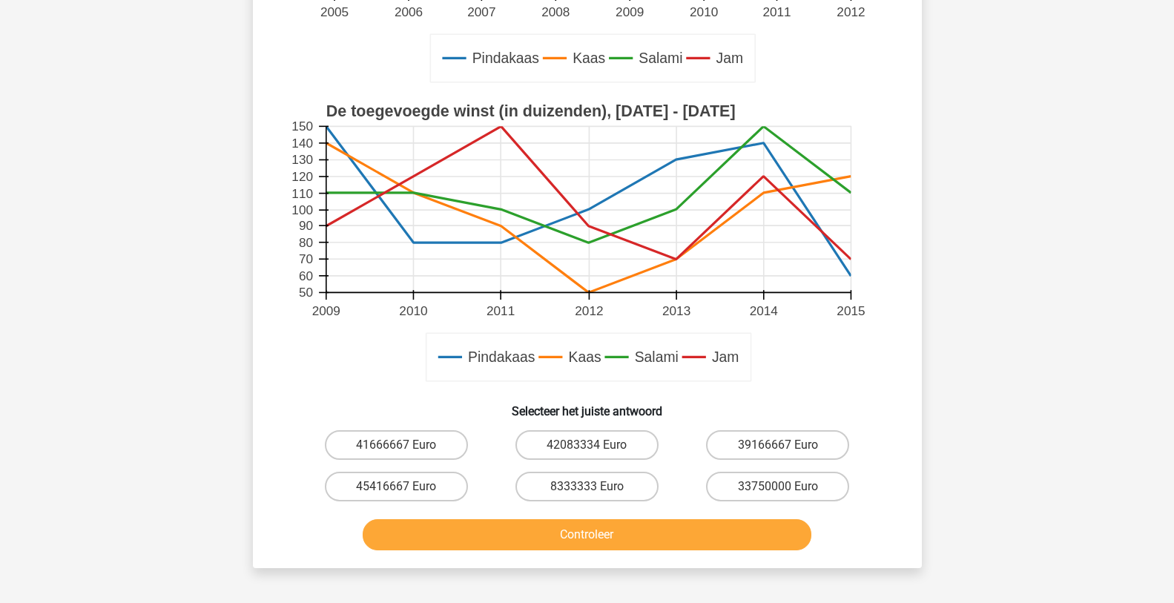
scroll to position [445, 0]
click at [391, 443] on label "41666667 Euro" at bounding box center [396, 444] width 143 height 30
click at [396, 444] on input "41666667 Euro" at bounding box center [401, 449] width 10 height 10
radio input "true"
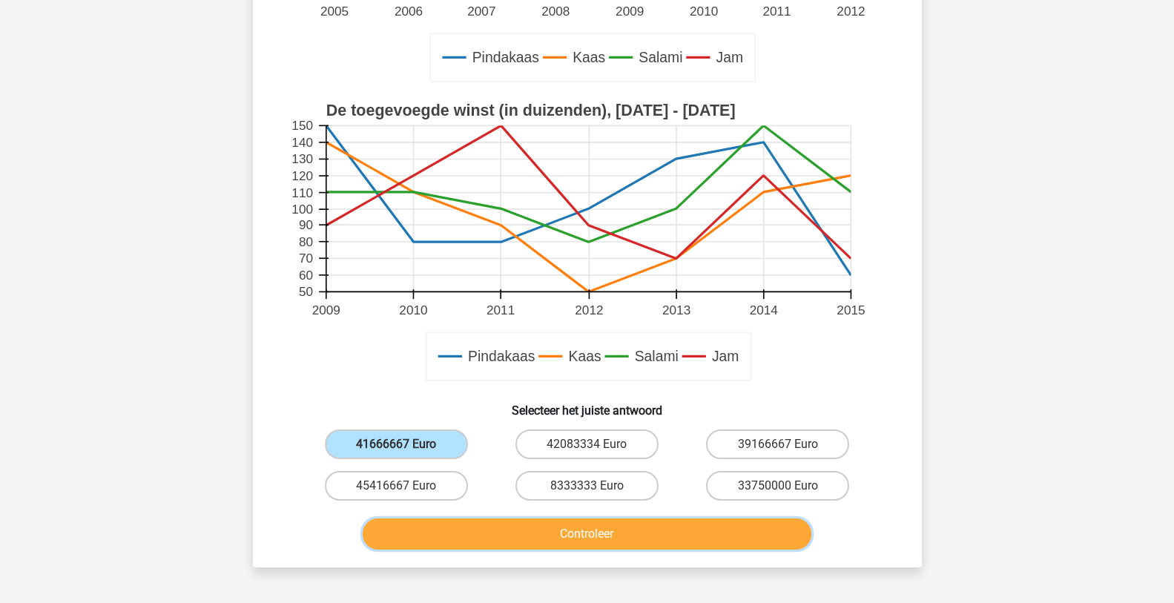
click at [689, 536] on button "Controleer" at bounding box center [587, 533] width 449 height 31
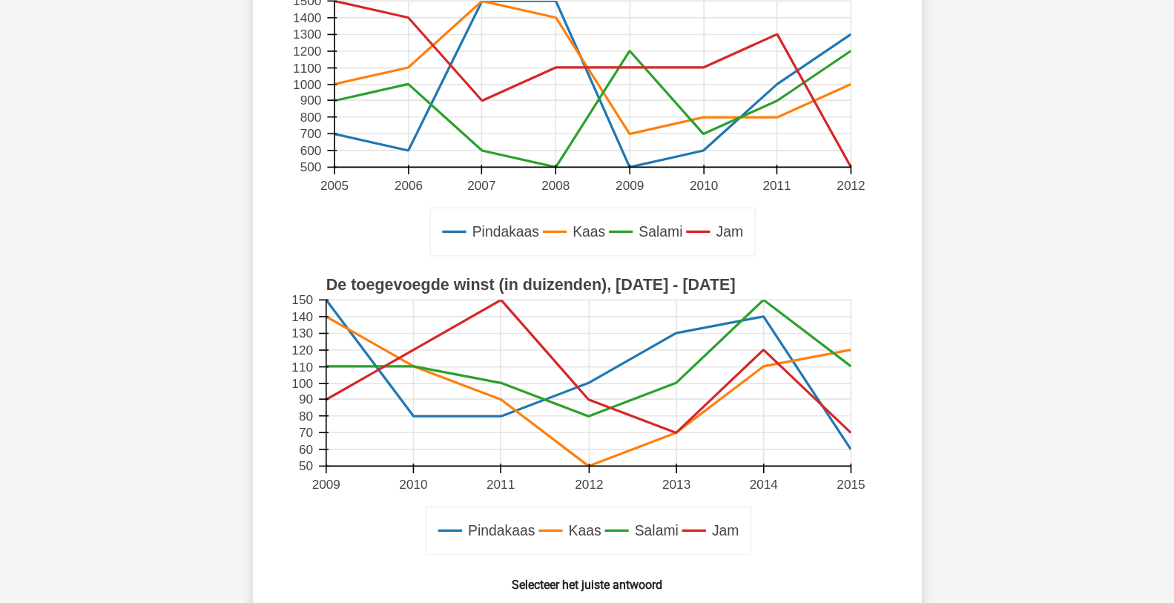
scroll to position [297, 0]
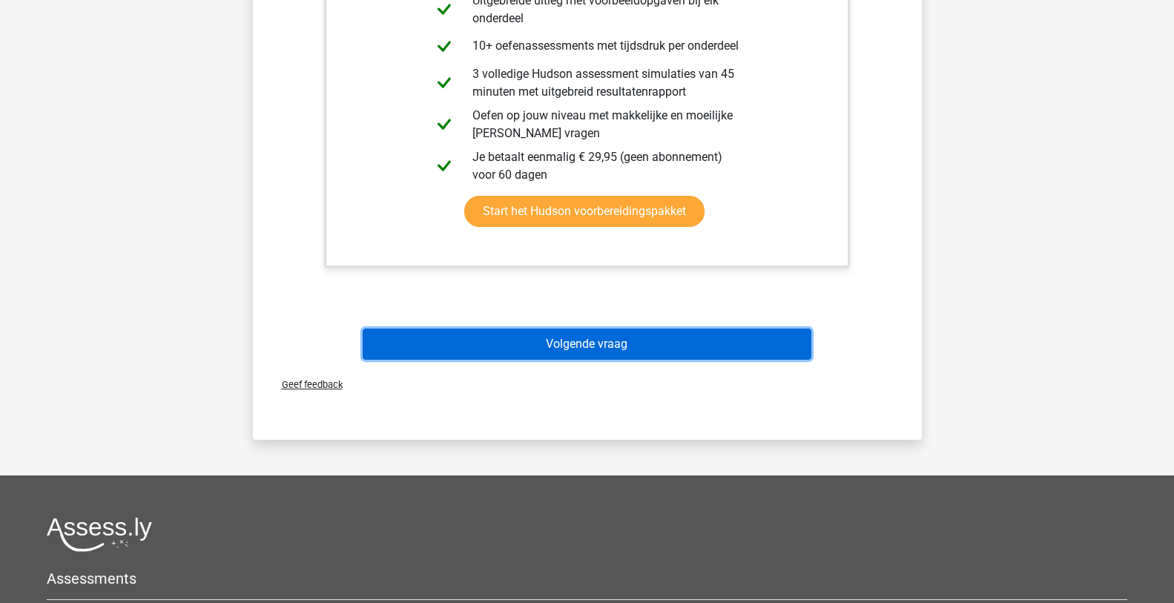
click at [610, 353] on button "Volgende vraag" at bounding box center [587, 343] width 449 height 31
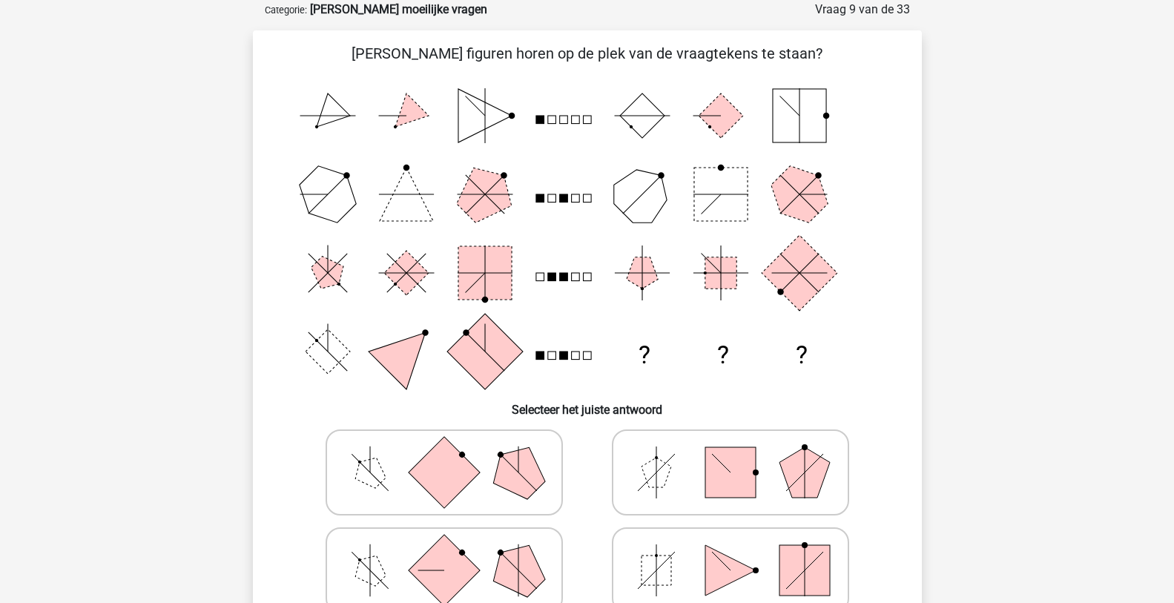
scroll to position [74, 0]
click at [454, 484] on rect at bounding box center [443, 470] width 71 height 71
click at [454, 453] on input "radio" at bounding box center [449, 448] width 10 height 10
radio input "true"
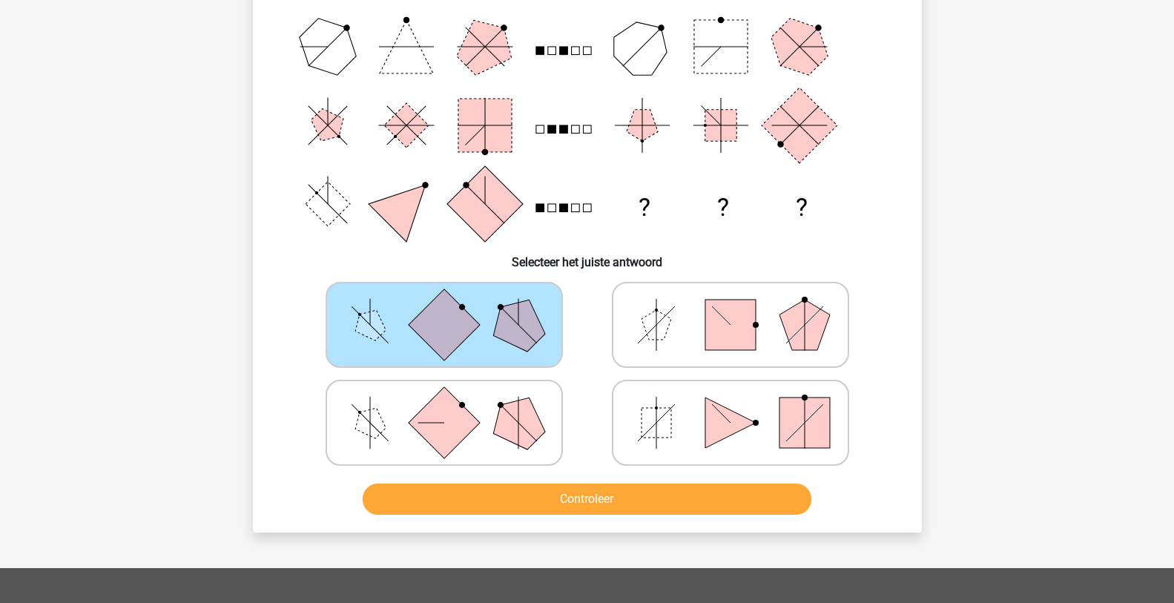
scroll to position [222, 0]
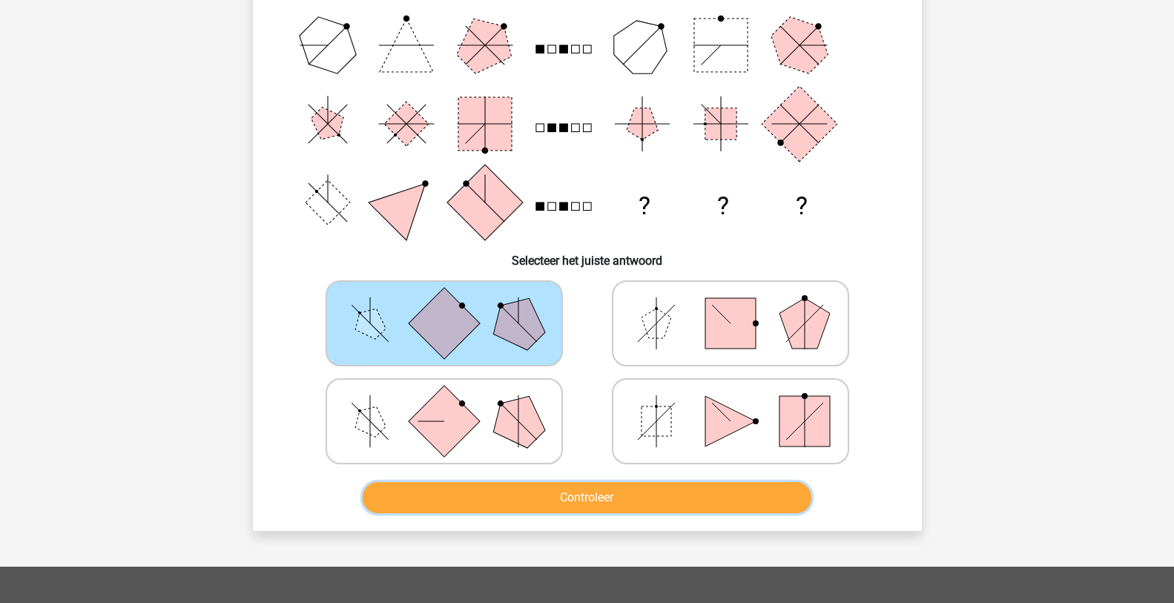
click at [524, 494] on button "Controleer" at bounding box center [587, 497] width 449 height 31
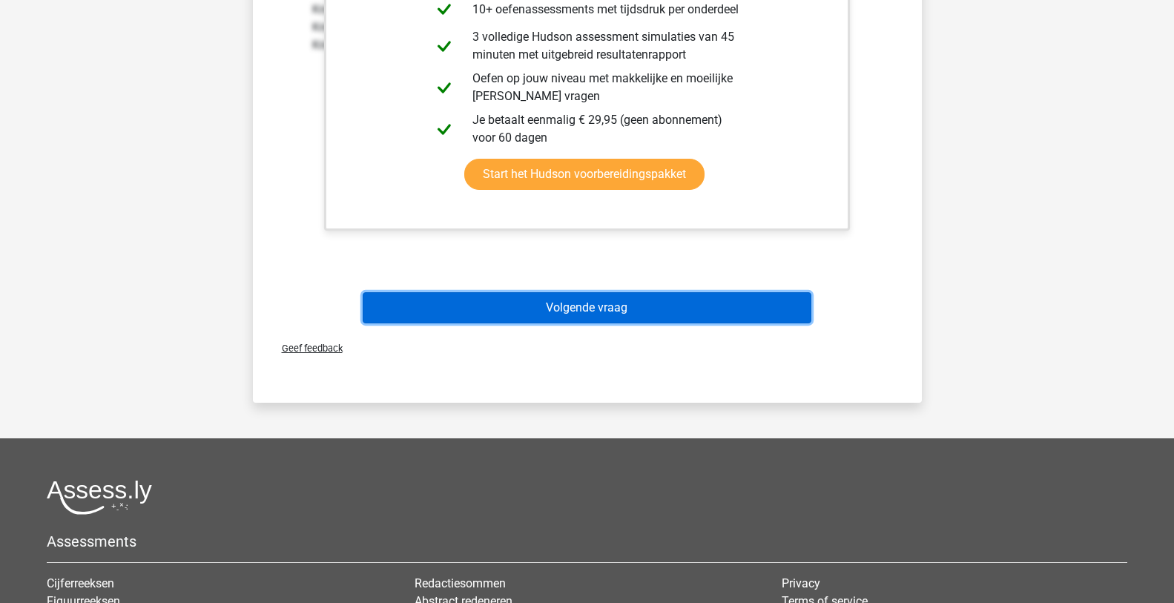
click at [643, 306] on button "Volgende vraag" at bounding box center [587, 307] width 449 height 31
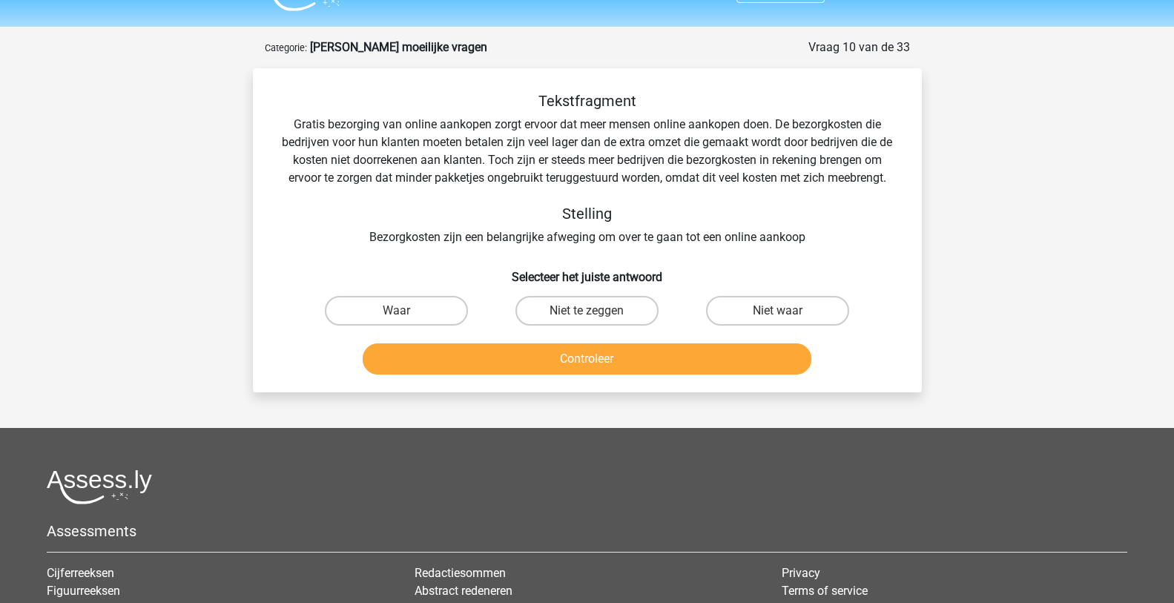
scroll to position [0, 0]
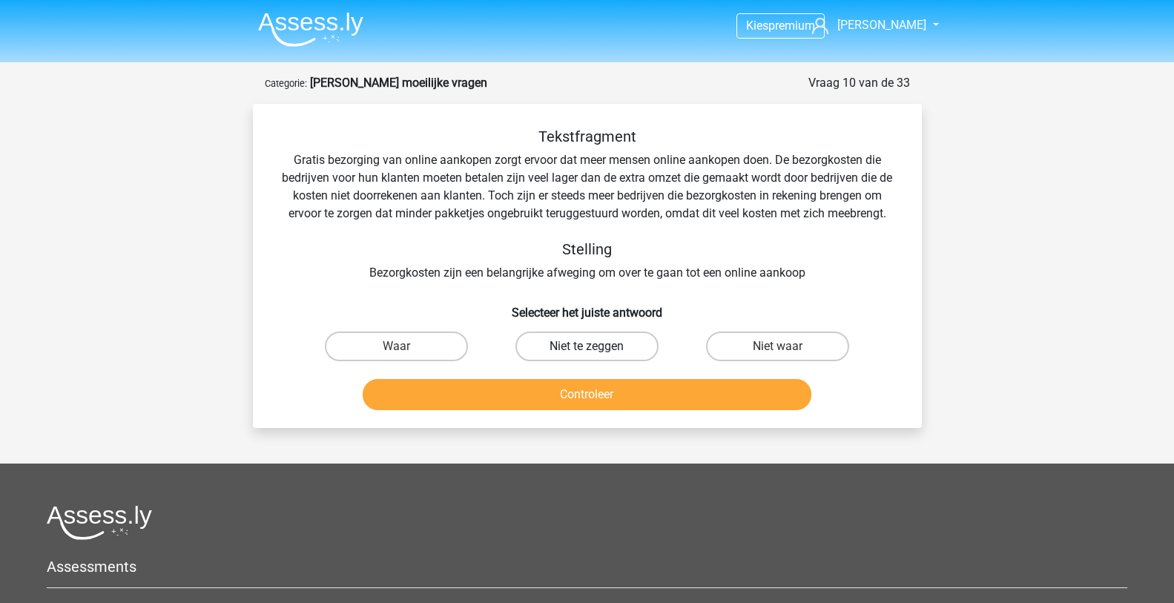
click at [603, 349] on label "Niet te zeggen" at bounding box center [586, 346] width 143 height 30
click at [596, 349] on input "Niet te zeggen" at bounding box center [591, 351] width 10 height 10
radio input "true"
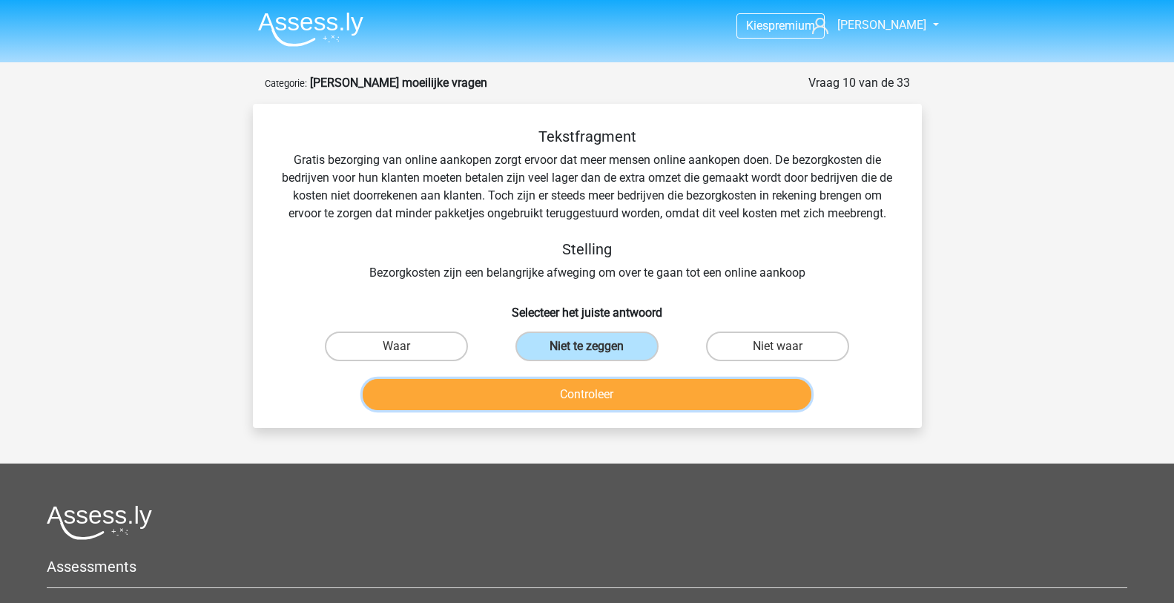
click at [600, 388] on button "Controleer" at bounding box center [587, 394] width 449 height 31
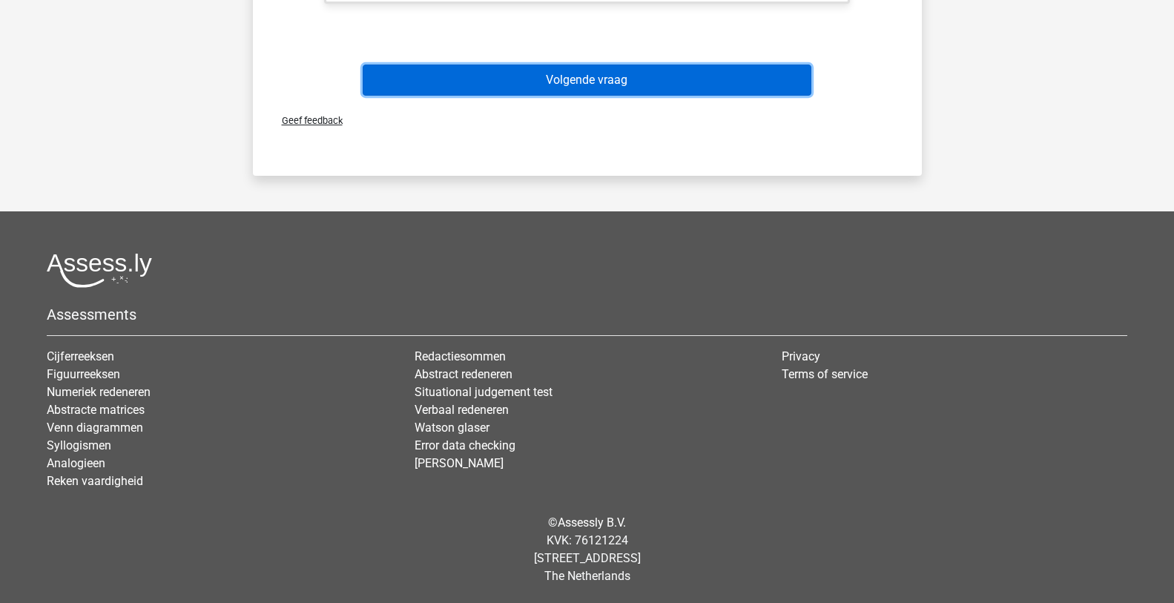
click at [574, 83] on button "Volgende vraag" at bounding box center [587, 79] width 449 height 31
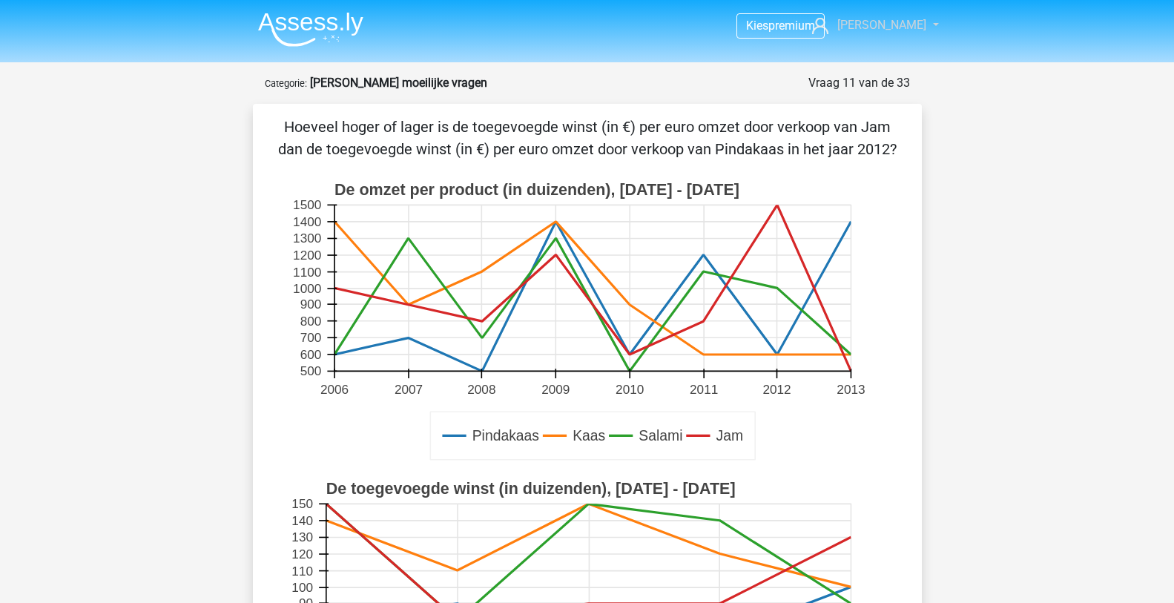
click at [921, 27] on link "Stephan" at bounding box center [867, 25] width 122 height 18
click at [916, 26] on link "Stephan" at bounding box center [867, 25] width 122 height 18
click at [919, 19] on link "Stephan" at bounding box center [867, 25] width 122 height 18
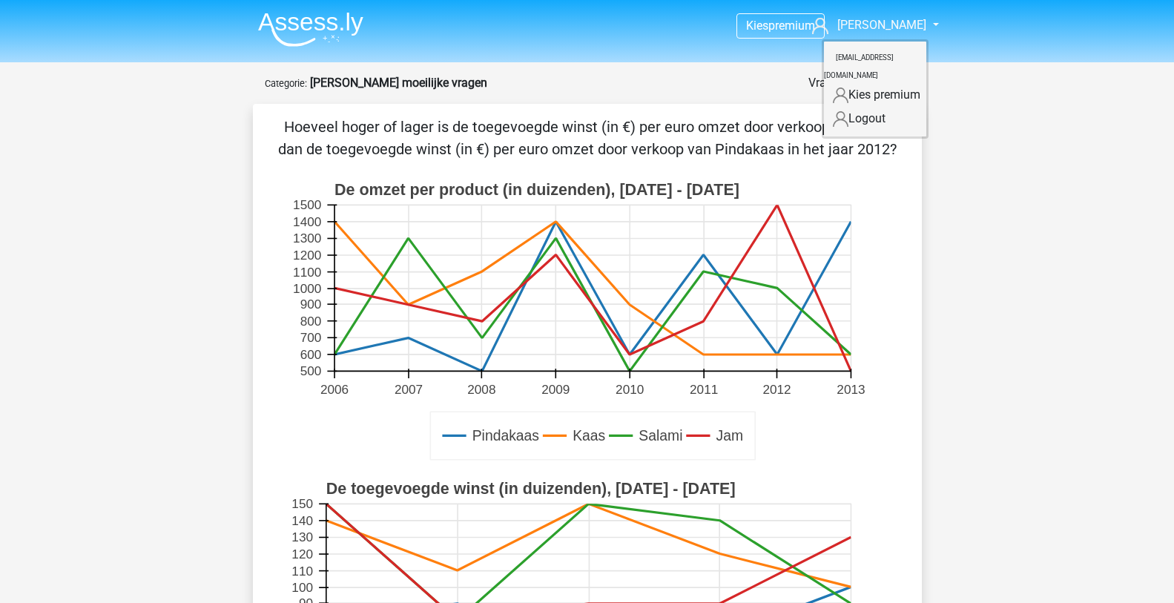
click at [865, 107] on link "Logout" at bounding box center [875, 119] width 102 height 24
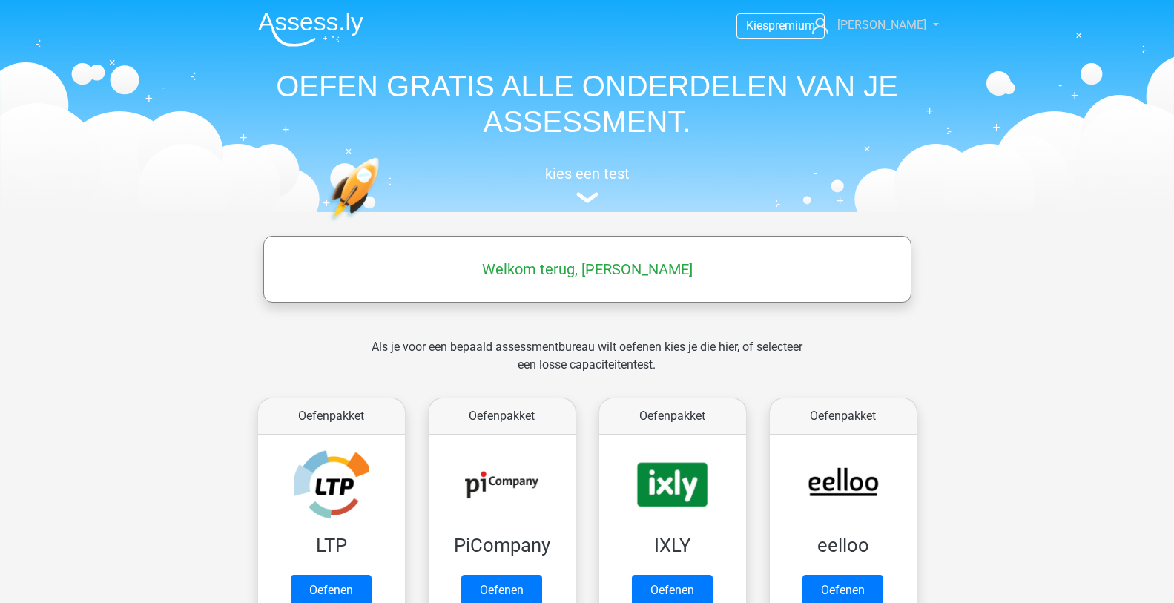
click at [913, 29] on link "[PERSON_NAME]" at bounding box center [867, 25] width 122 height 18
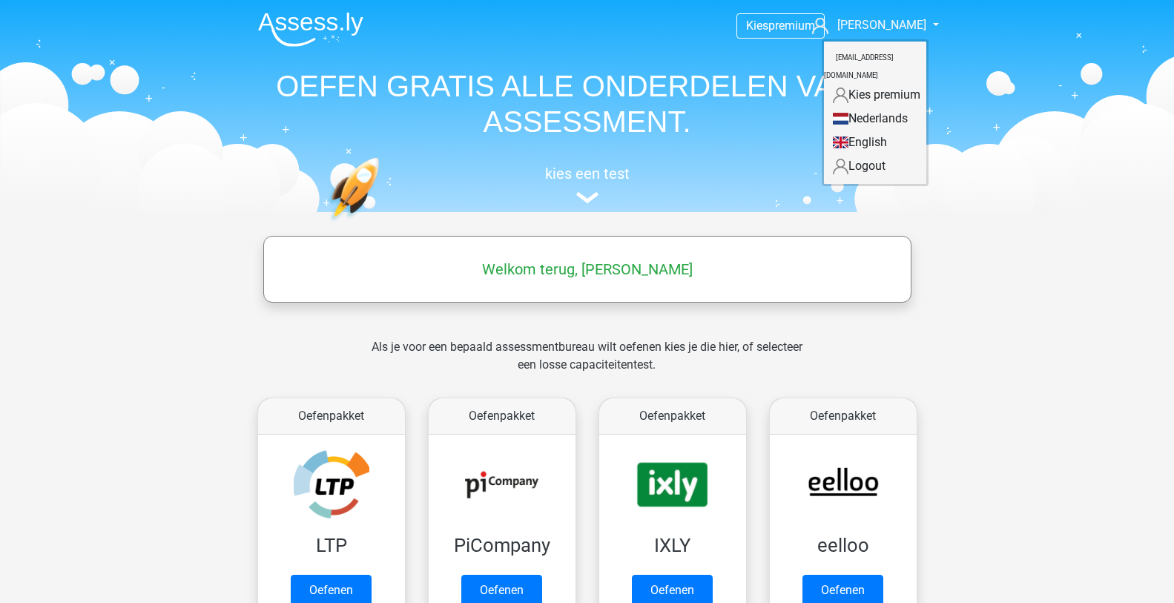
click at [851, 154] on link "Logout" at bounding box center [875, 166] width 102 height 24
